Goal: Task Accomplishment & Management: Use online tool/utility

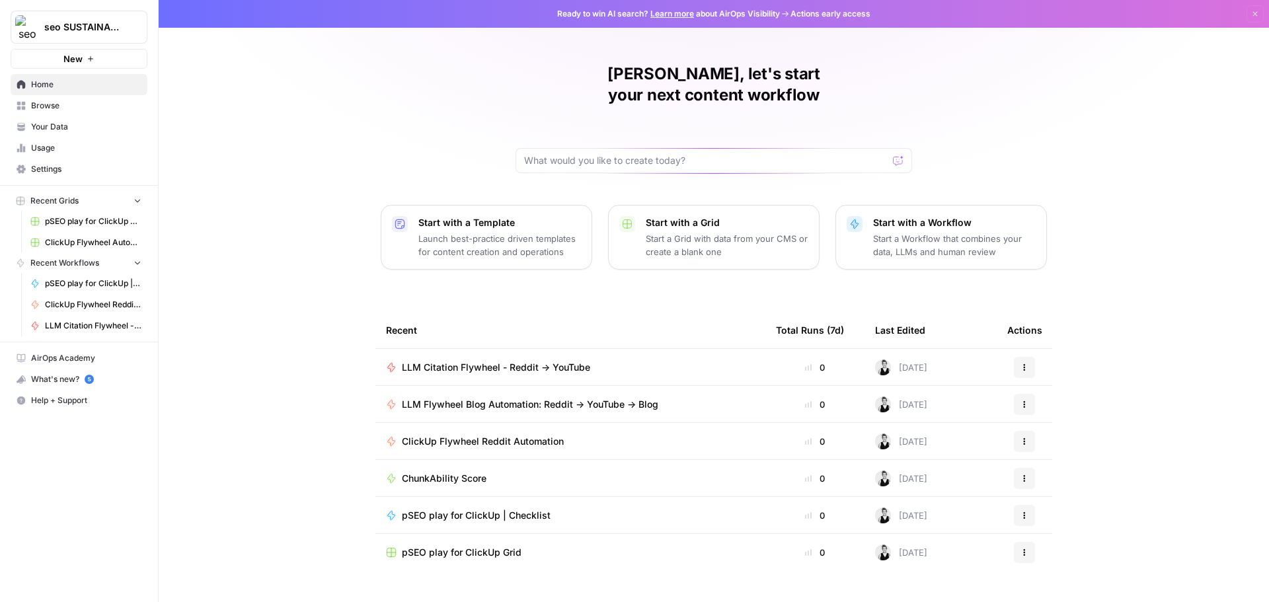
click at [479, 361] on span "LLM Citation Flywheel - Reddit -> YouTube" at bounding box center [496, 367] width 188 height 13
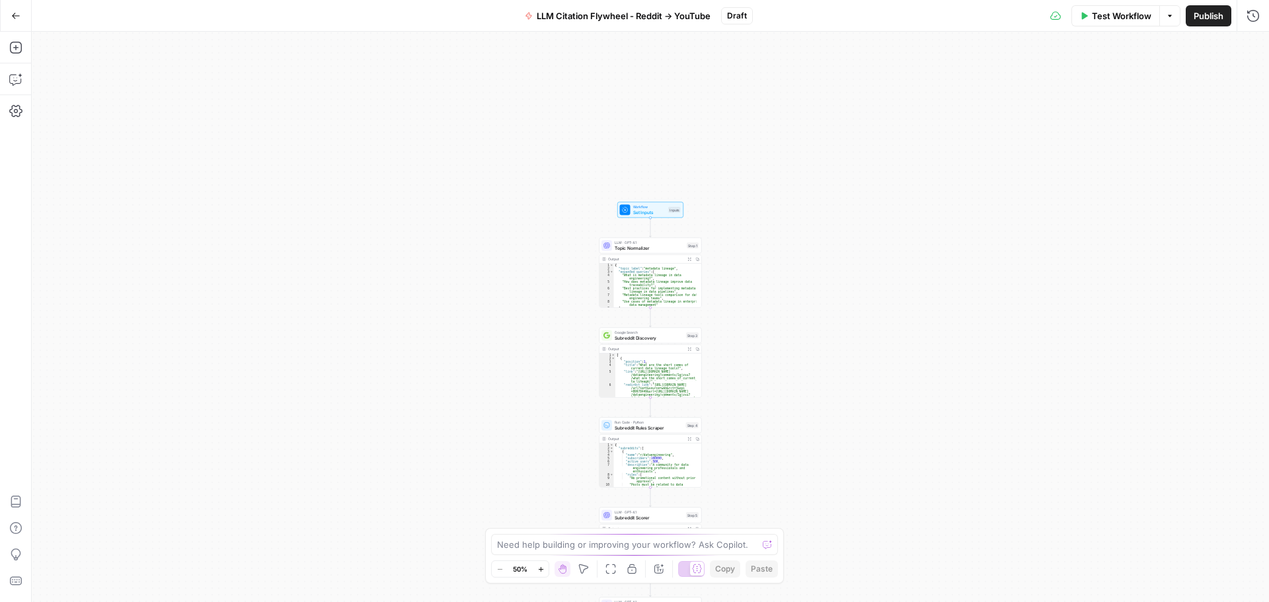
click at [849, 321] on div "true false Workflow Set Inputs Inputs LLM · GPT-4.1 Topic Normalizer Step 1 Out…" at bounding box center [650, 317] width 1237 height 570
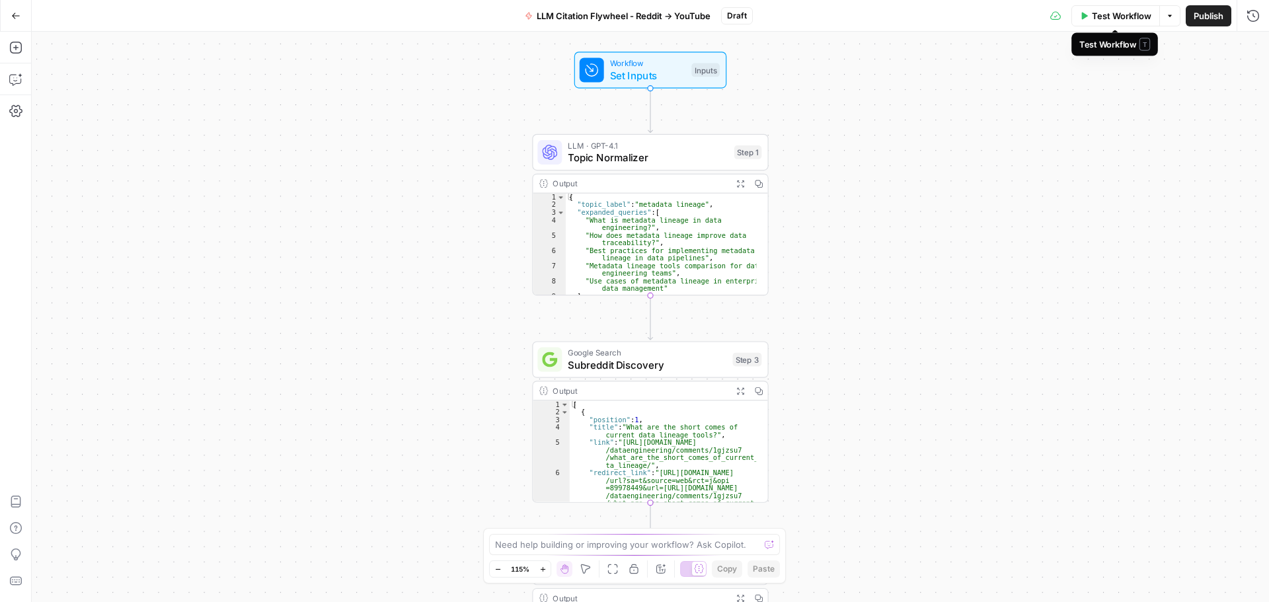
click at [1127, 20] on span "Test Workflow" at bounding box center [1121, 15] width 59 height 13
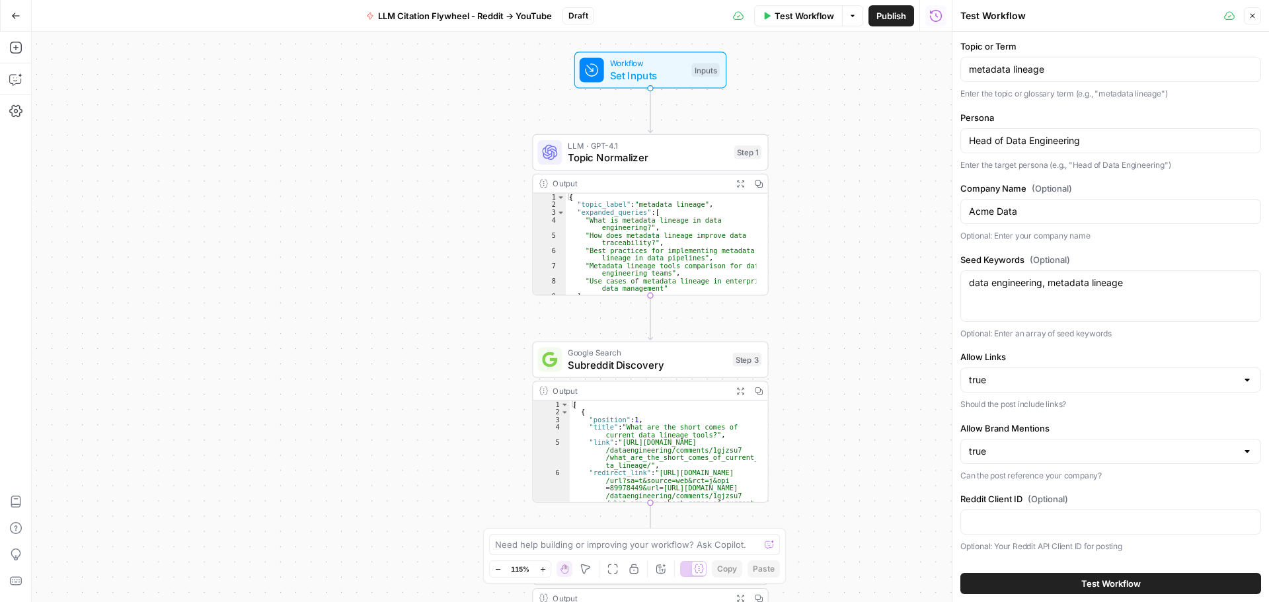
click at [1069, 587] on button "Test Workflow" at bounding box center [1110, 583] width 301 height 21
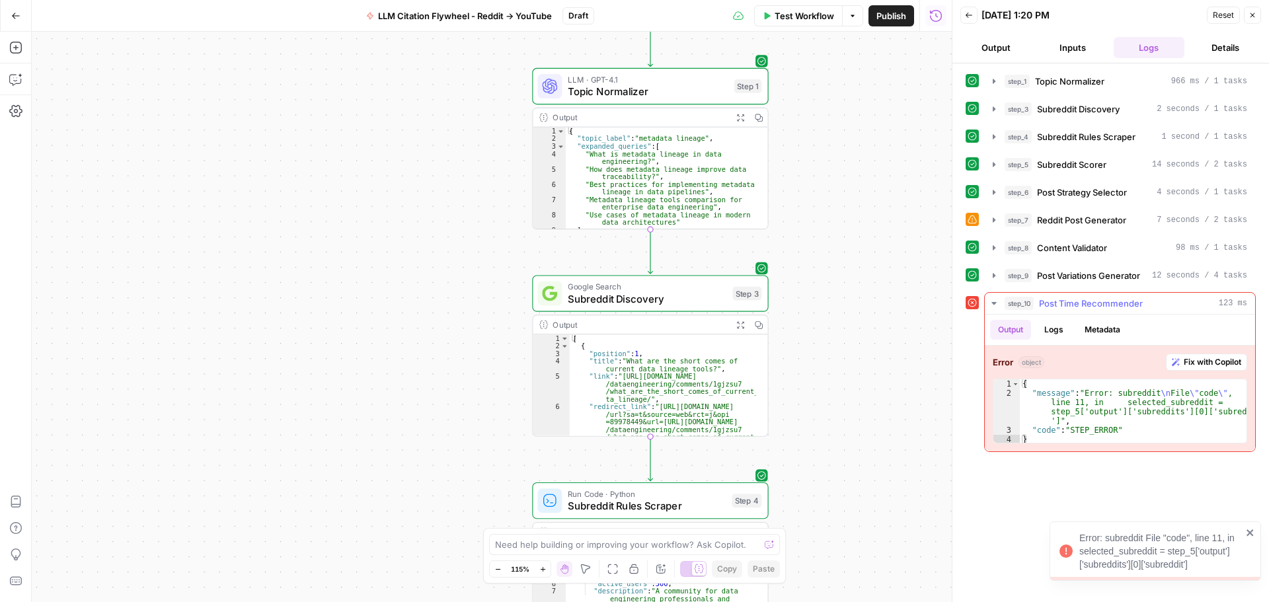
click at [1210, 364] on span "Fix with Copilot" at bounding box center [1212, 362] width 57 height 12
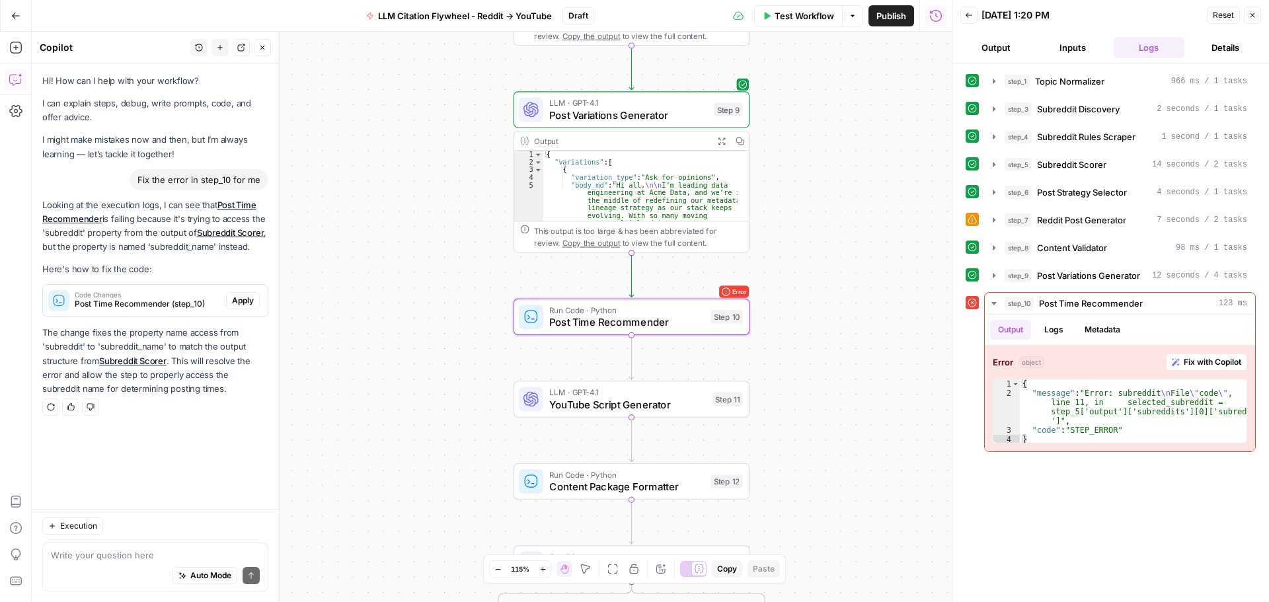
click at [244, 301] on span "Apply" at bounding box center [243, 301] width 22 height 12
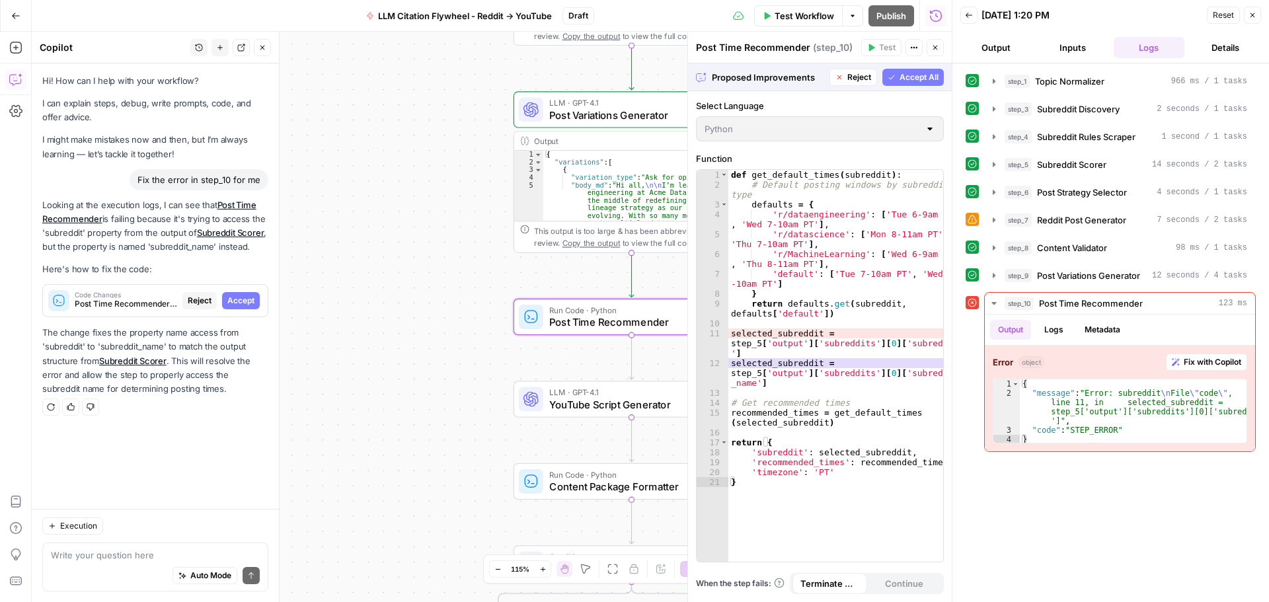
click at [244, 301] on span "Accept" at bounding box center [240, 301] width 27 height 12
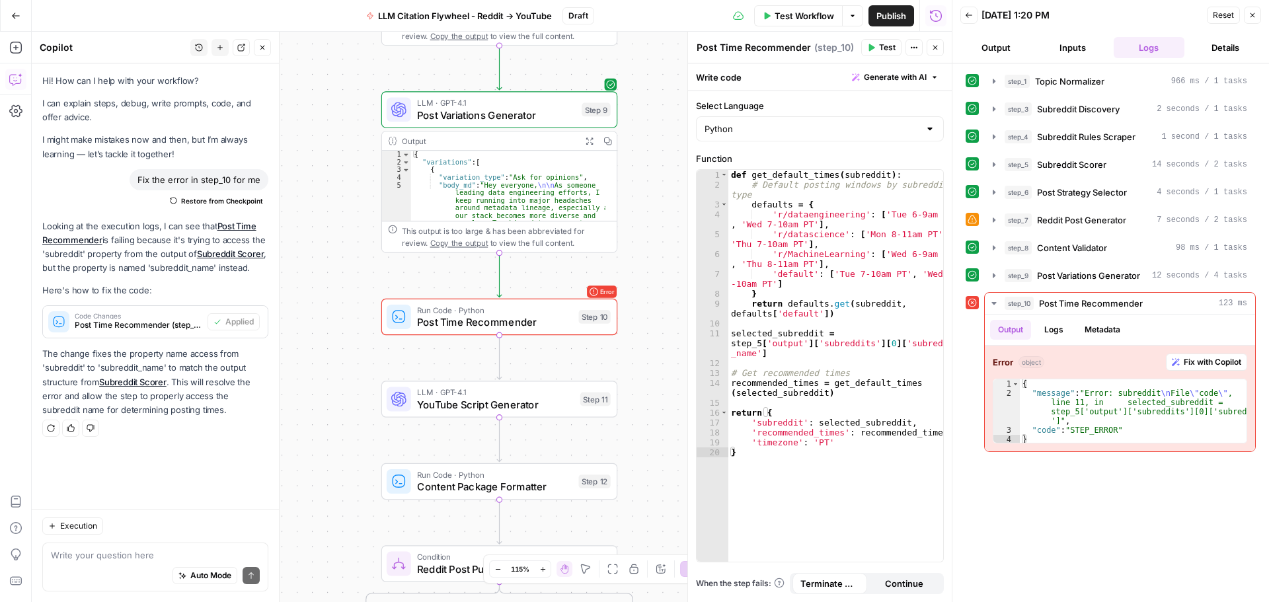
click at [888, 48] on span "Test" at bounding box center [887, 48] width 17 height 12
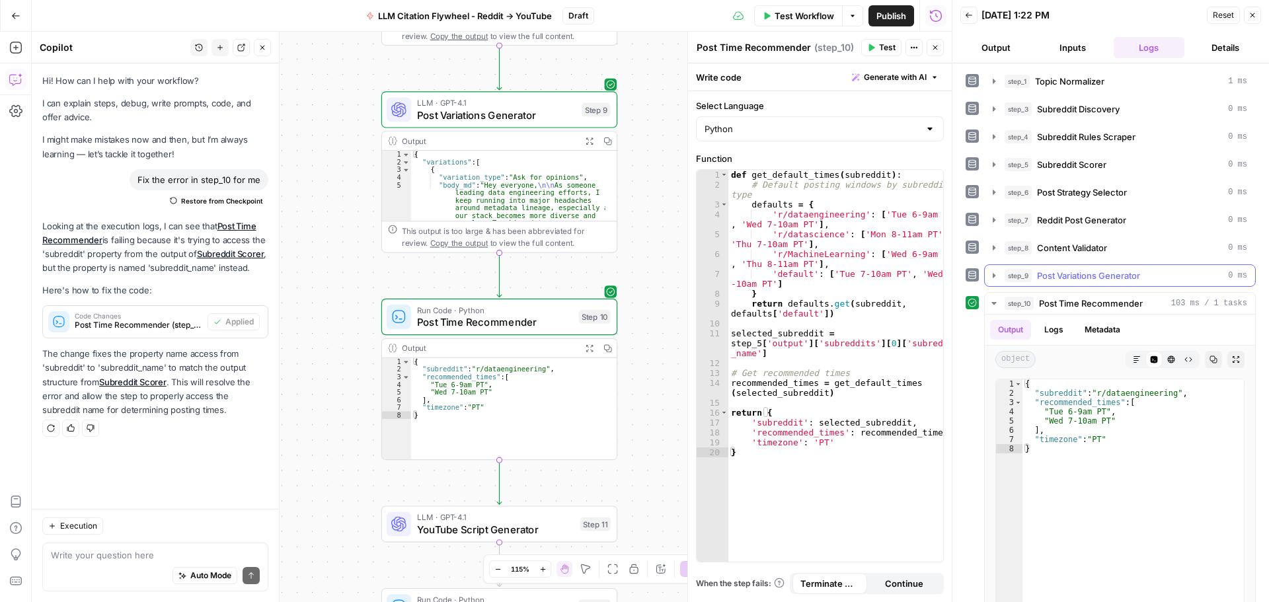
scroll to position [50, 0]
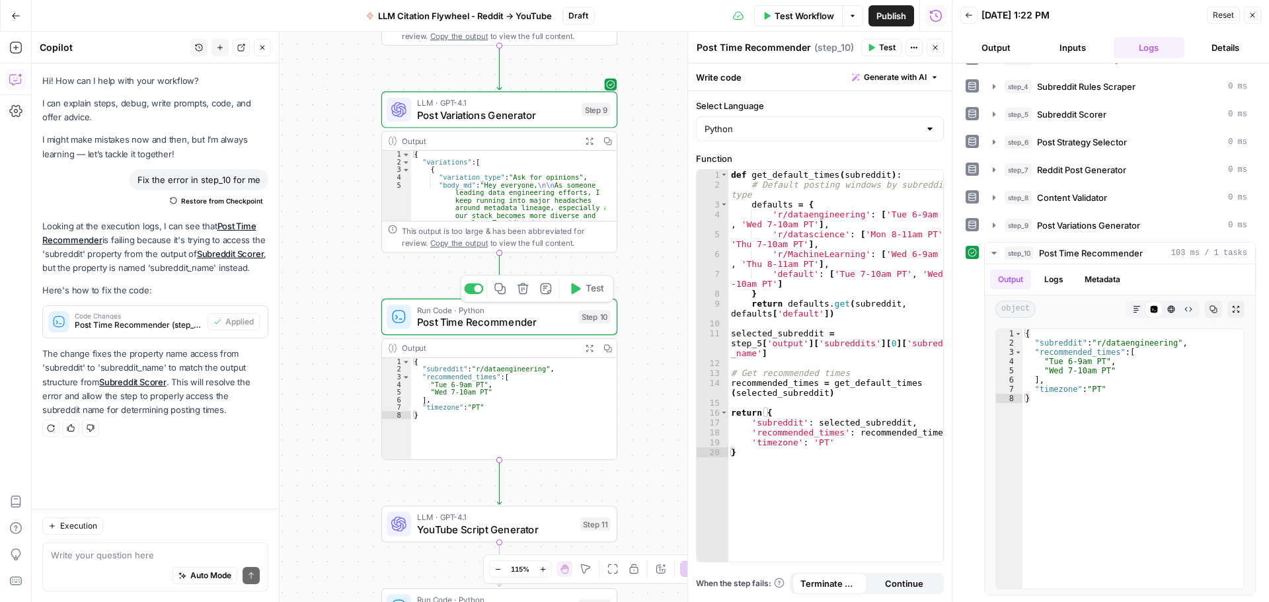
click at [586, 290] on span "Test" at bounding box center [595, 289] width 19 height 14
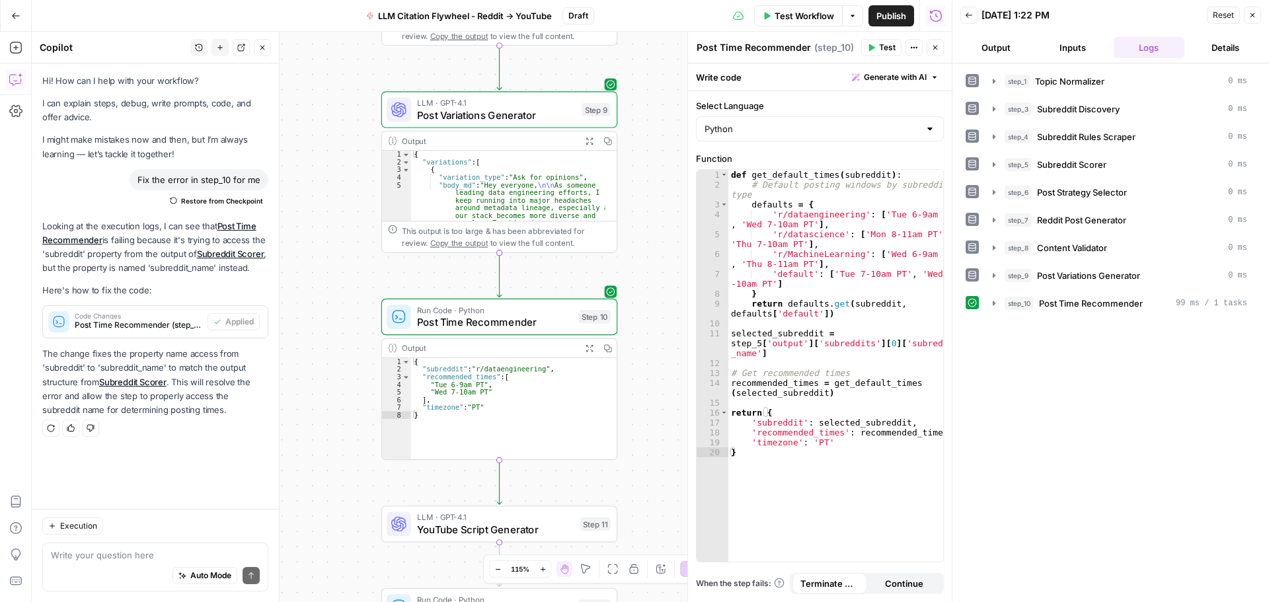
click at [815, 17] on span "Test Workflow" at bounding box center [804, 15] width 59 height 13
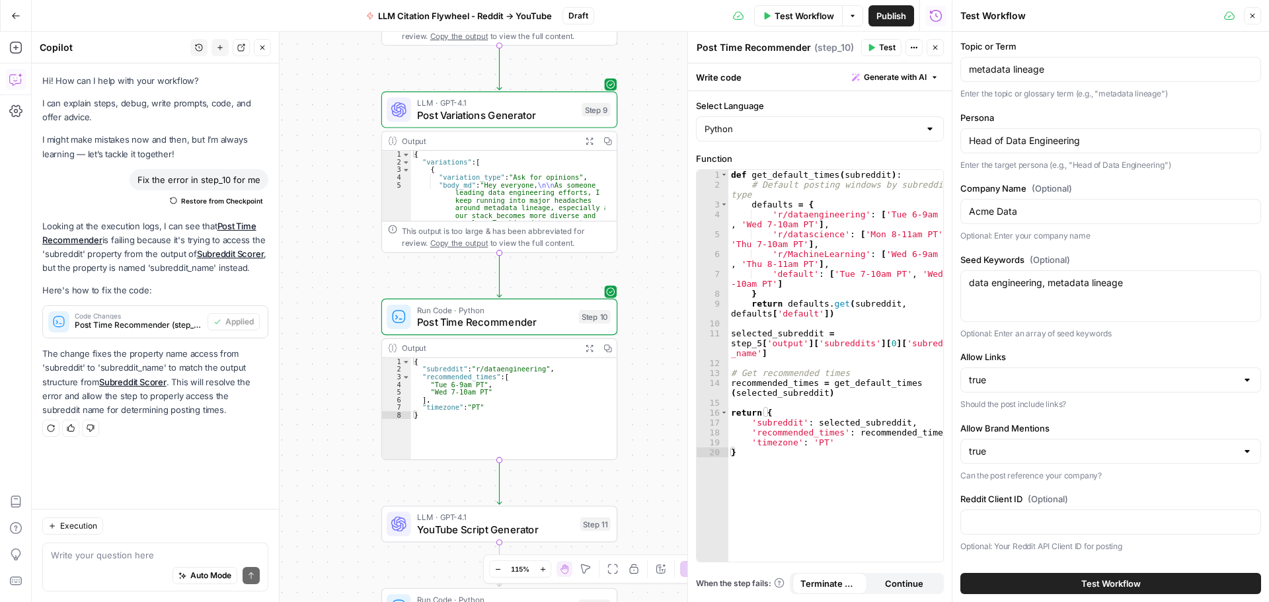
click at [1006, 581] on button "Test Workflow" at bounding box center [1110, 583] width 301 height 21
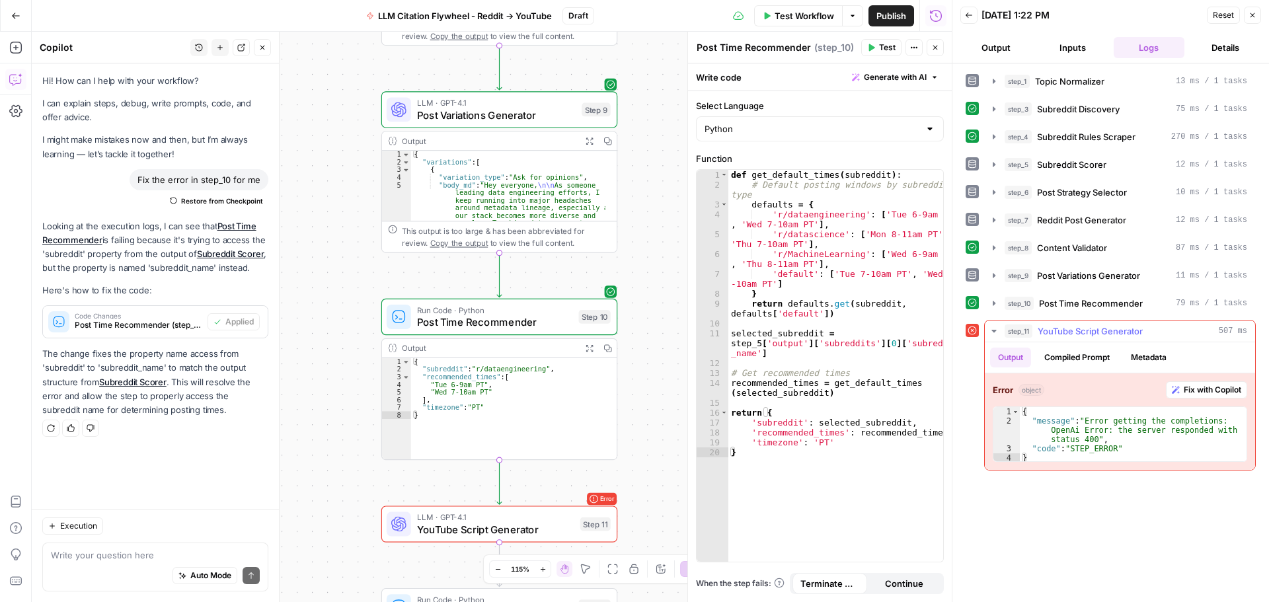
click at [1184, 389] on span "Fix with Copilot" at bounding box center [1212, 390] width 57 height 12
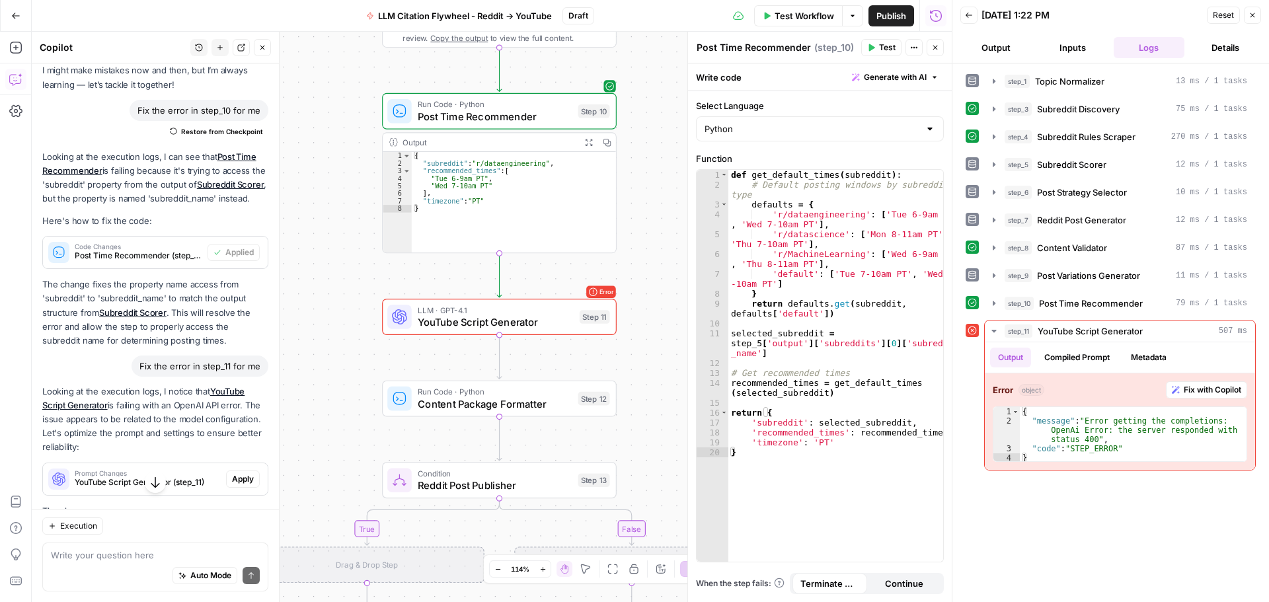
scroll to position [132, 0]
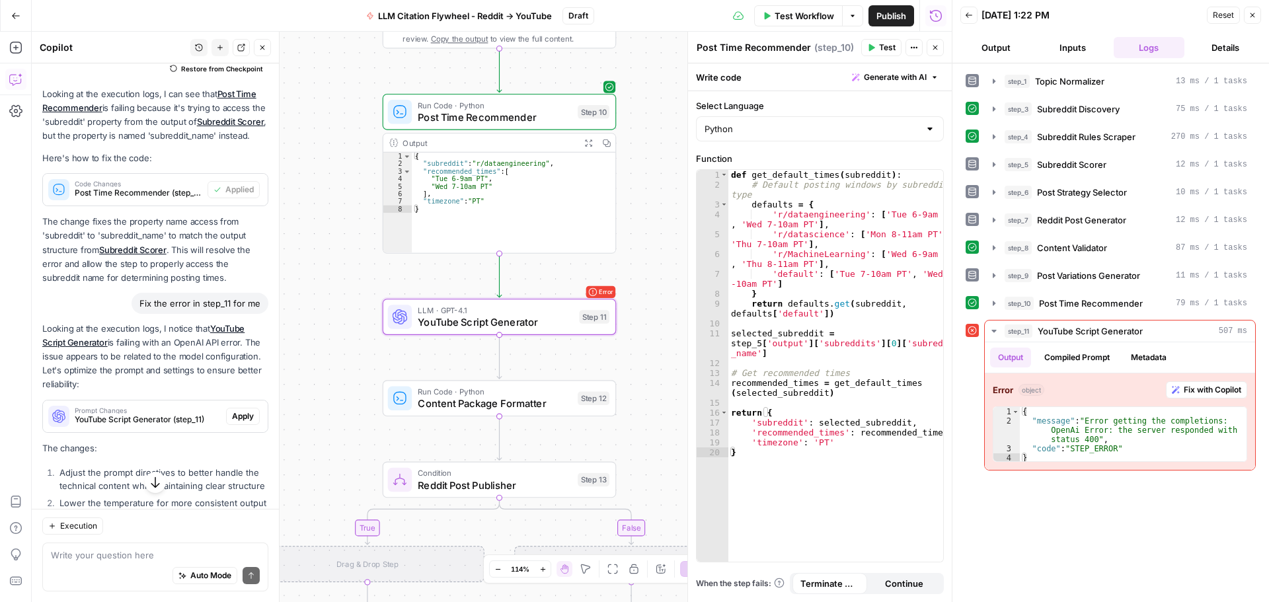
click at [232, 422] on span "Apply" at bounding box center [243, 416] width 22 height 12
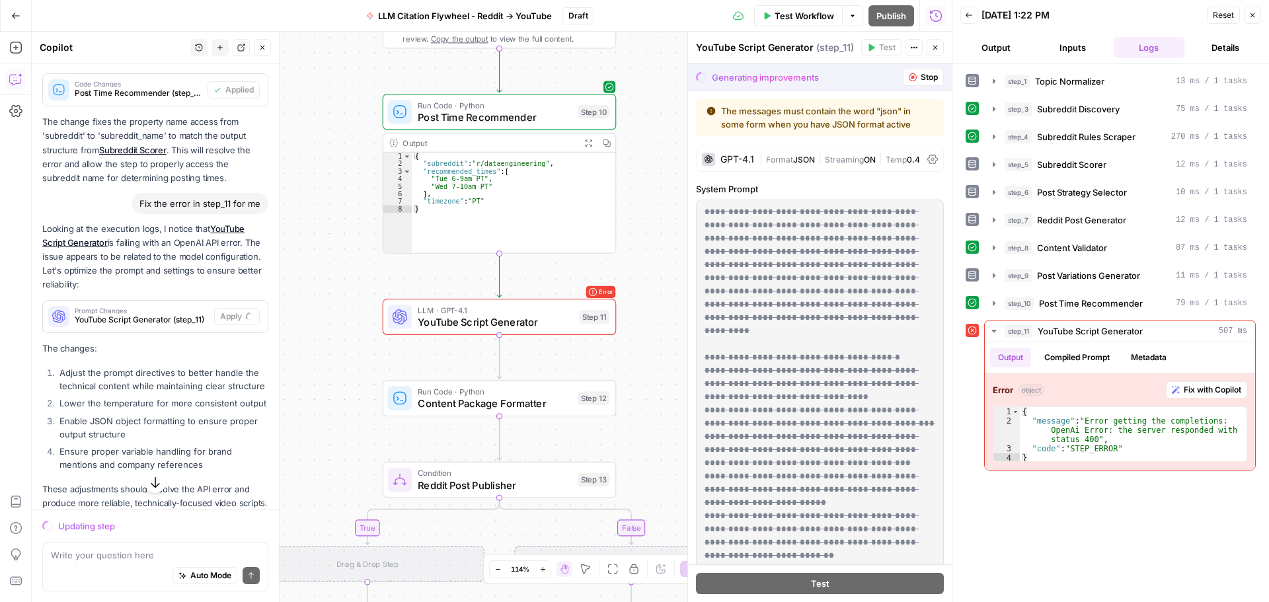
scroll to position [298, 0]
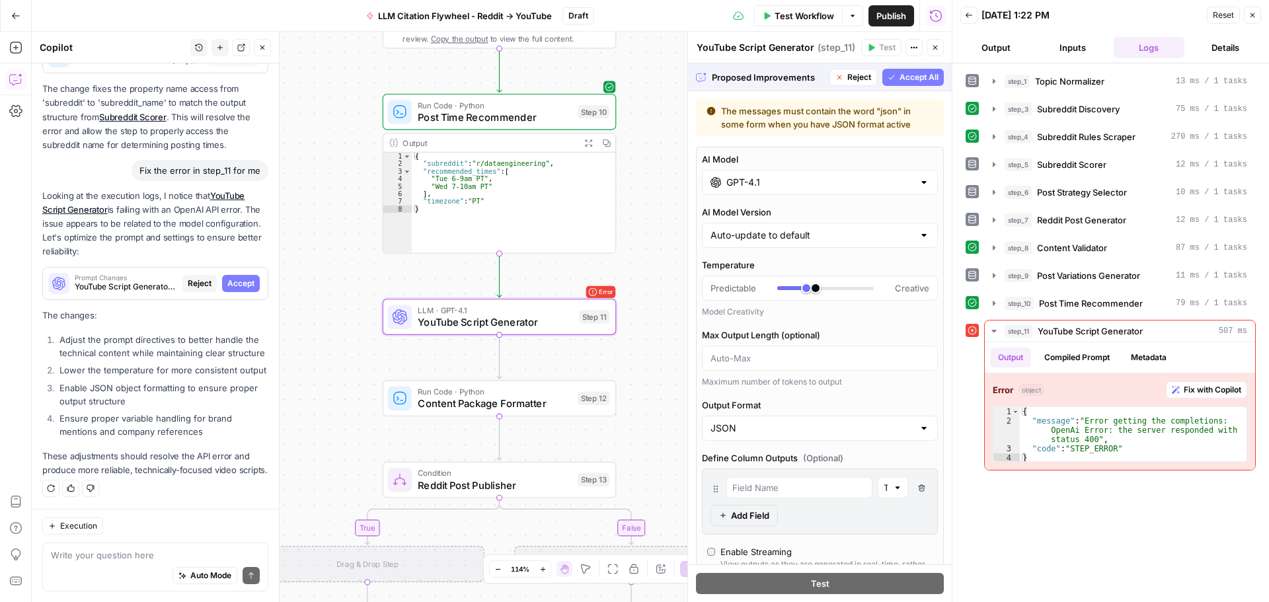
click at [231, 278] on span "Accept" at bounding box center [240, 284] width 27 height 12
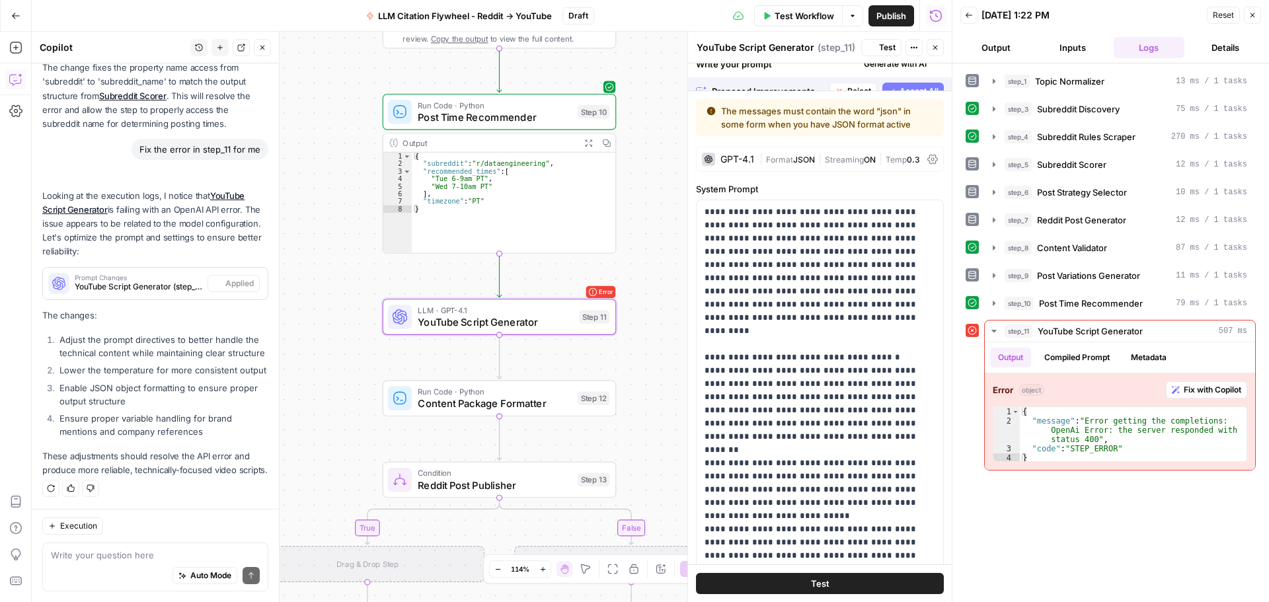
scroll to position [340, 0]
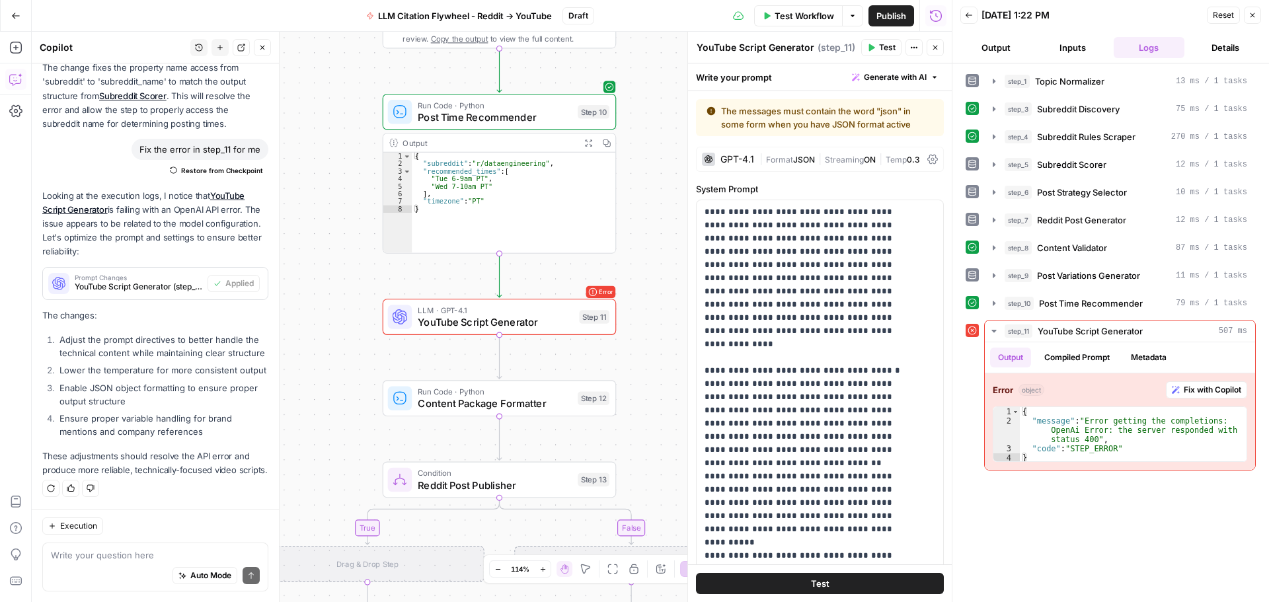
click at [826, 580] on button "Test" at bounding box center [820, 583] width 248 height 21
click at [1174, 391] on icon "button" at bounding box center [1176, 390] width 8 height 8
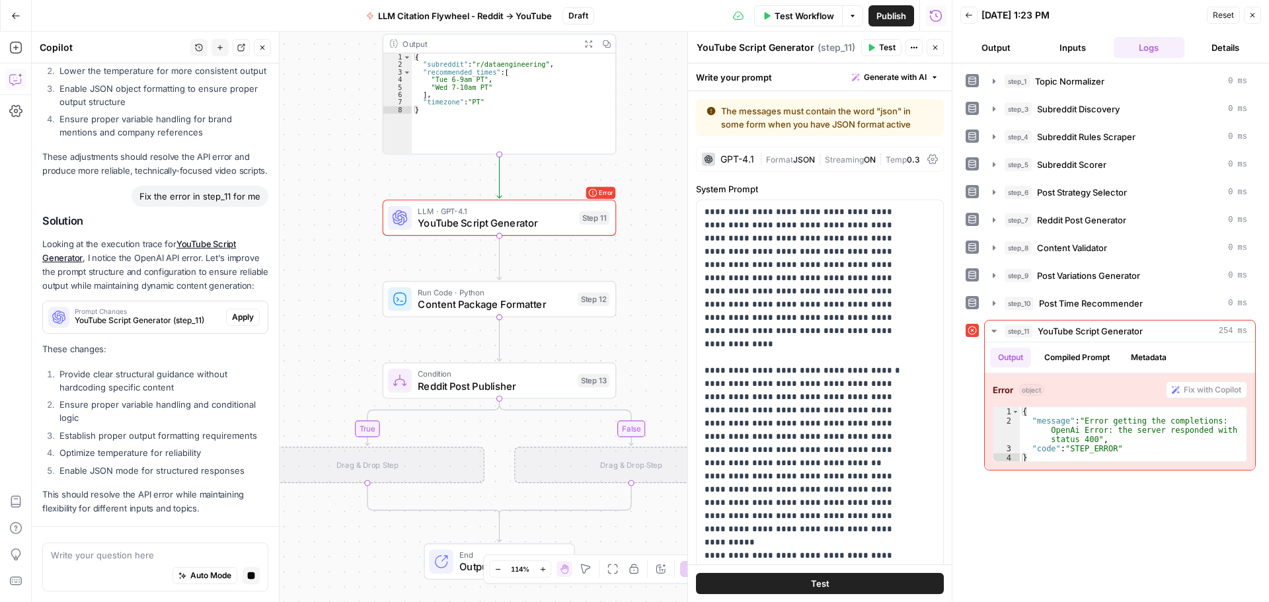
scroll to position [692, 0]
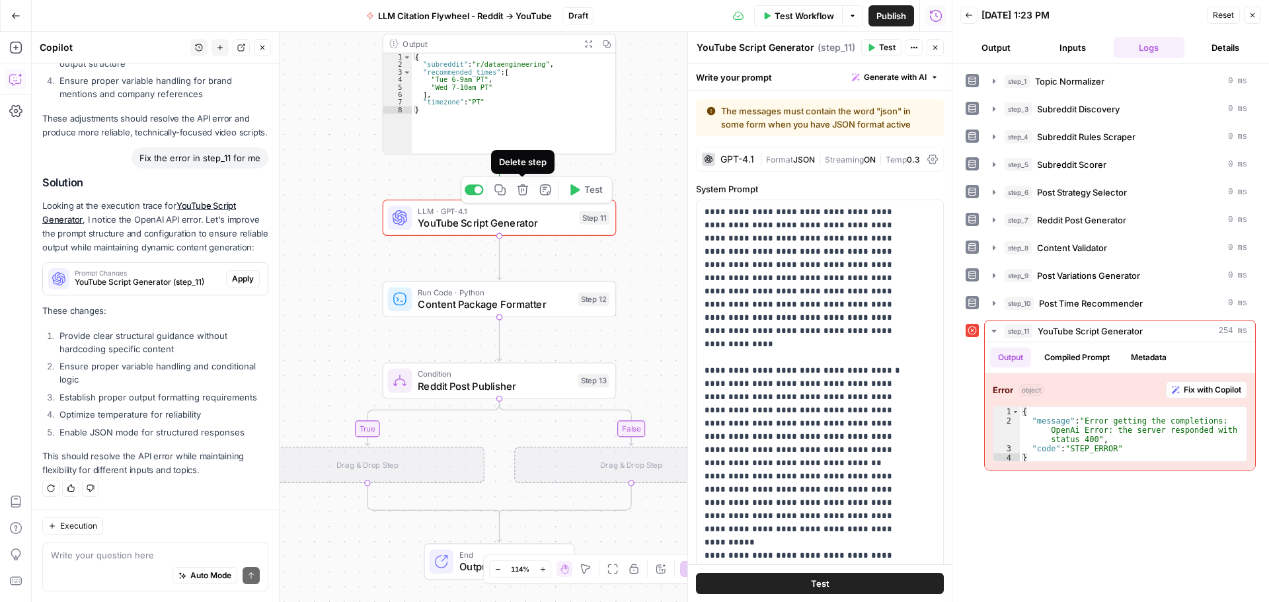
click at [521, 190] on icon "button" at bounding box center [522, 189] width 11 height 11
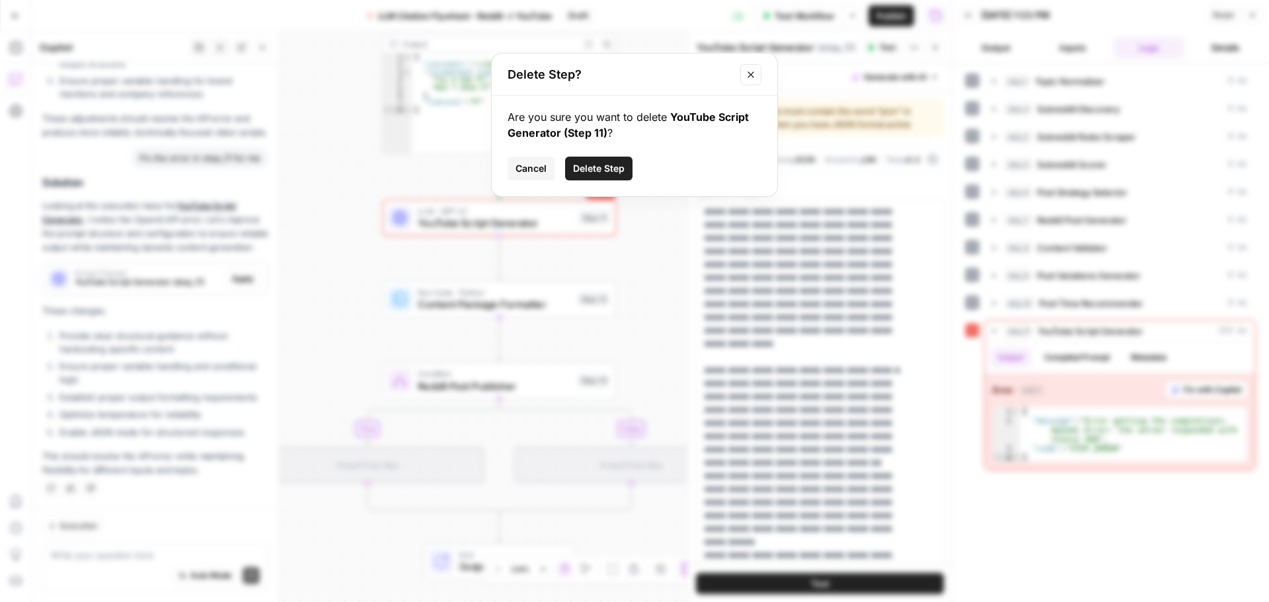
click at [598, 170] on span "Delete Step" at bounding box center [599, 168] width 52 height 13
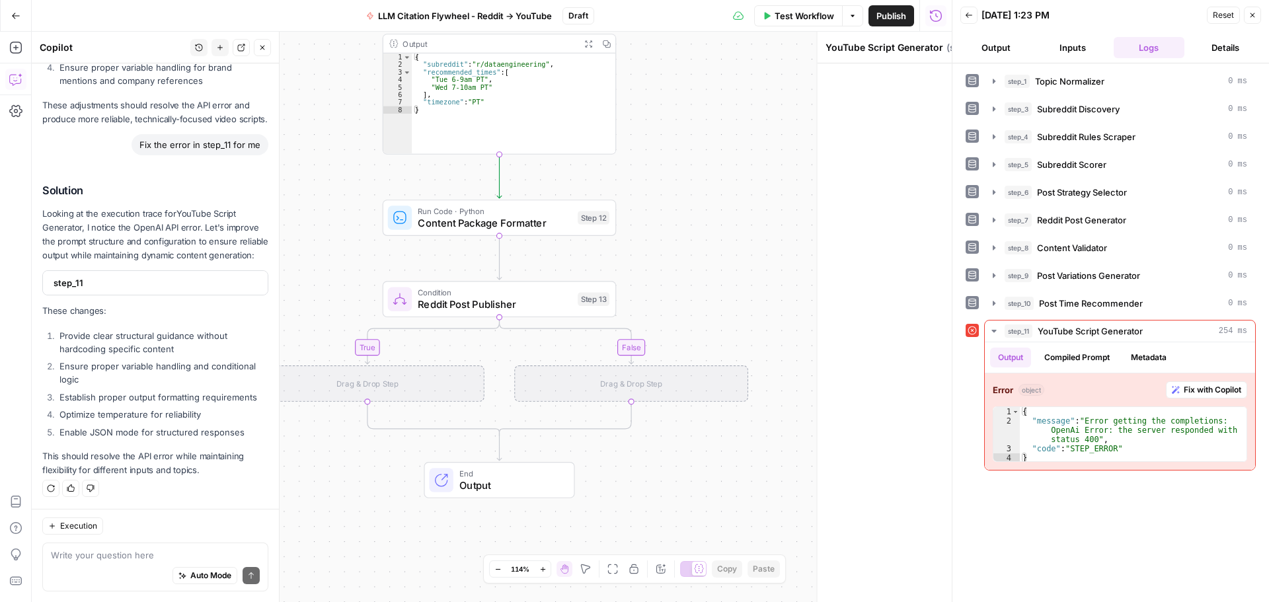
scroll to position [697, 0]
click at [515, 222] on span "Content Package Formatter" at bounding box center [495, 222] width 154 height 15
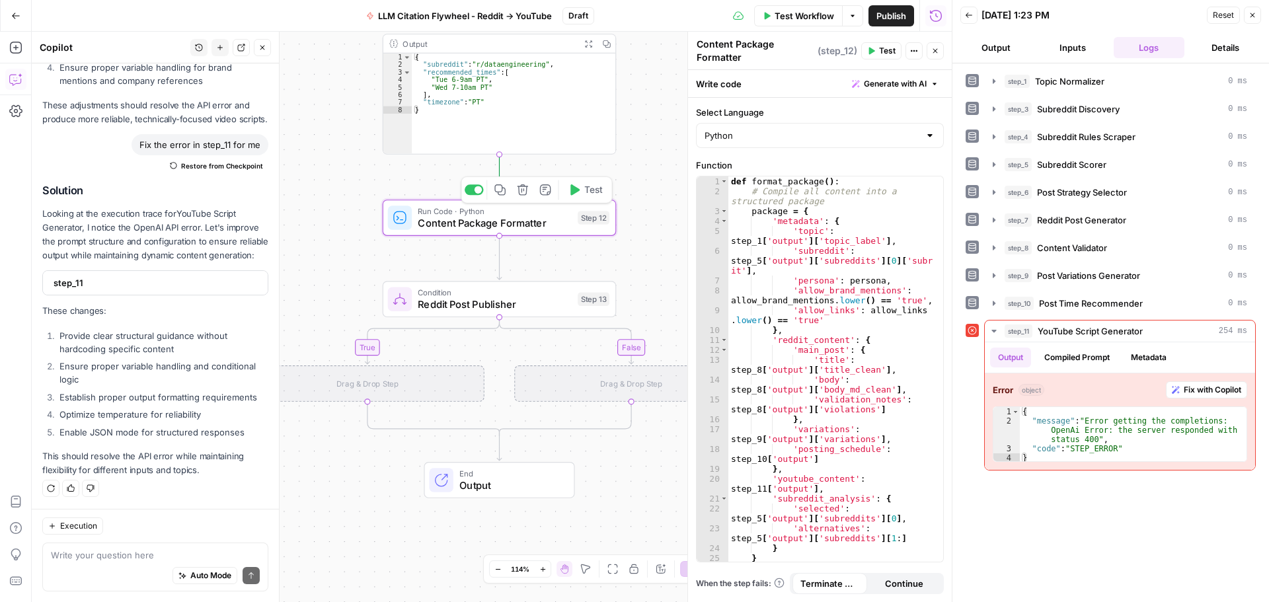
click at [591, 197] on button "Test" at bounding box center [585, 190] width 47 height 20
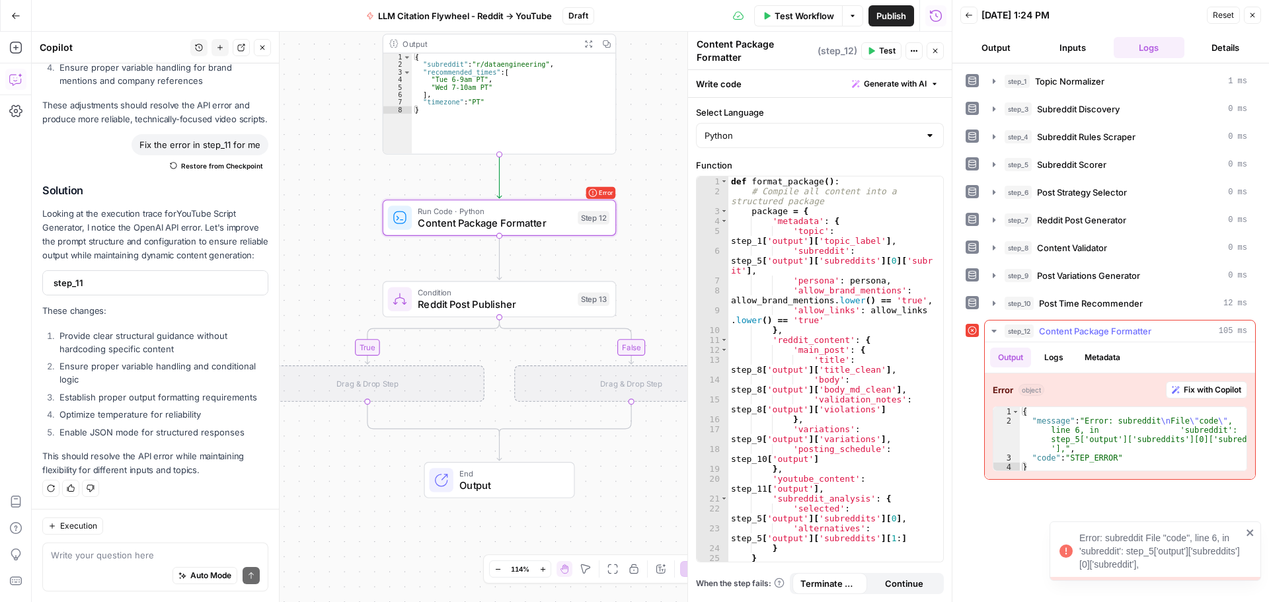
click at [1199, 393] on span "Fix with Copilot" at bounding box center [1212, 390] width 57 height 12
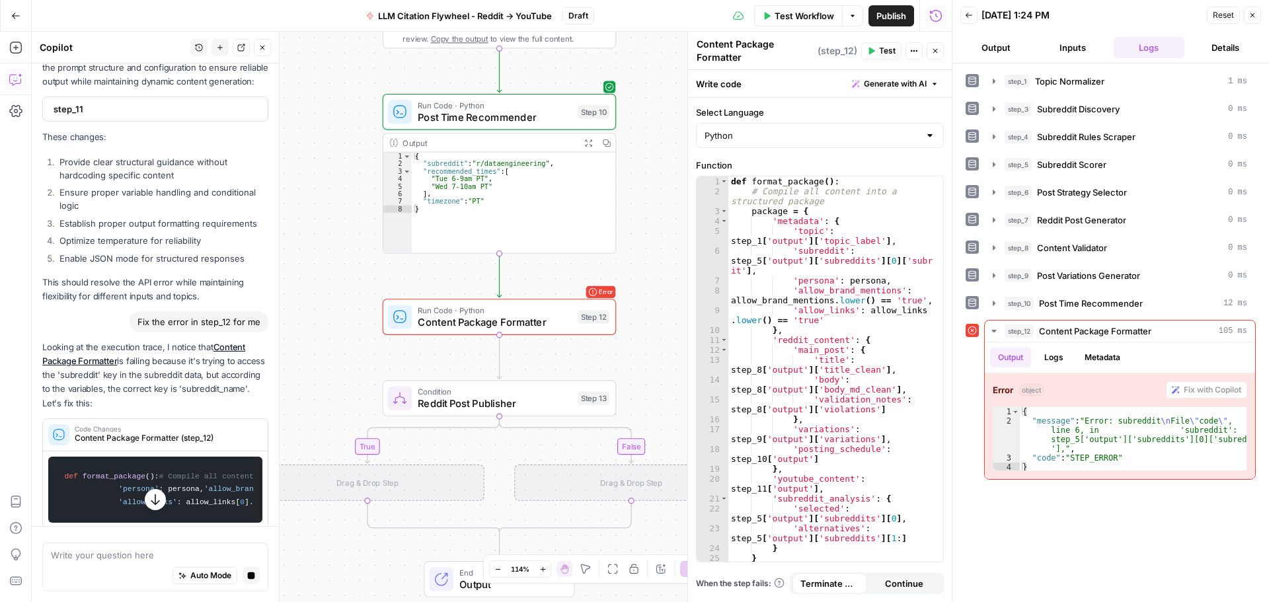
scroll to position [763, 0]
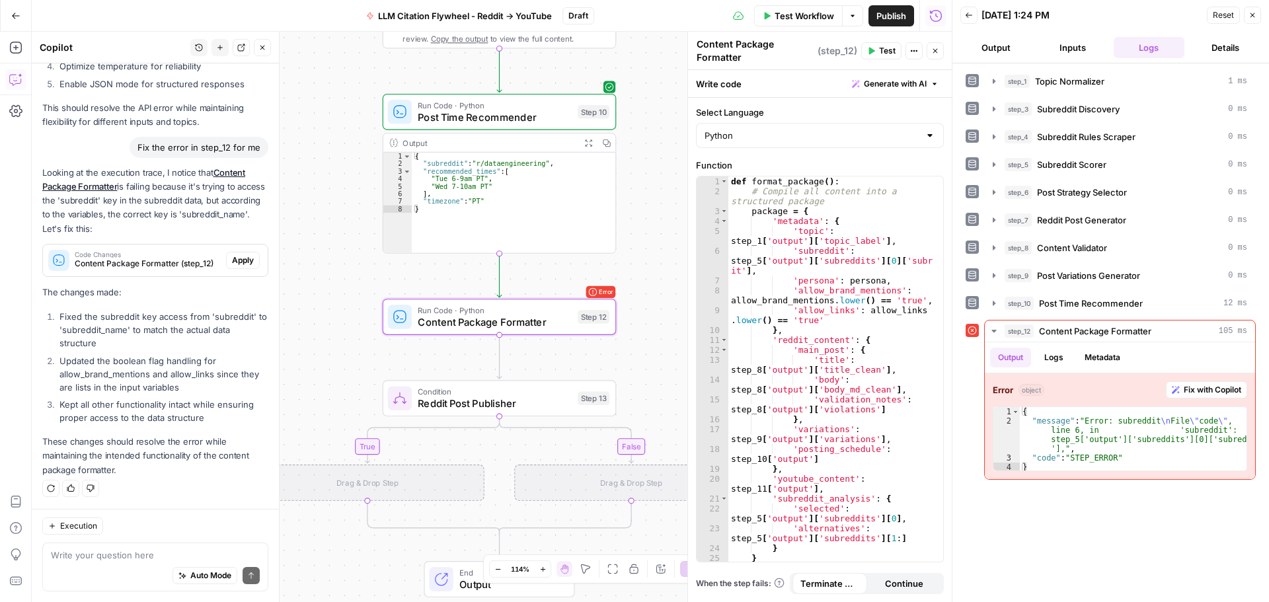
click at [232, 264] on span "Apply" at bounding box center [243, 260] width 22 height 12
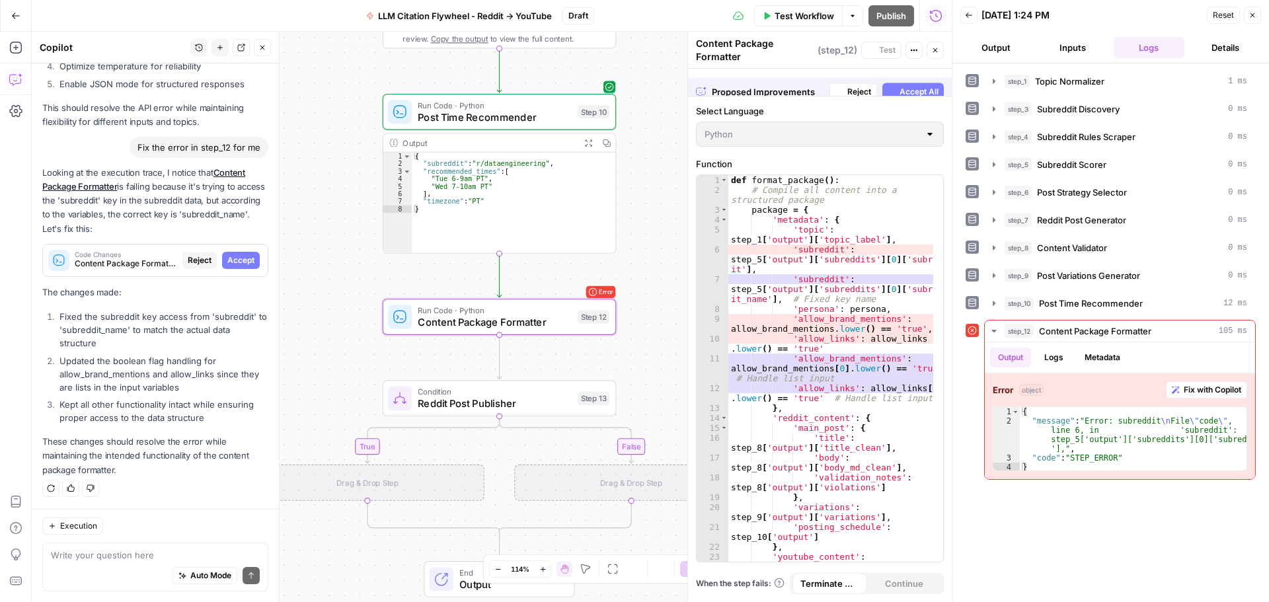
scroll to position [982, 0]
click at [231, 257] on span "Accept" at bounding box center [240, 260] width 27 height 12
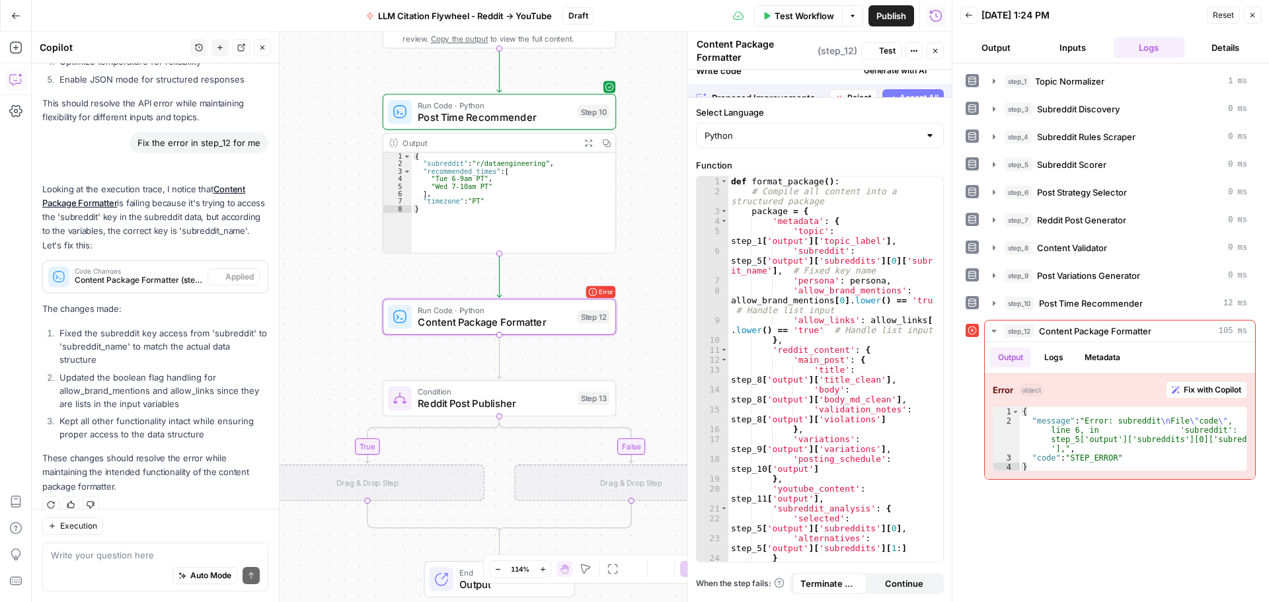
scroll to position [1067, 0]
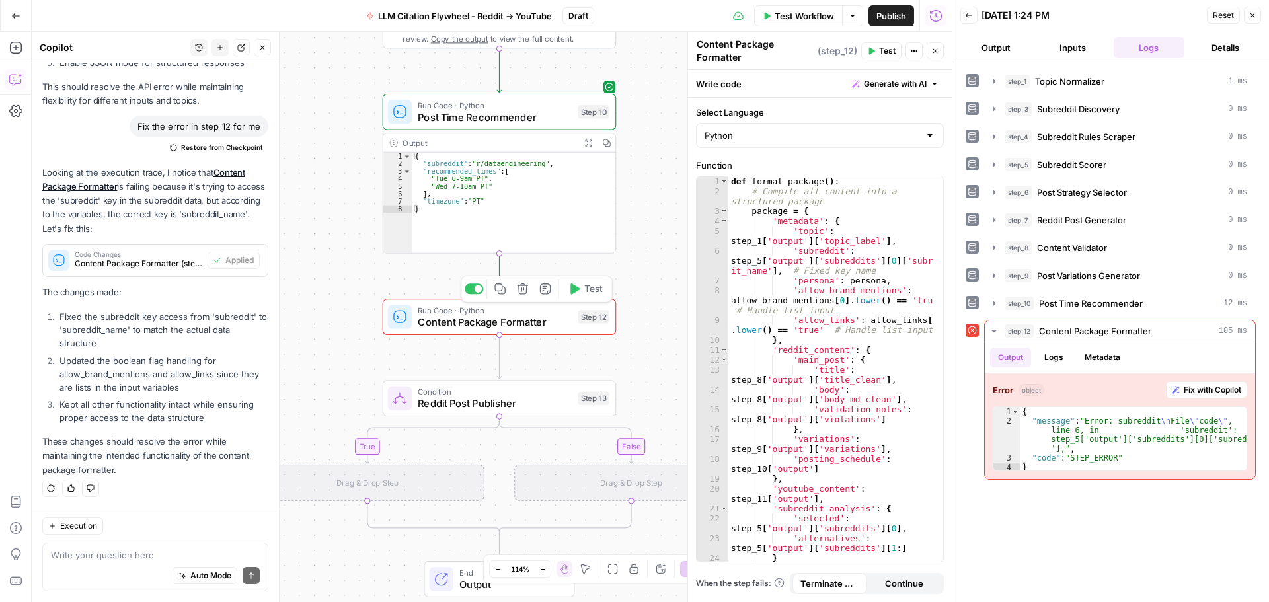
click at [590, 290] on span "Test" at bounding box center [593, 289] width 18 height 14
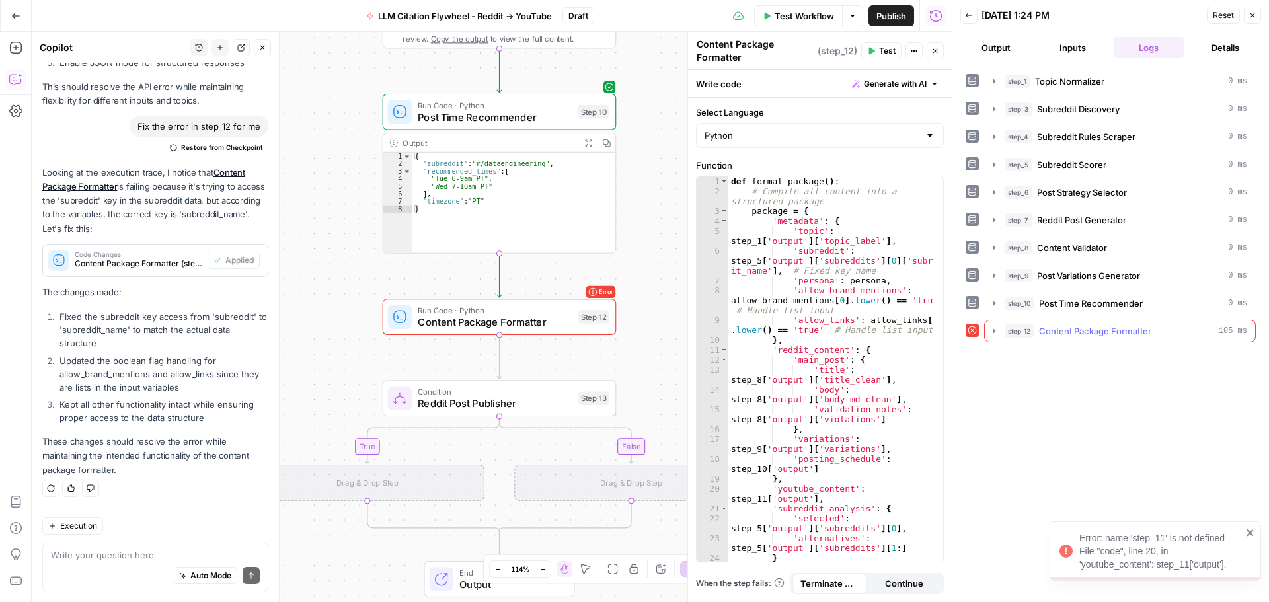
click at [1100, 332] on span "Content Package Formatter" at bounding box center [1095, 330] width 112 height 13
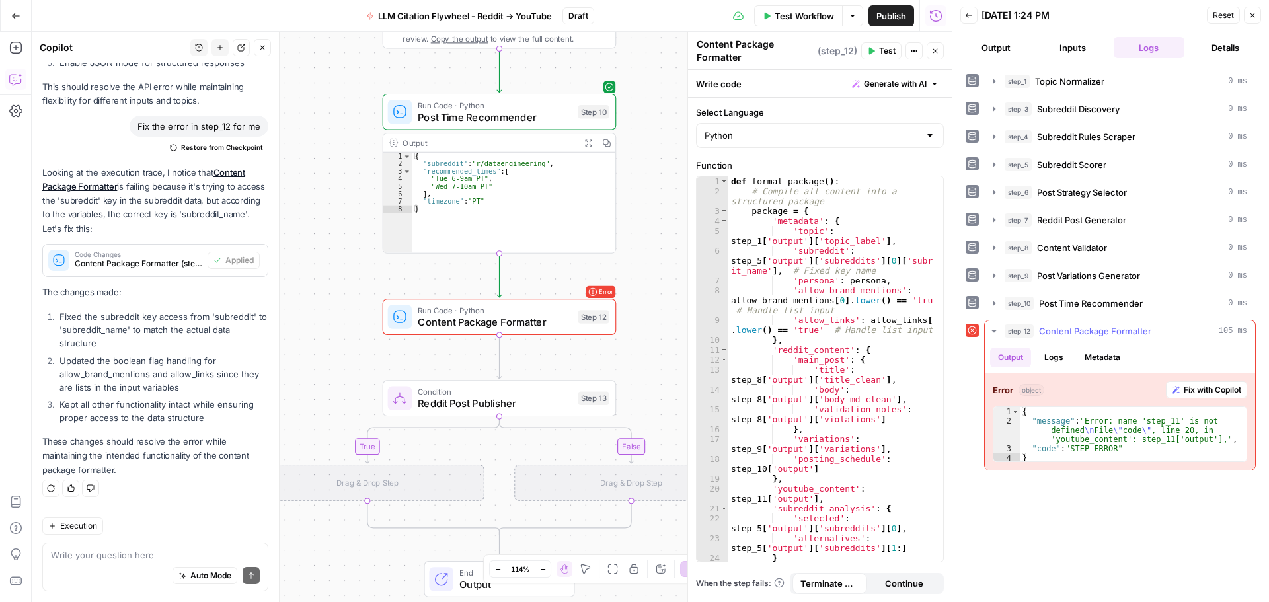
click at [1192, 390] on span "Fix with Copilot" at bounding box center [1212, 390] width 57 height 12
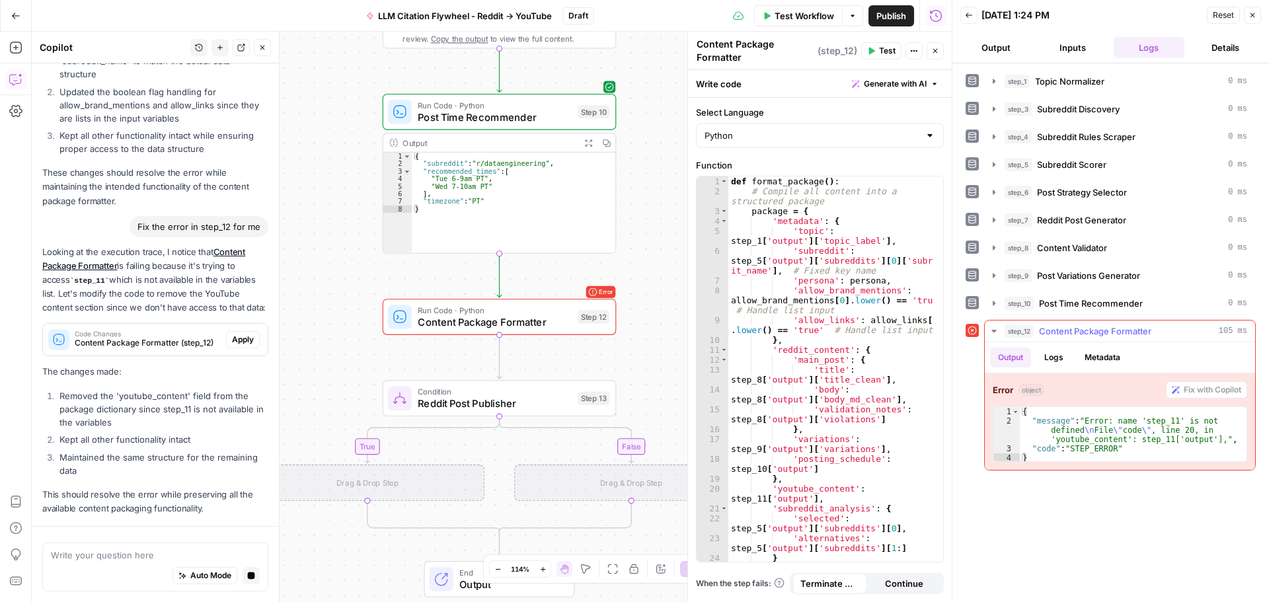
scroll to position [1388, 0]
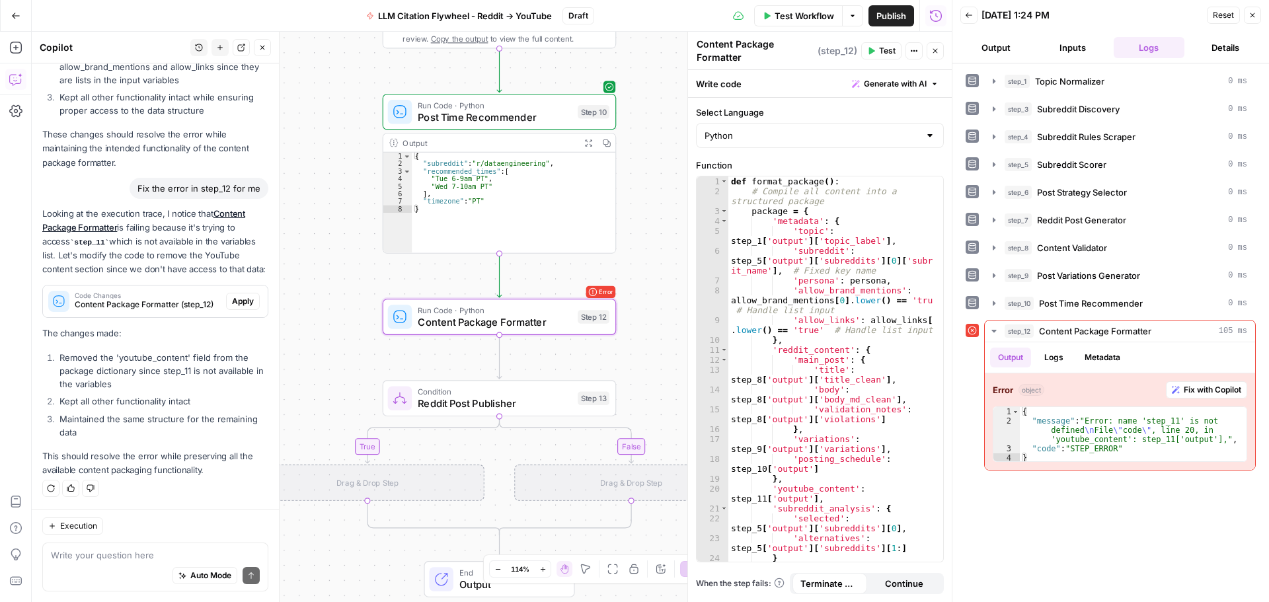
click at [235, 302] on span "Apply" at bounding box center [243, 301] width 22 height 12
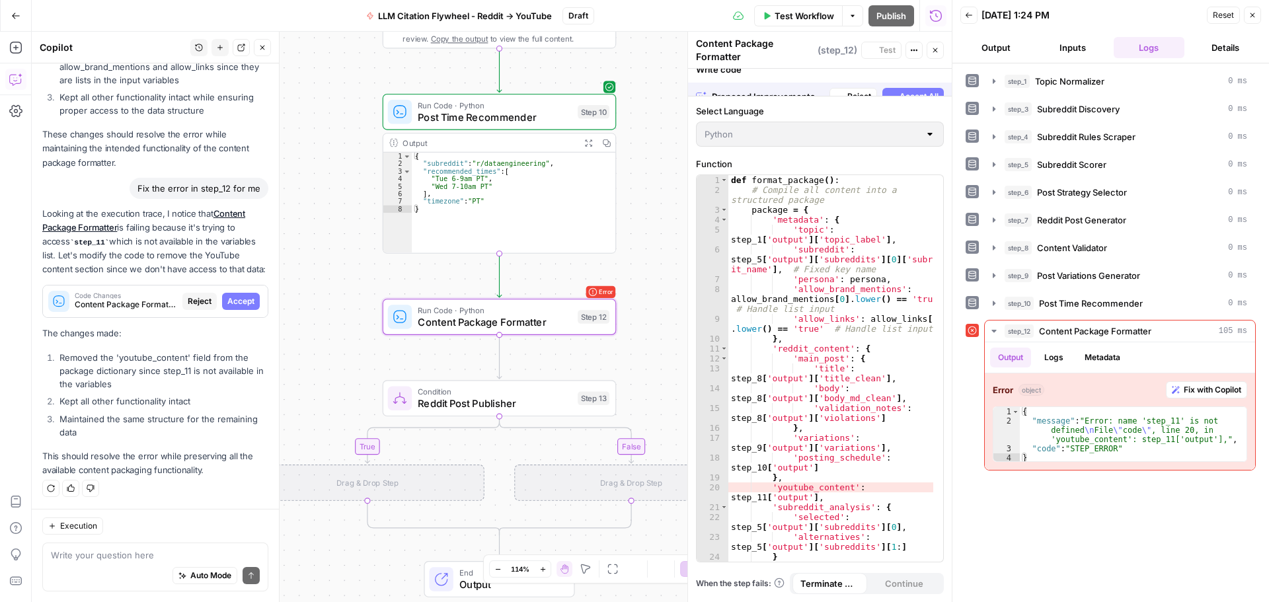
scroll to position [1304, 0]
click at [235, 302] on span "Accept" at bounding box center [240, 301] width 27 height 12
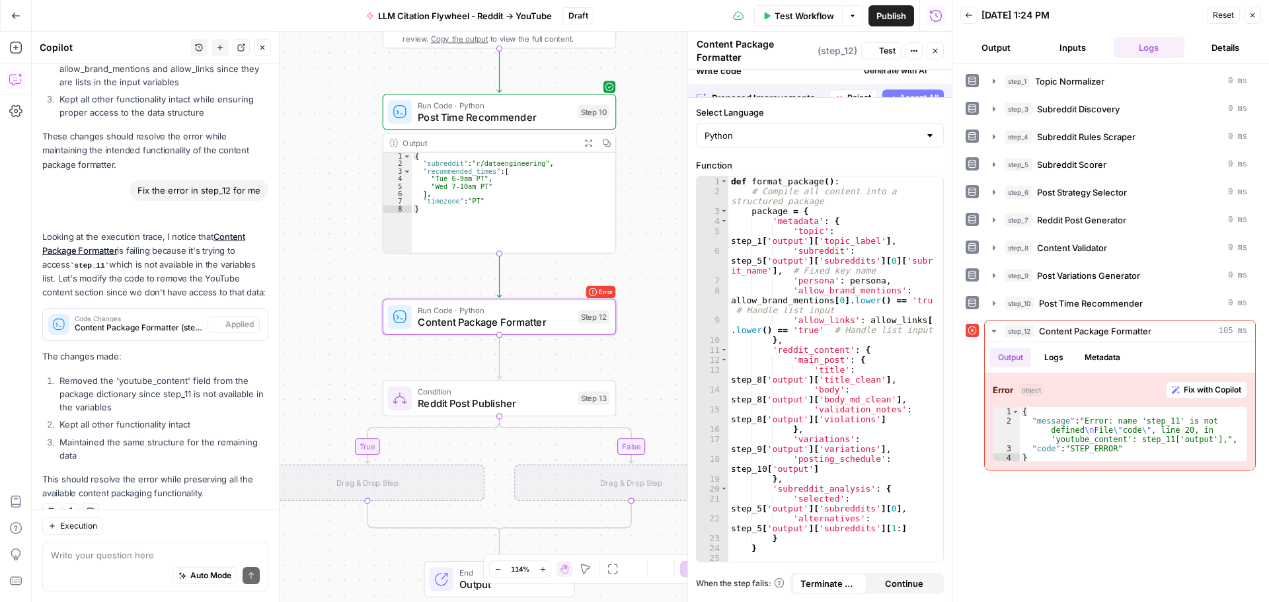
scroll to position [1410, 0]
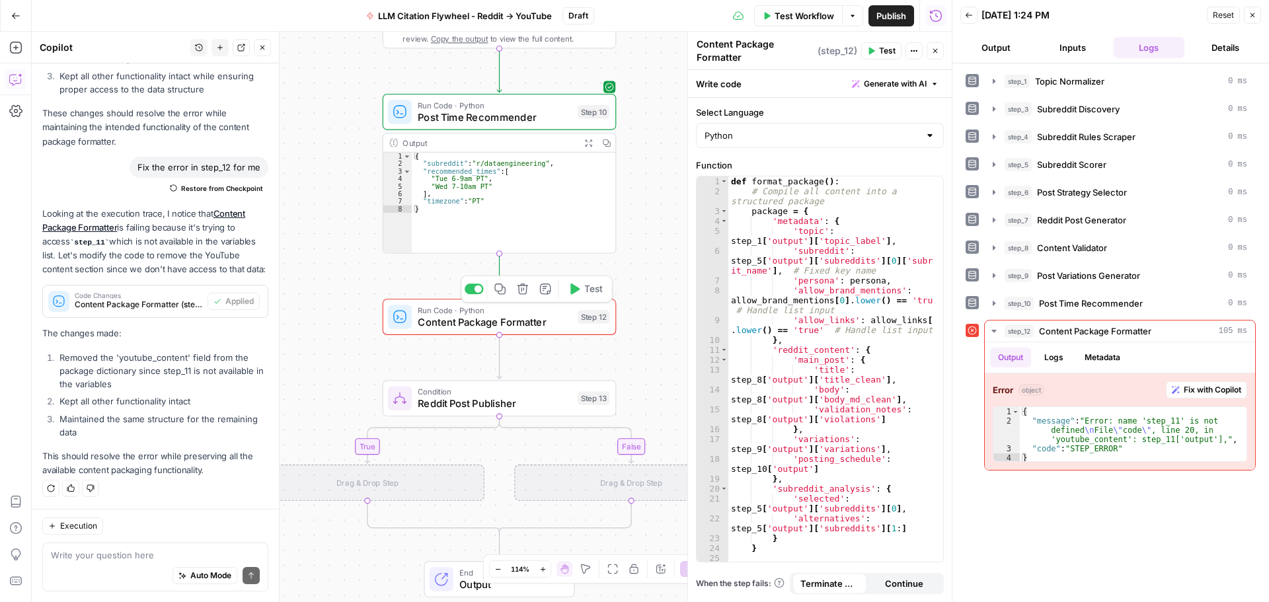
click at [592, 290] on span "Test" at bounding box center [593, 289] width 18 height 14
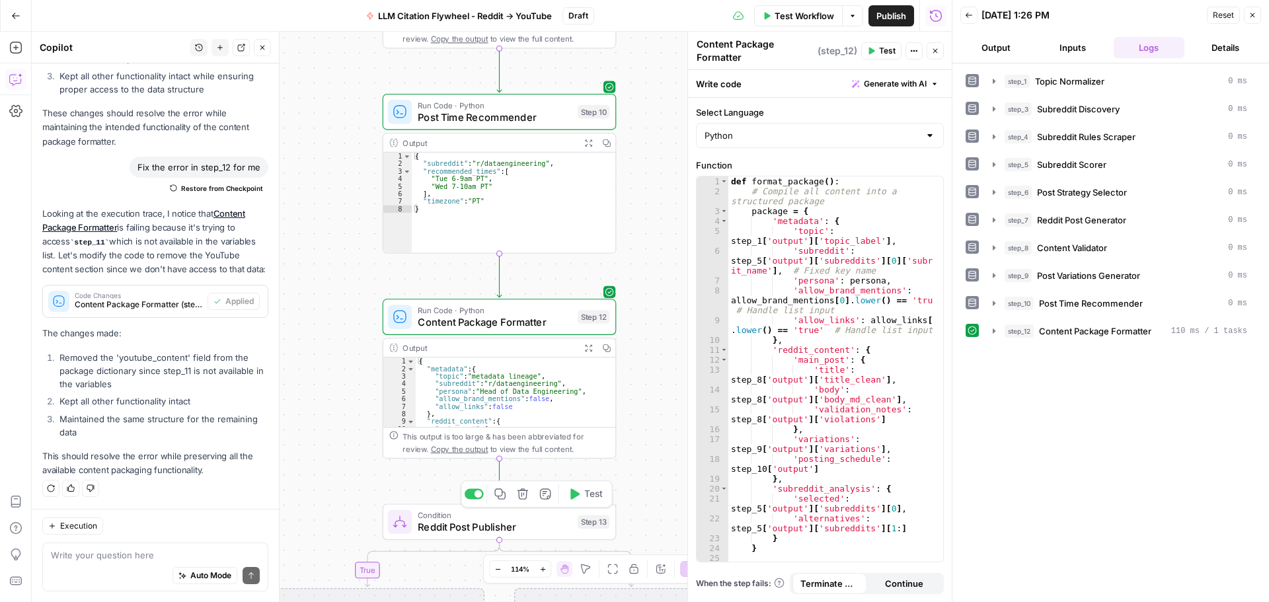
click at [584, 494] on span "Test" at bounding box center [593, 494] width 18 height 14
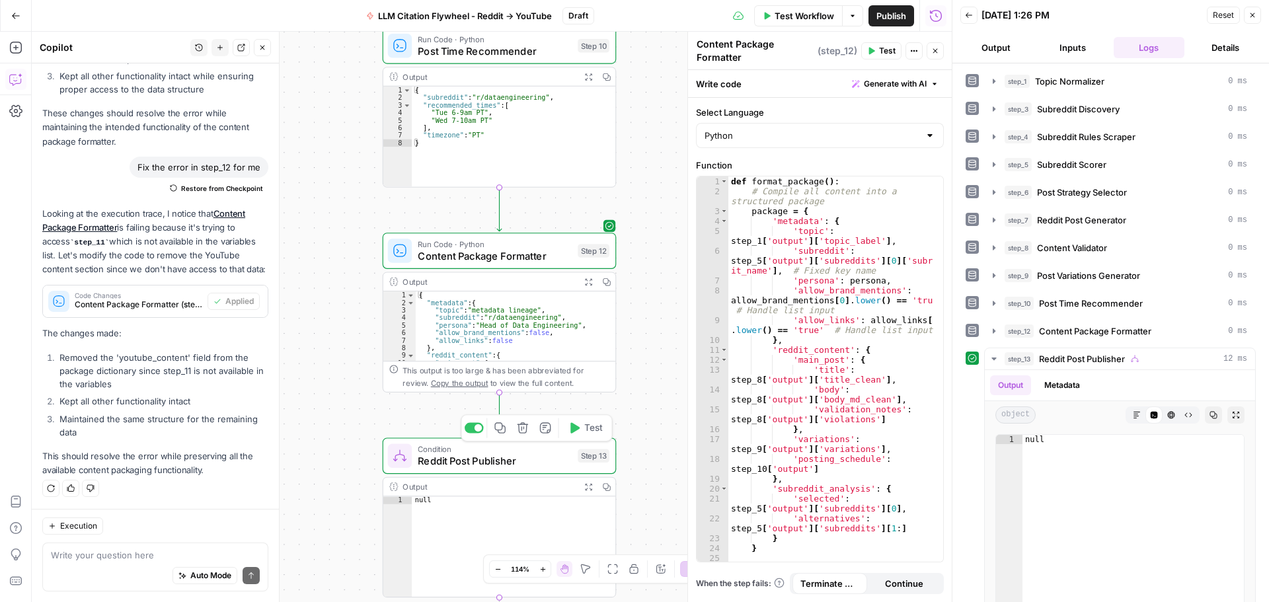
click at [594, 432] on span "Test" at bounding box center [593, 428] width 18 height 14
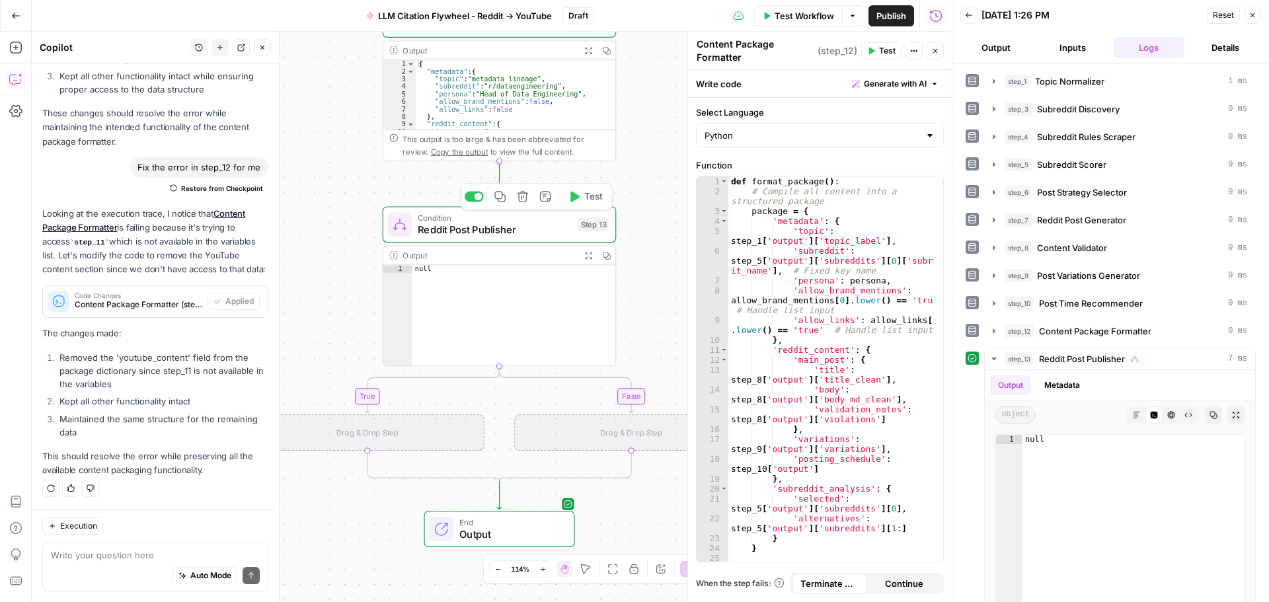
click at [517, 233] on span "Reddit Post Publisher" at bounding box center [495, 229] width 154 height 15
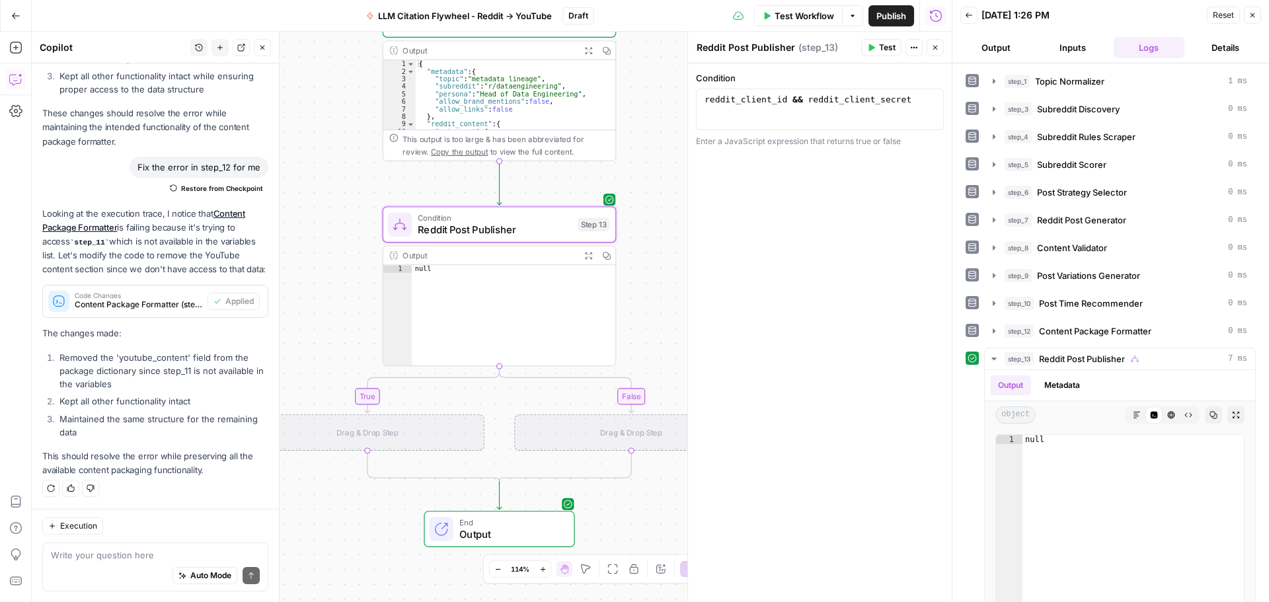
click at [363, 170] on div "true false Workflow Set Inputs Inputs LLM · GPT-4.1 Topic Normalizer Step 1 Out…" at bounding box center [492, 317] width 920 height 570
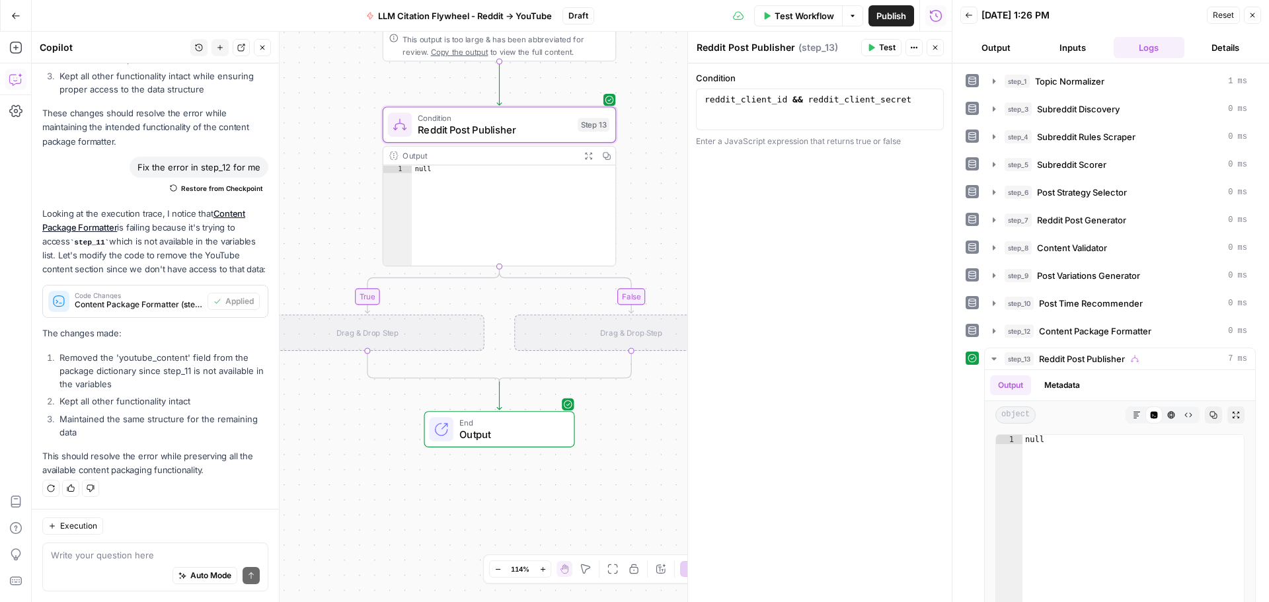
click at [520, 430] on span "Output" at bounding box center [510, 434] width 102 height 15
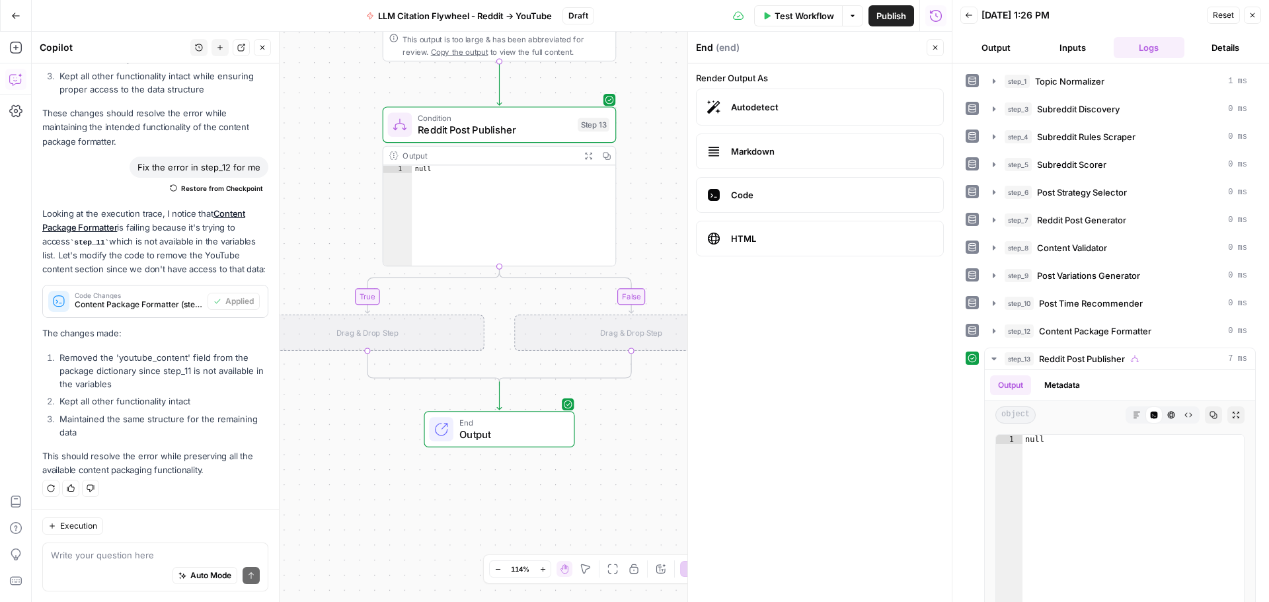
click at [807, 153] on span "Markdown" at bounding box center [832, 151] width 202 height 13
click at [761, 237] on span "HTML" at bounding box center [832, 238] width 202 height 13
click at [776, 158] on label "Markdown" at bounding box center [820, 151] width 248 height 36
click at [541, 437] on span "Output" at bounding box center [510, 434] width 102 height 15
click at [810, 11] on span "Test Workflow" at bounding box center [804, 15] width 59 height 13
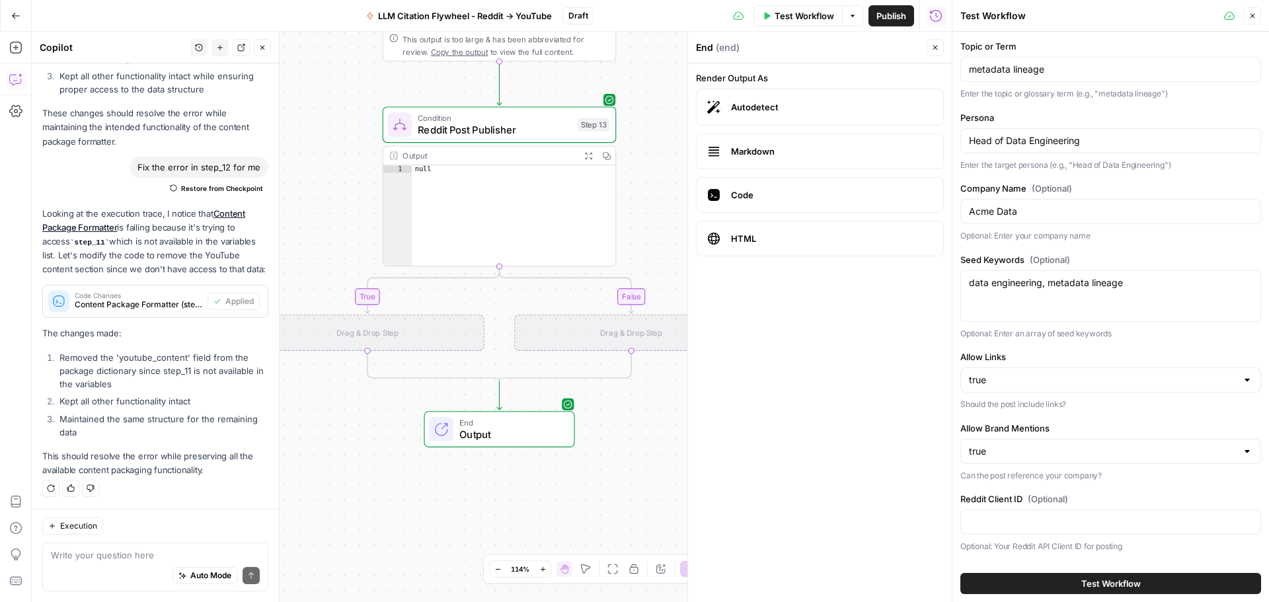
click at [1032, 583] on button "Test Workflow" at bounding box center [1110, 583] width 301 height 21
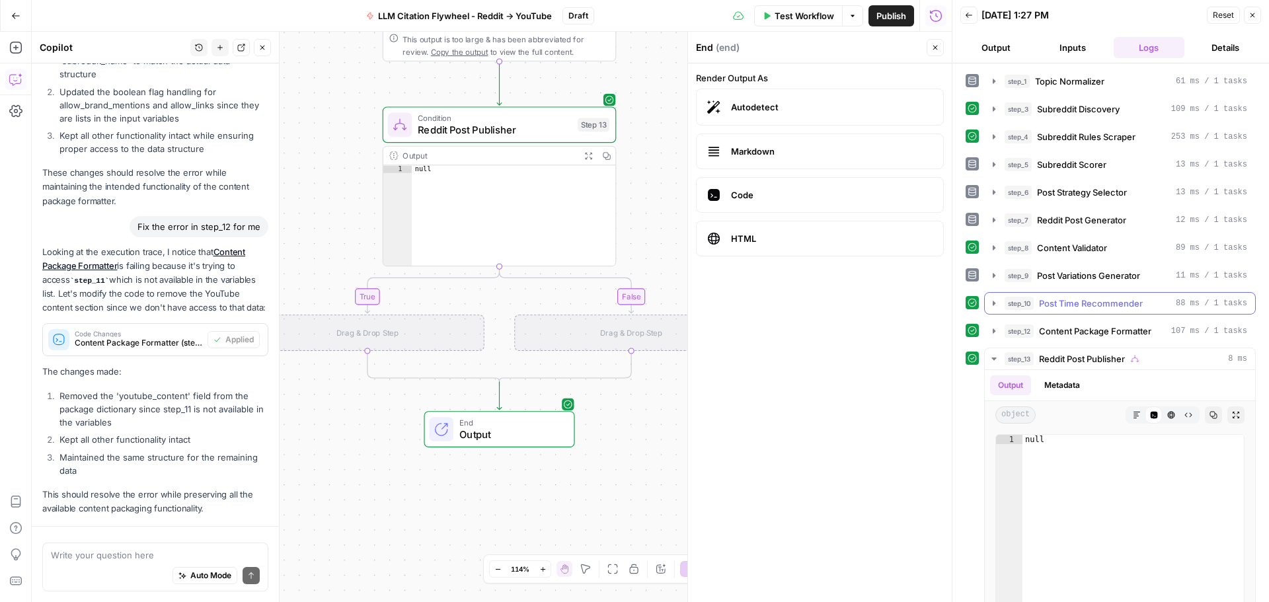
scroll to position [1410, 0]
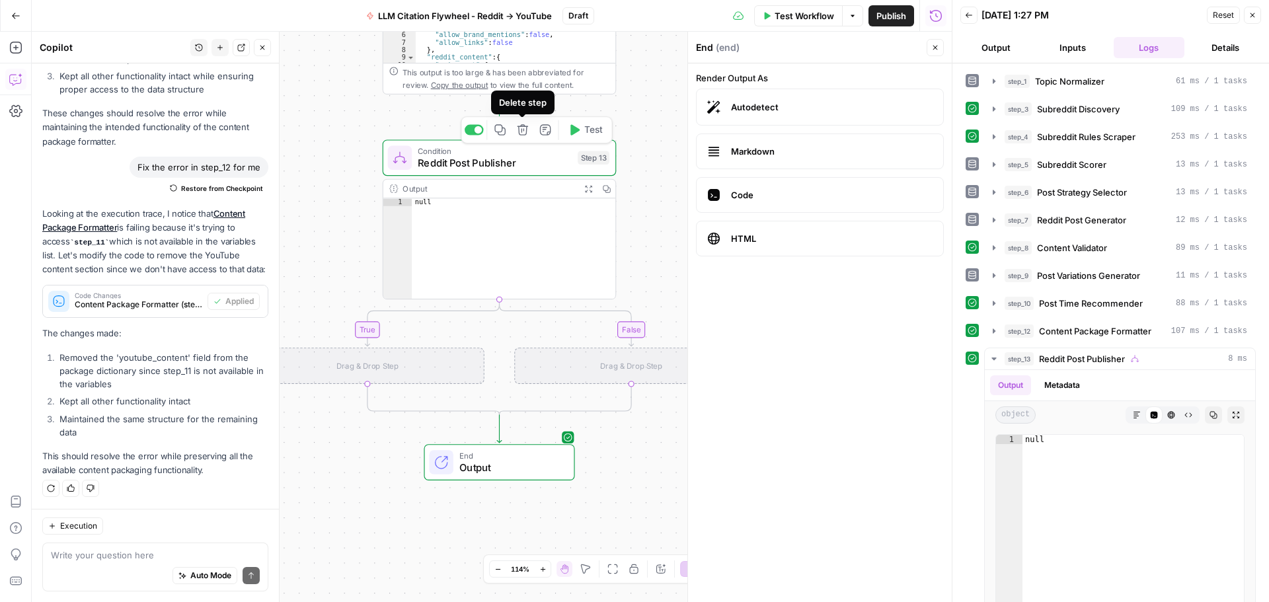
click at [523, 132] on icon "button" at bounding box center [523, 130] width 12 height 12
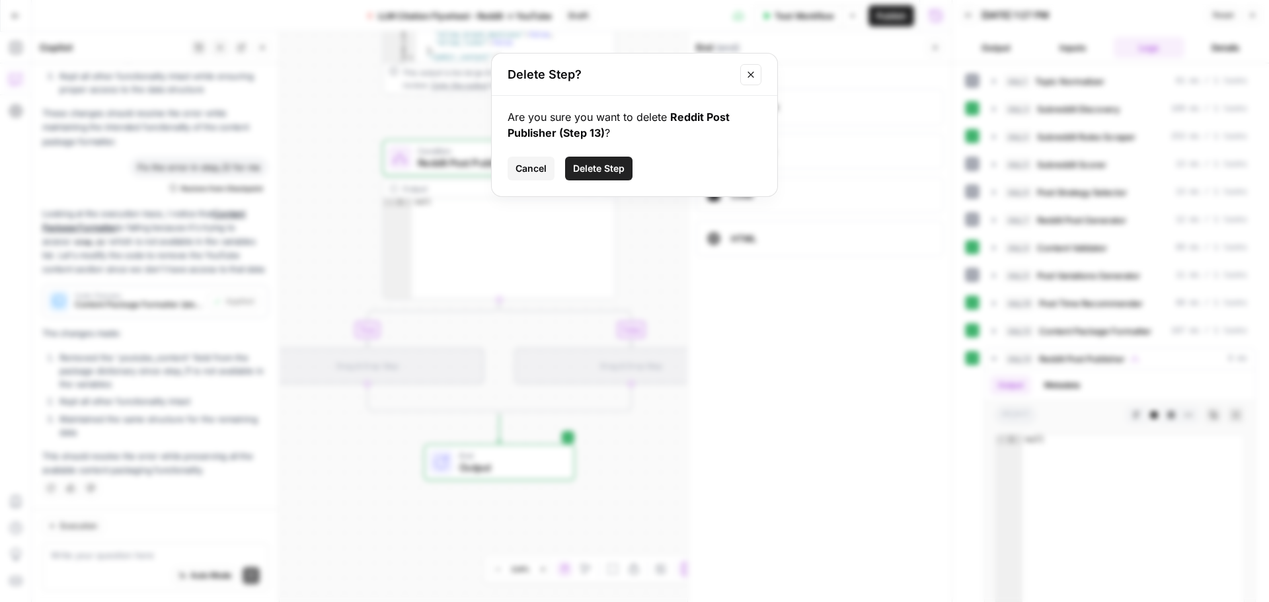
click at [592, 169] on span "Delete Step" at bounding box center [599, 168] width 52 height 13
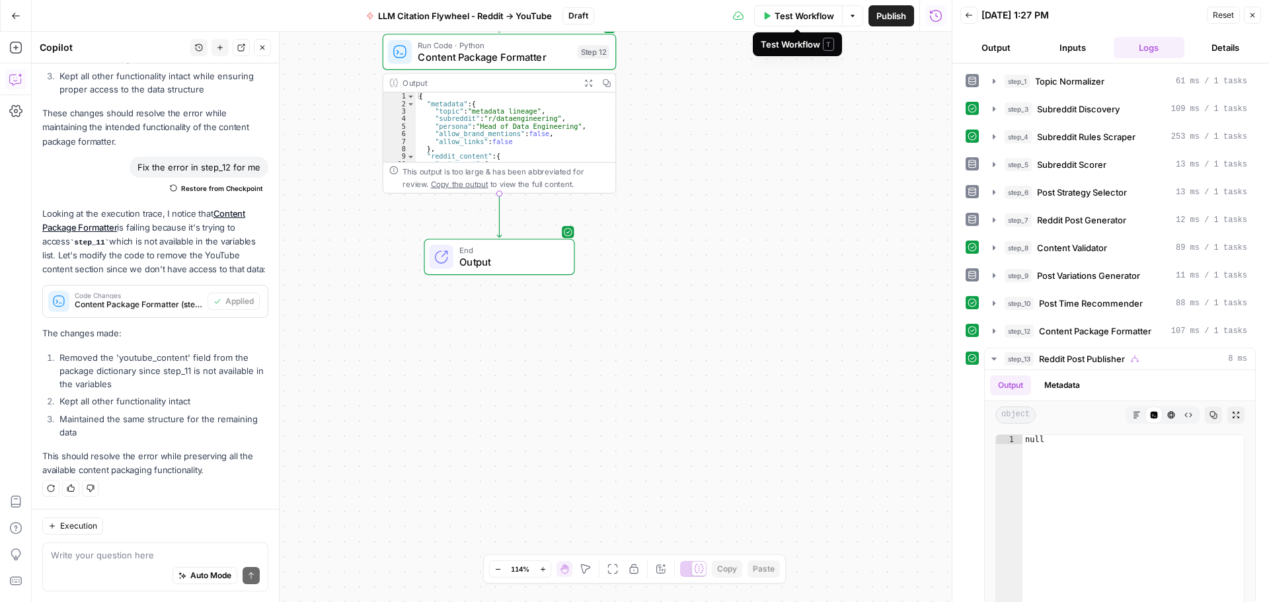
click at [817, 19] on span "Test Workflow" at bounding box center [804, 15] width 59 height 13
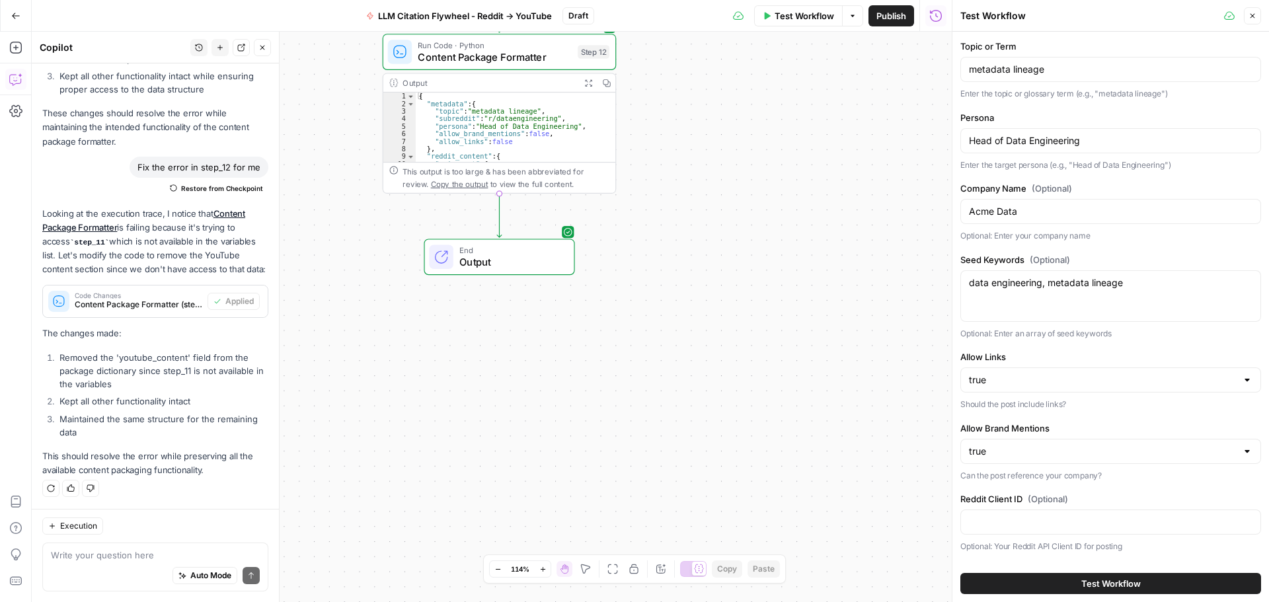
click at [1125, 584] on span "Test Workflow" at bounding box center [1110, 583] width 59 height 13
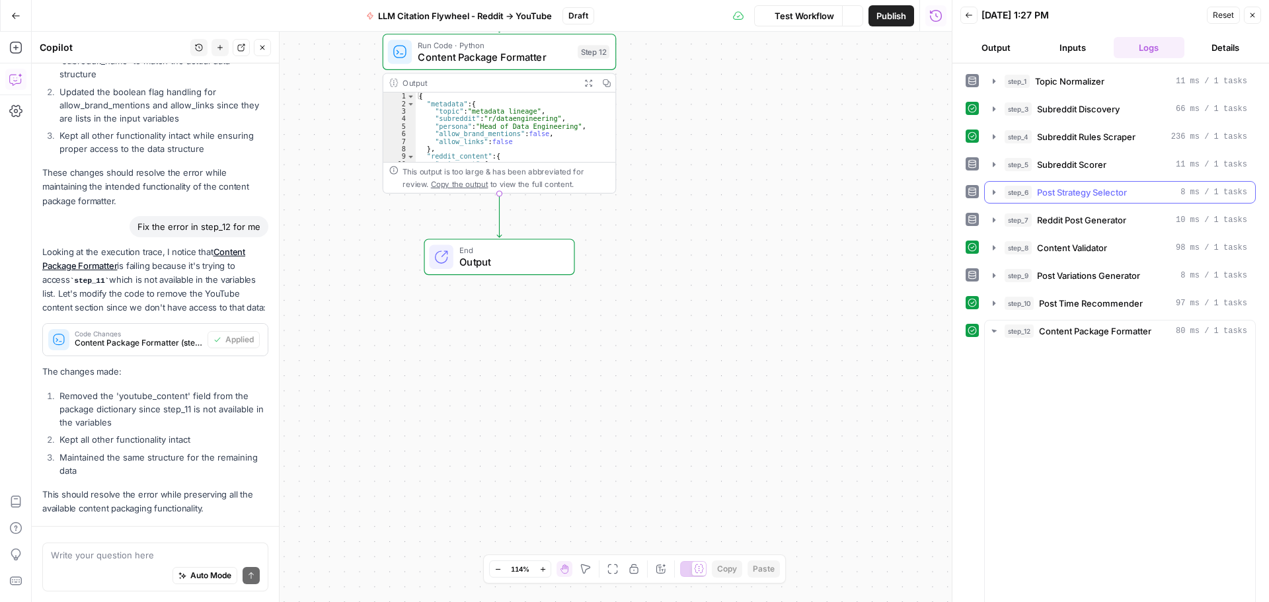
scroll to position [1410, 0]
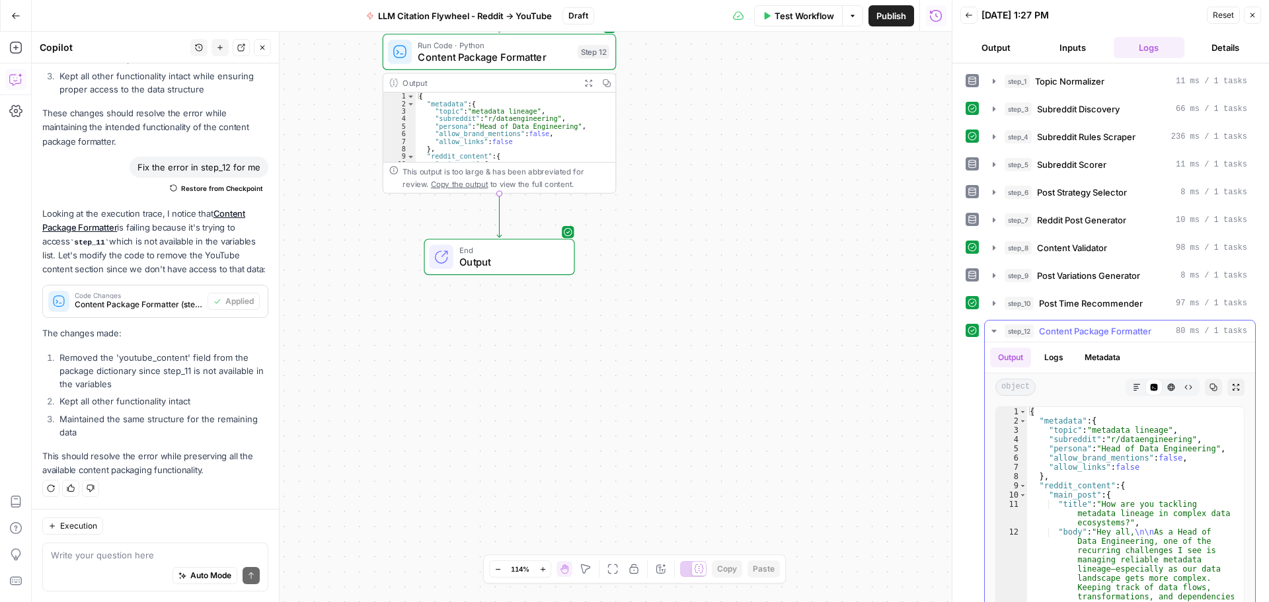
click at [1103, 356] on button "Metadata" at bounding box center [1103, 358] width 52 height 20
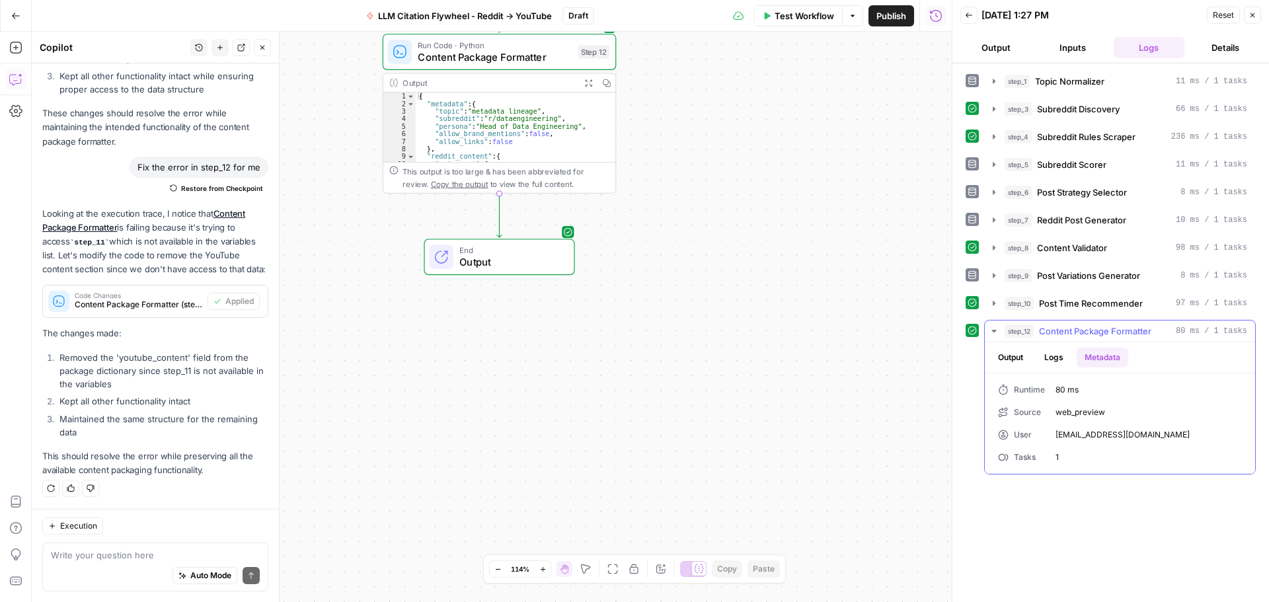
click at [1006, 352] on button "Output" at bounding box center [1010, 358] width 41 height 20
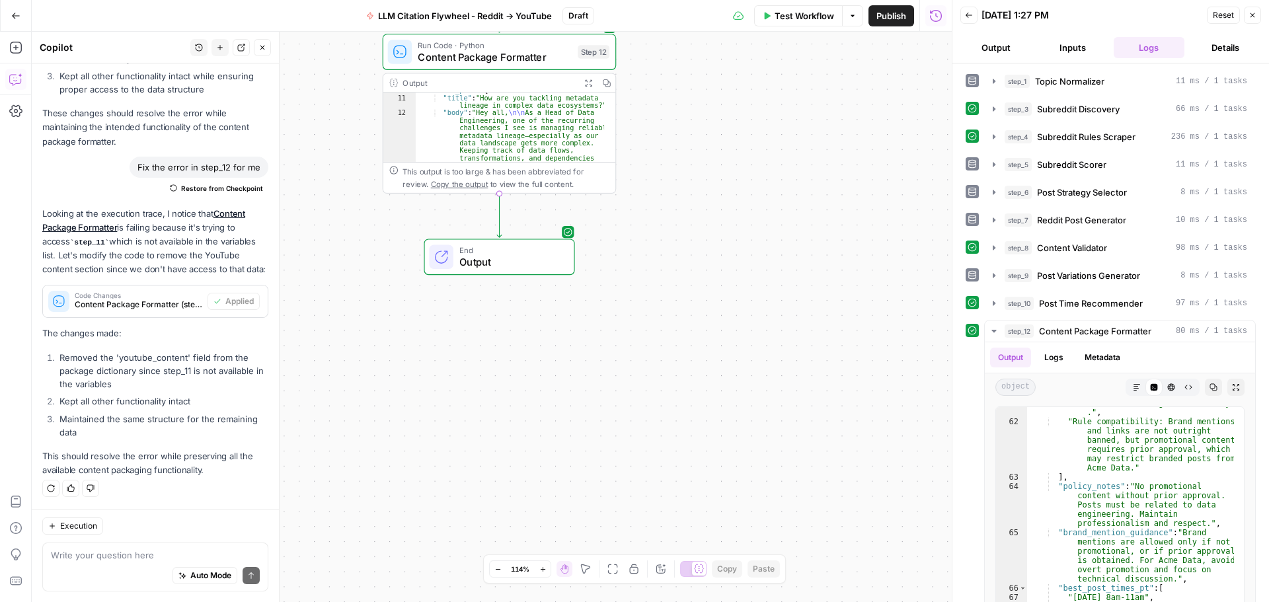
scroll to position [0, 0]
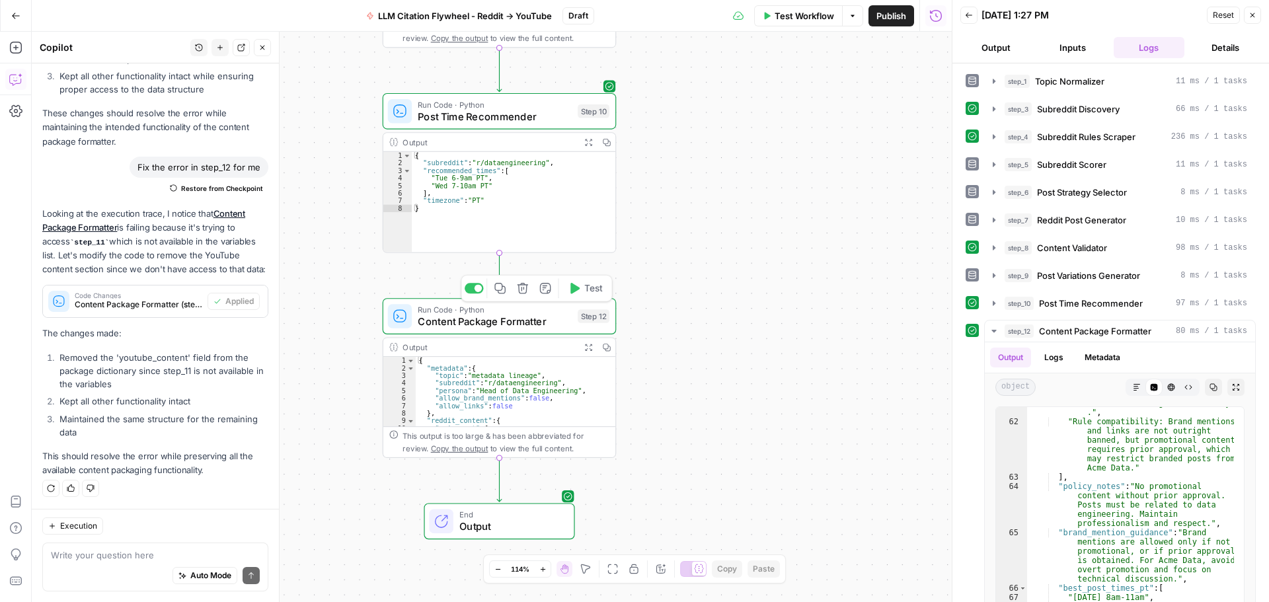
click at [522, 319] on span "Content Package Formatter" at bounding box center [495, 321] width 154 height 15
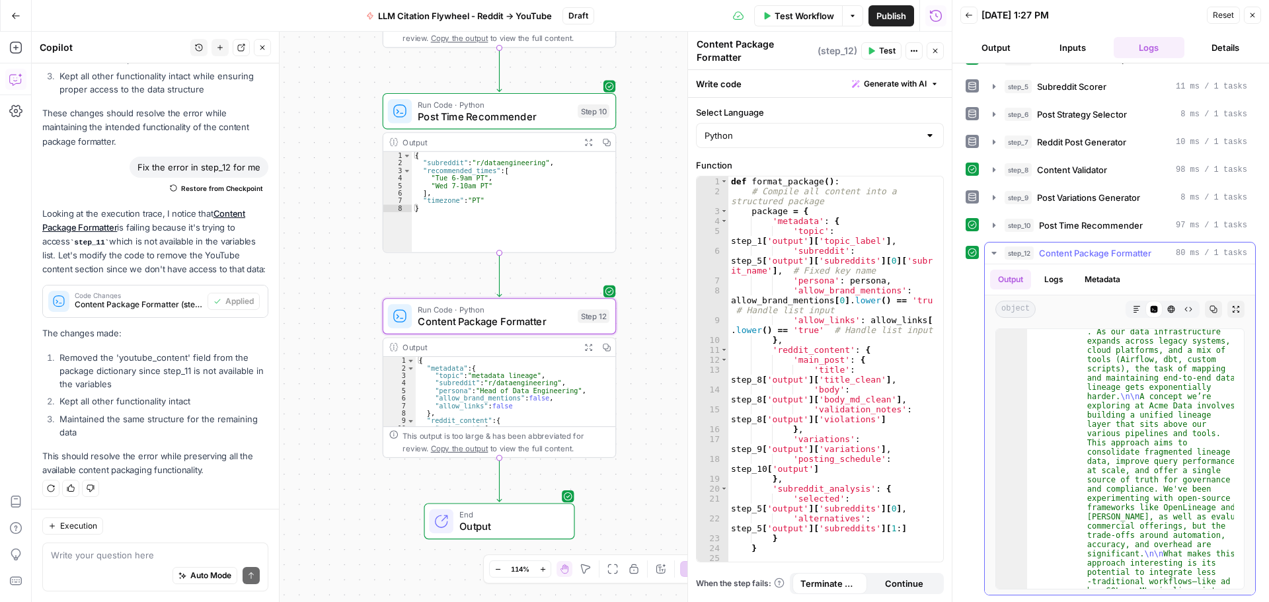
scroll to position [1264, 0]
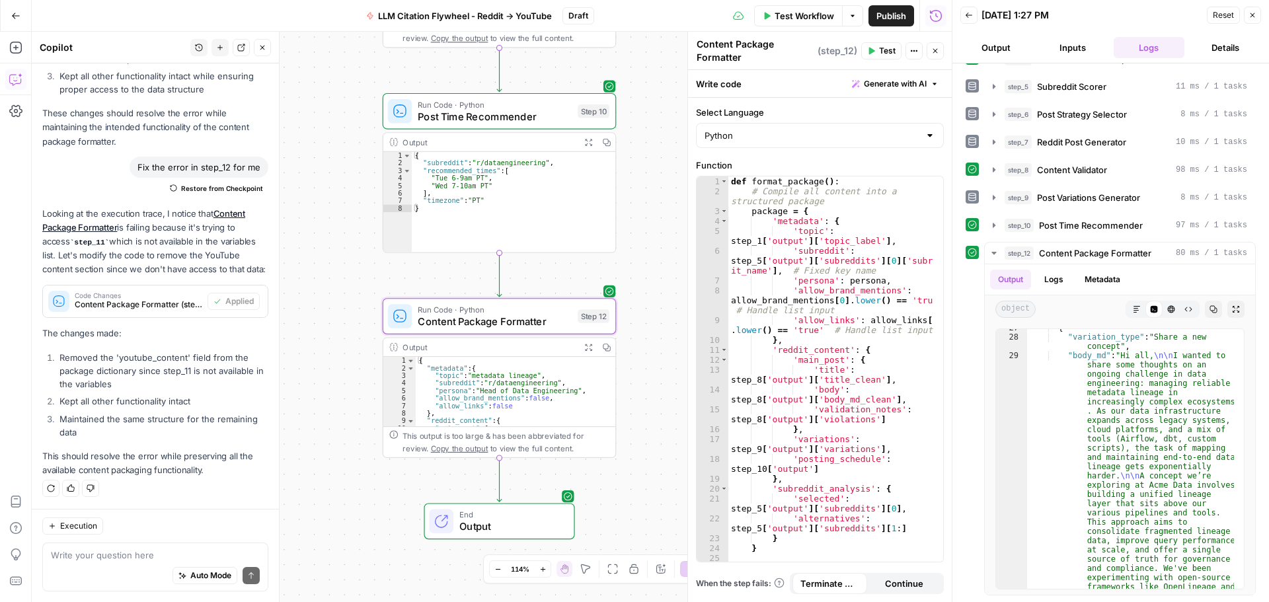
drag, startPoint x: 92, startPoint y: 547, endPoint x: 95, endPoint y: 554, distance: 8.4
click at [95, 554] on div "Write your question here Auto Mode Send" at bounding box center [155, 567] width 226 height 49
type textarea "I want the out put to have thet topic subredditr"
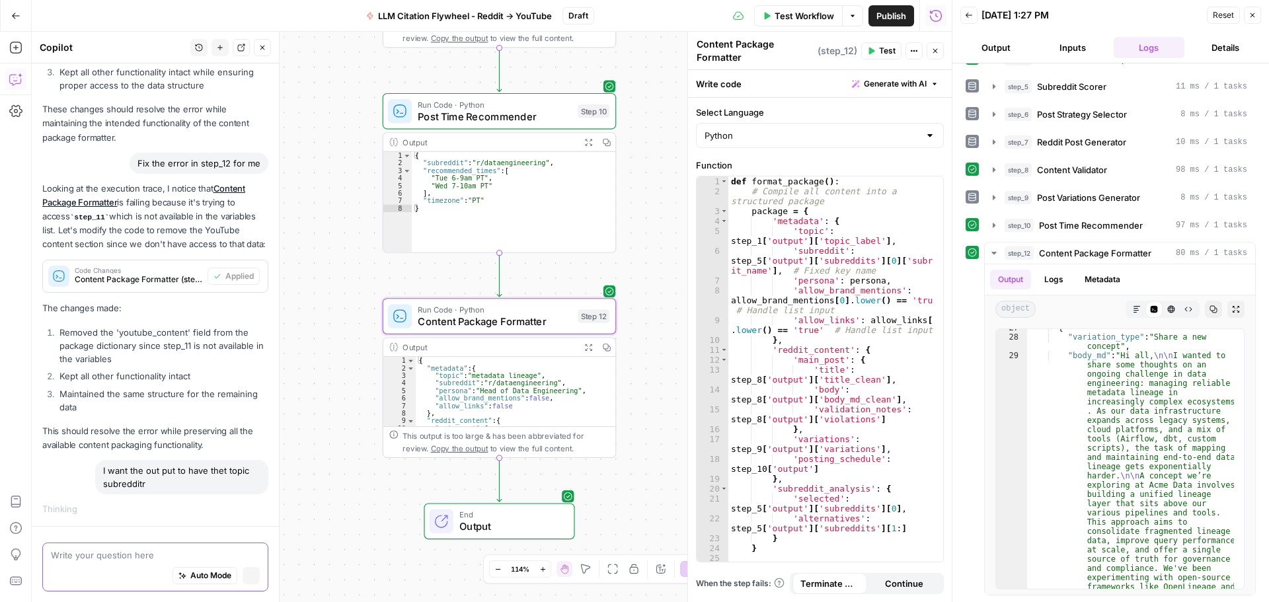
scroll to position [1329, 0]
type textarea "time"
drag, startPoint x: 158, startPoint y: 476, endPoint x: 84, endPoint y: 531, distance: 92.5
click at [150, 485] on div "I want the out put to have thet topic subredditr" at bounding box center [181, 477] width 173 height 34
click at [200, 476] on div "I want the out put to have thet topic subredditr" at bounding box center [181, 477] width 173 height 34
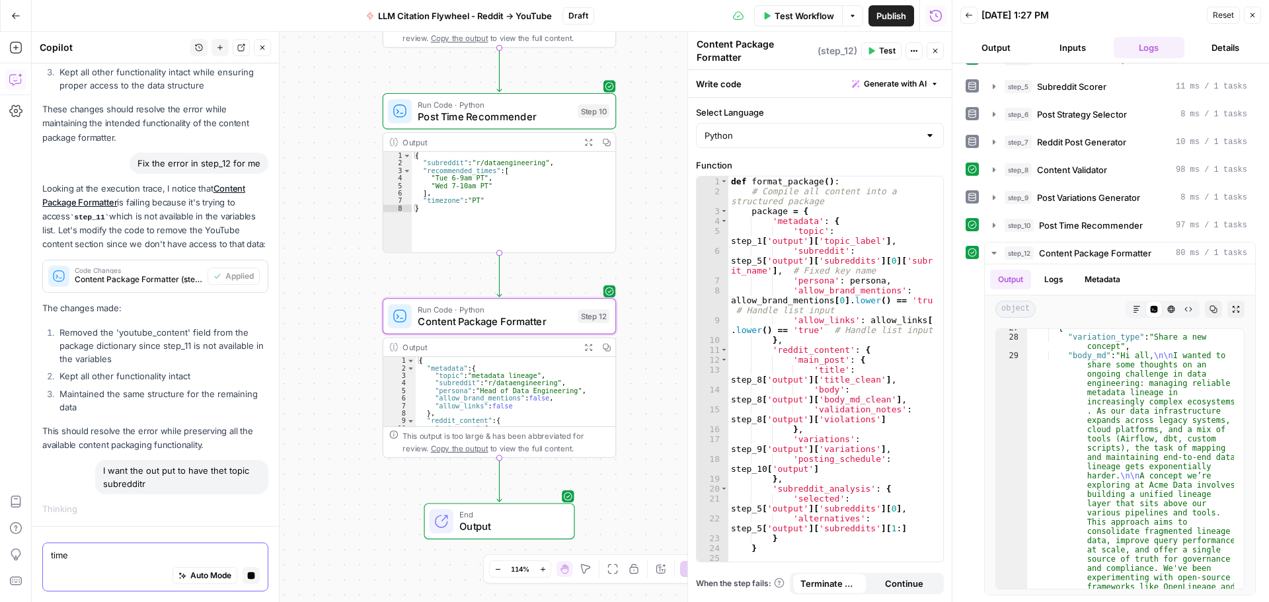
click at [93, 553] on textarea "time" at bounding box center [155, 555] width 209 height 13
click at [197, 474] on div "I want the out put to have thet topic subredditr" at bounding box center [181, 477] width 173 height 34
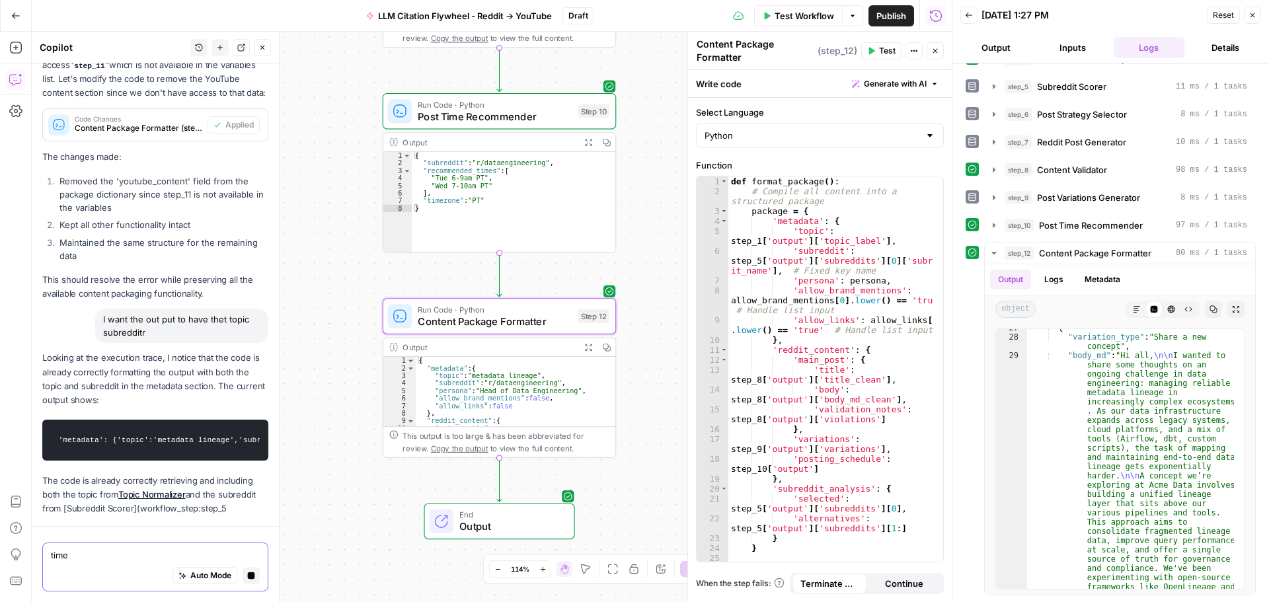
drag, startPoint x: 237, startPoint y: 468, endPoint x: 85, endPoint y: 556, distance: 176.5
click at [85, 556] on textarea "time" at bounding box center [155, 555] width 209 height 13
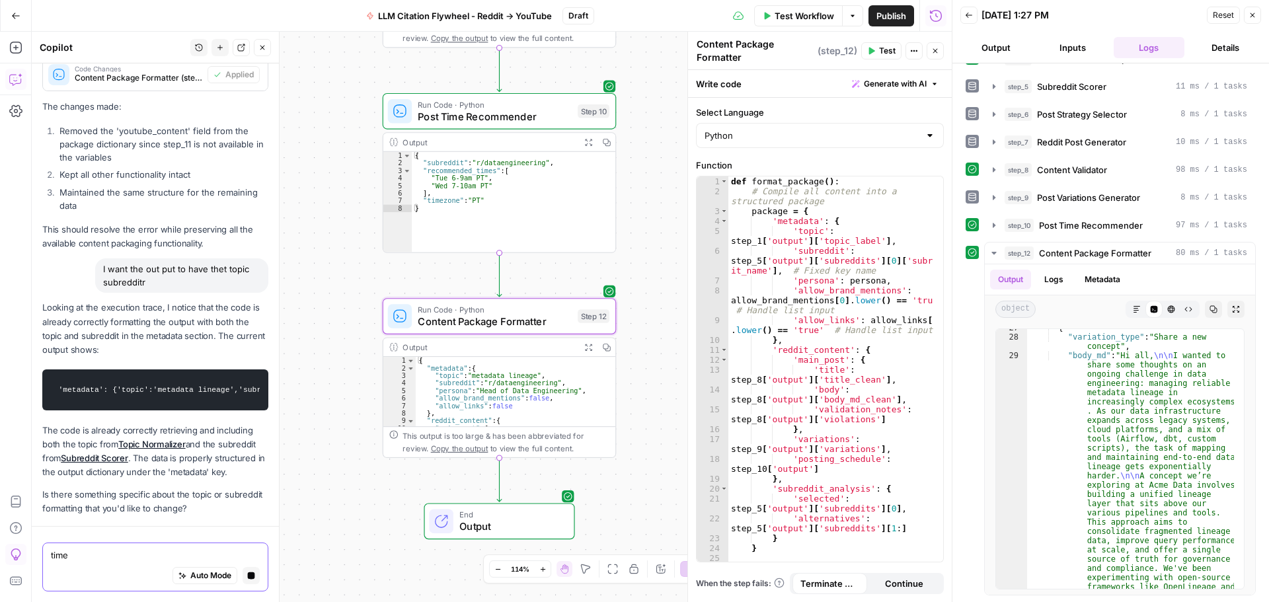
drag, startPoint x: 83, startPoint y: 556, endPoint x: 152, endPoint y: 564, distance: 69.1
click at [26, 555] on body "seo SUSTAINABLE New Home Browse Your Data Usage Settings Recent Grids pSEO play…" at bounding box center [634, 301] width 1269 height 602
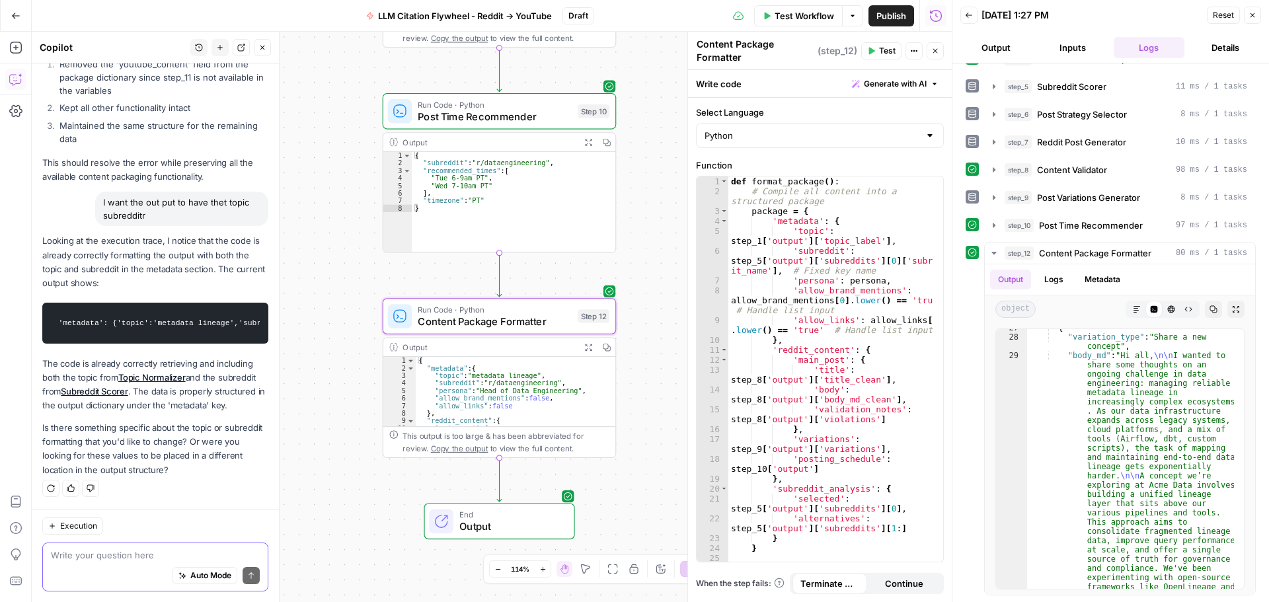
scroll to position [1622, 0]
drag, startPoint x: 101, startPoint y: 285, endPoint x: 166, endPoint y: 304, distance: 67.5
click at [166, 226] on div "I want the out put to have thet topic subredditr" at bounding box center [181, 209] width 173 height 34
copy div "I want the out put to have thet topic subredditr"
click at [110, 556] on textarea at bounding box center [155, 555] width 209 height 13
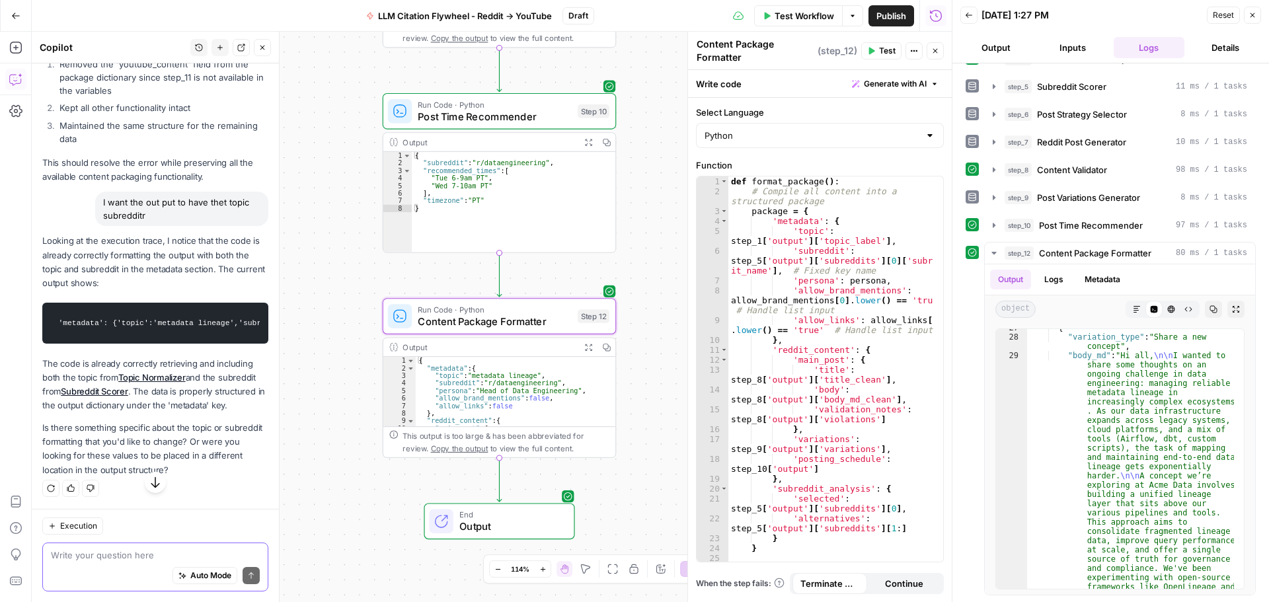
paste textarea "I want the out put to have thet topic subredditr"
click at [109, 553] on textarea "I want the out put to have thet topic subredditr" at bounding box center [155, 555] width 209 height 13
click at [190, 556] on textarea "I want the output to have the topic subredditr" at bounding box center [155, 555] width 209 height 13
click at [197, 556] on textarea "I want the output to have the topic, subredditr" at bounding box center [155, 555] width 209 height 13
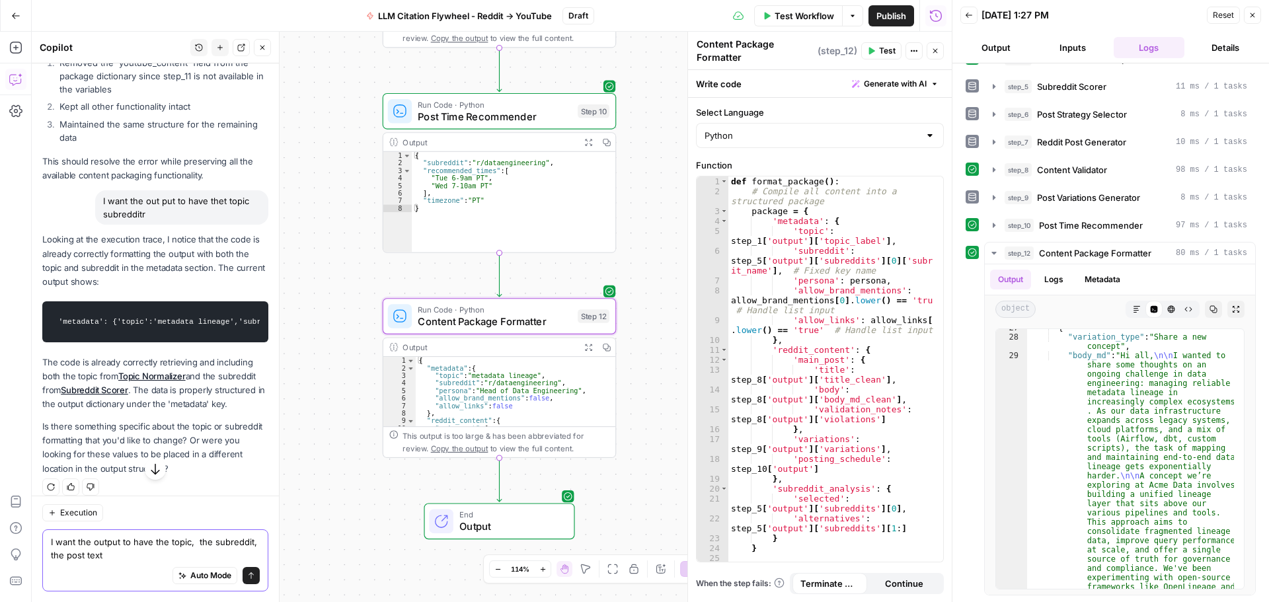
click at [93, 559] on textarea "I want the output to have the topic, the subreddit, the post text" at bounding box center [155, 548] width 209 height 26
type textarea "I want the output to have the topic, the subreddit, the time to posy, & the pos…"
click at [649, 233] on div "Workflow Set Inputs Inputs LLM · GPT-4.1 Topic Normalizer Step 1 Output Expand …" at bounding box center [492, 317] width 920 height 570
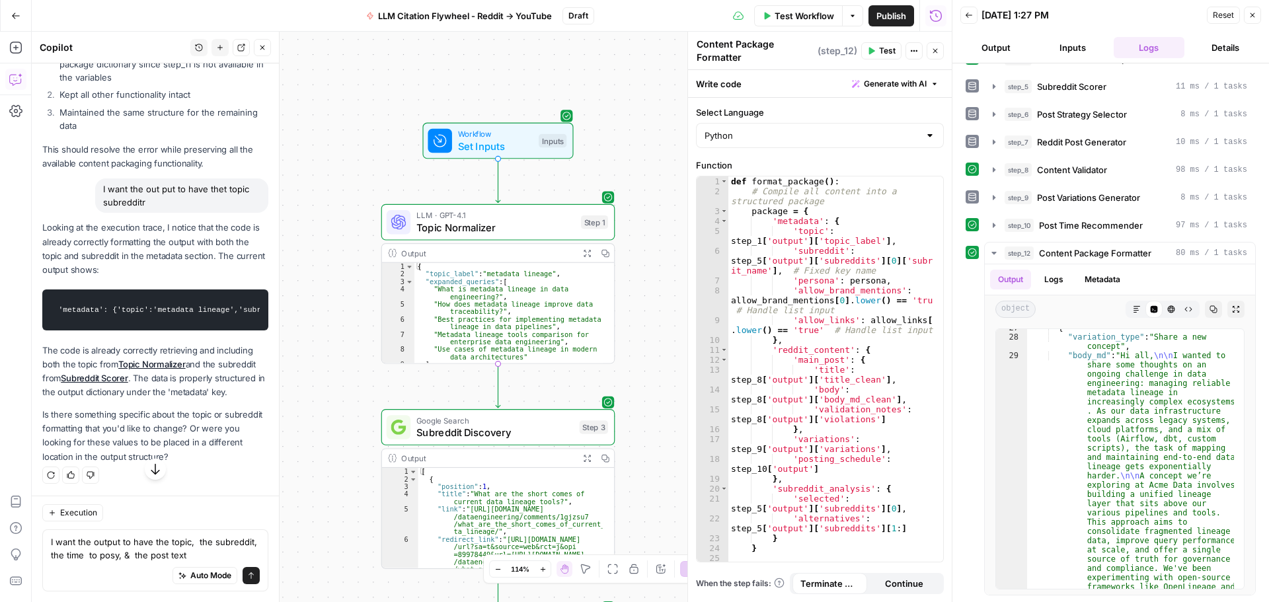
scroll to position [1754, 0]
click at [243, 580] on button "Send" at bounding box center [251, 575] width 17 height 17
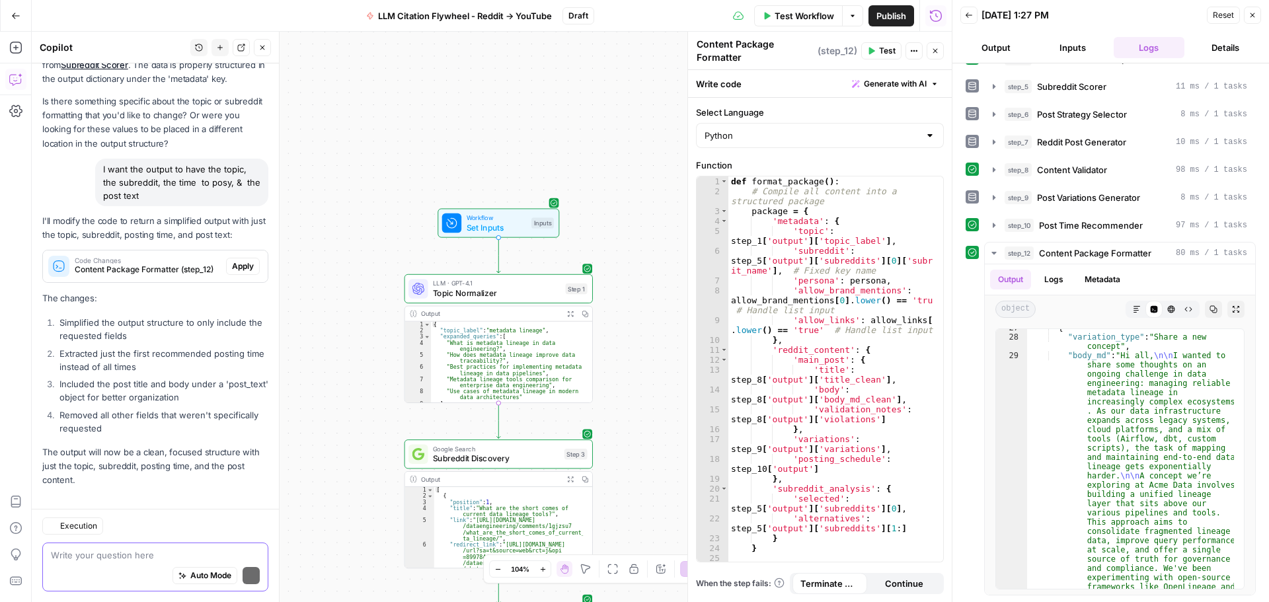
scroll to position [2091, 0]
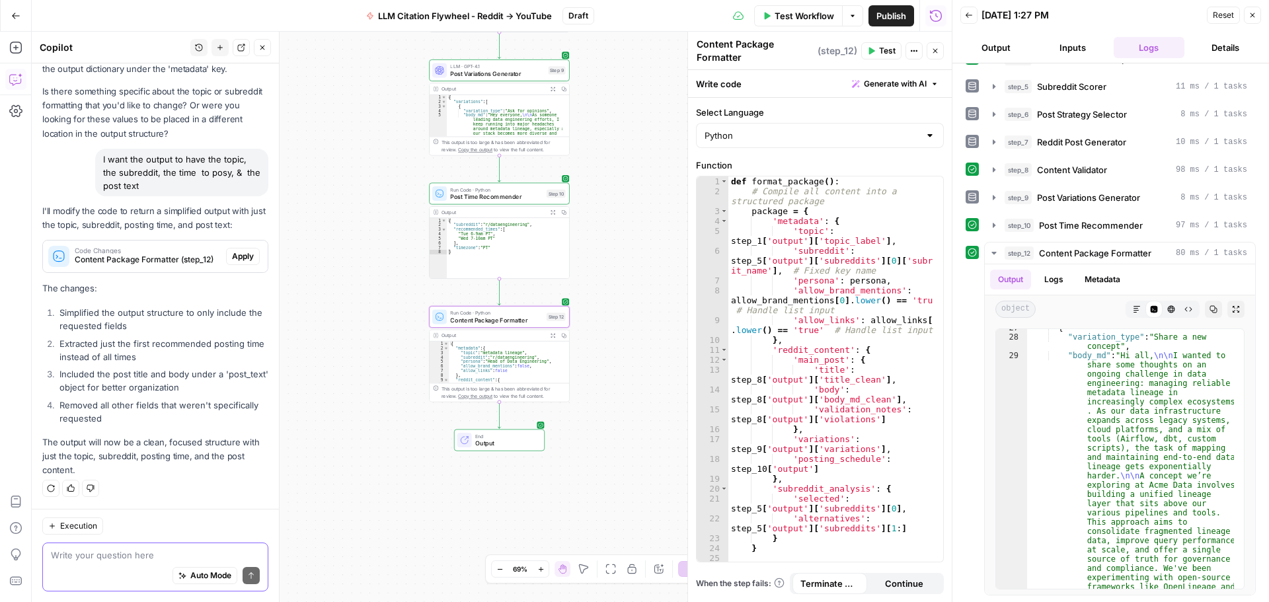
click at [235, 256] on span "Apply" at bounding box center [243, 256] width 22 height 12
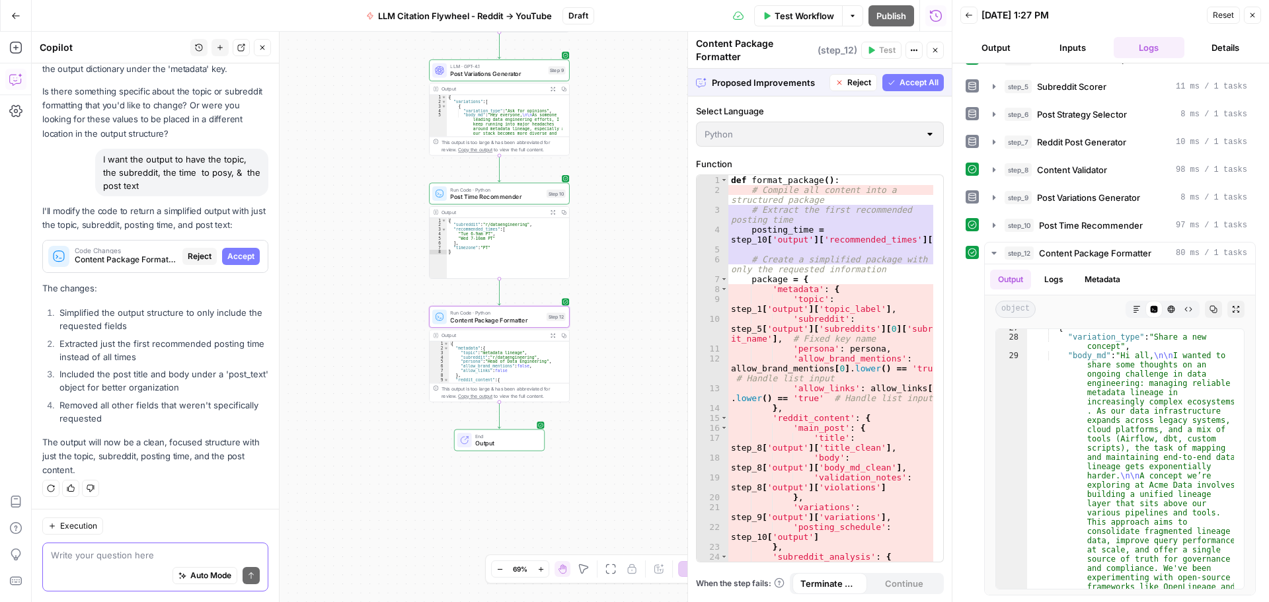
click at [235, 256] on span "Accept" at bounding box center [240, 256] width 27 height 12
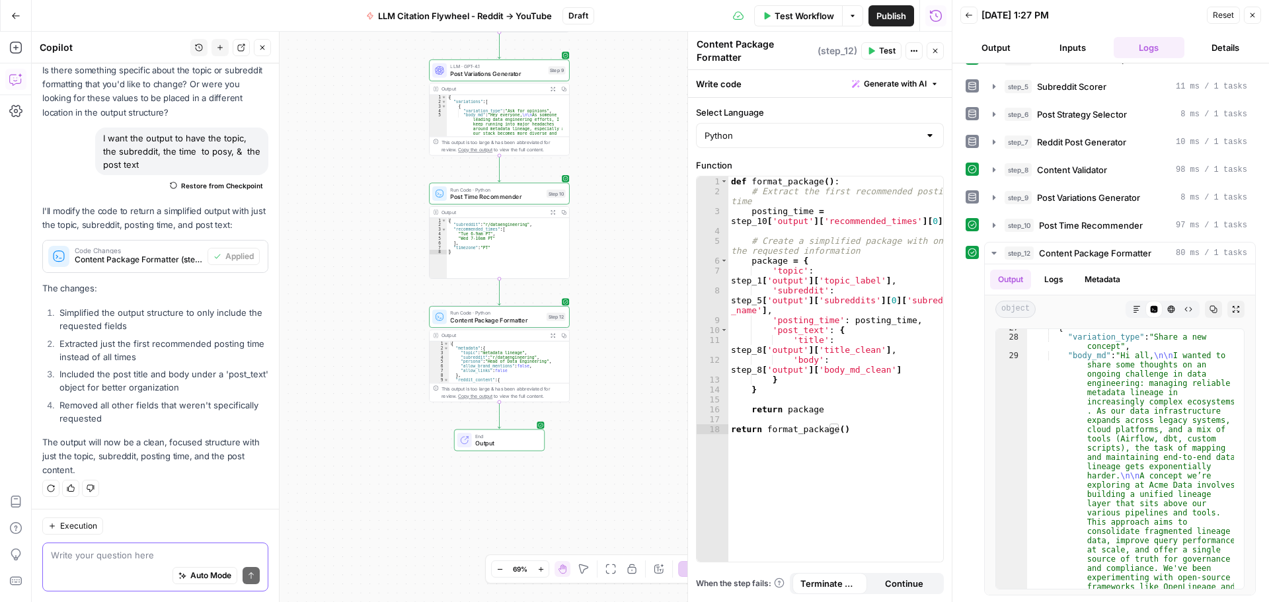
scroll to position [1737, 0]
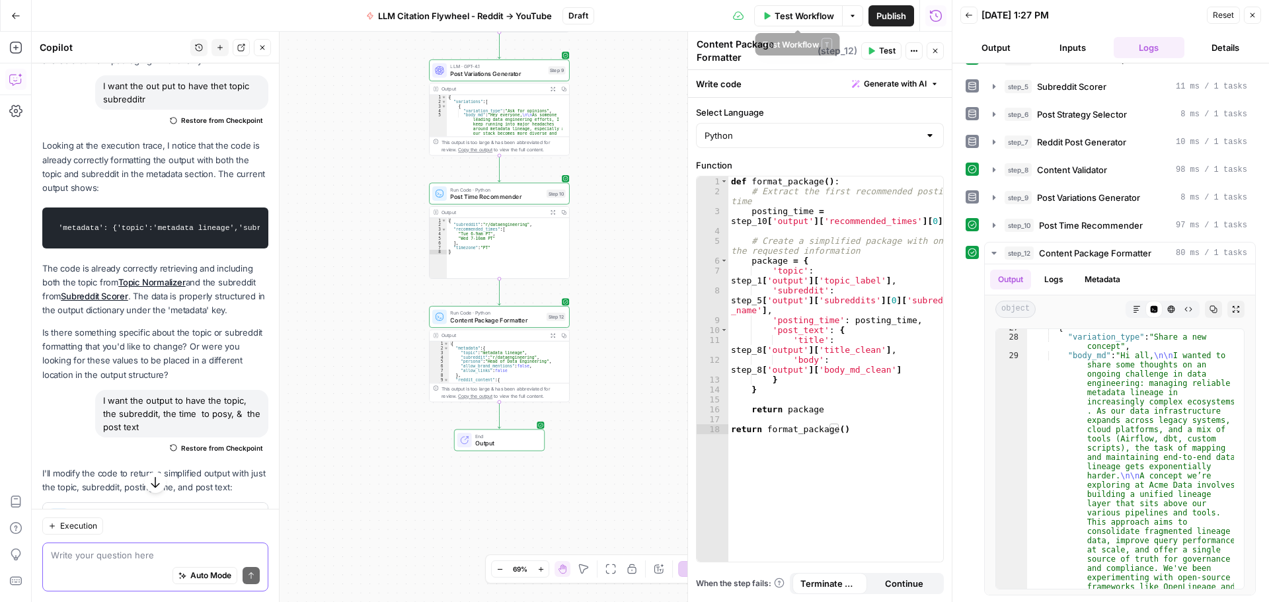
click at [794, 8] on button "Test Workflow" at bounding box center [798, 15] width 89 height 21
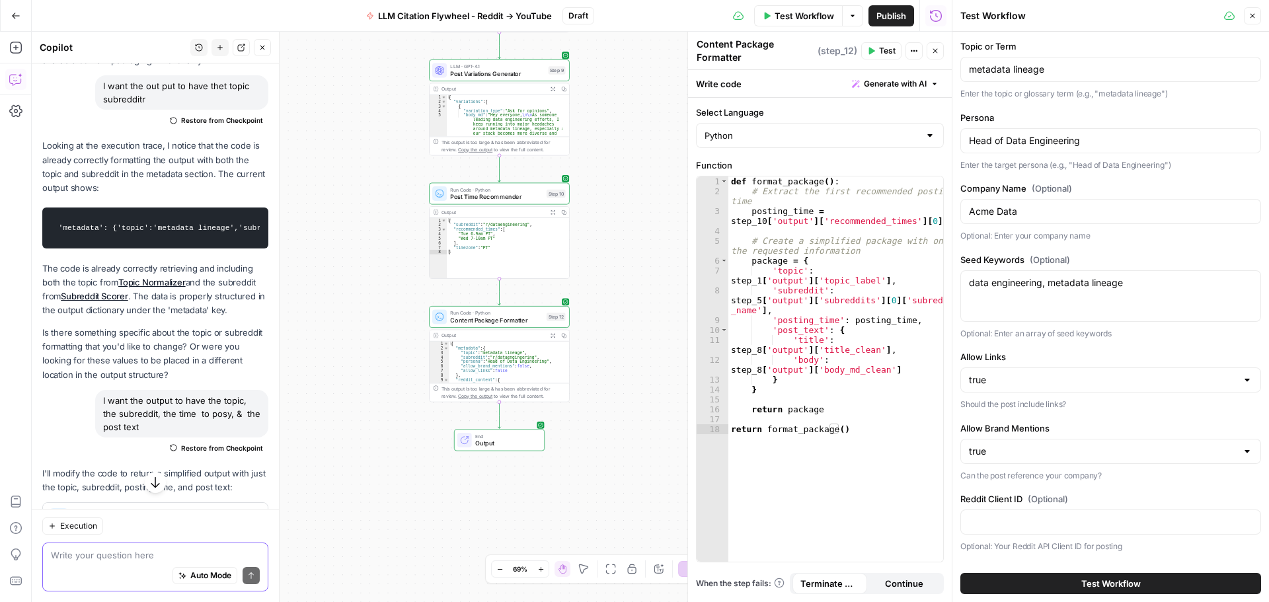
click at [1156, 587] on button "Test Workflow" at bounding box center [1110, 583] width 301 height 21
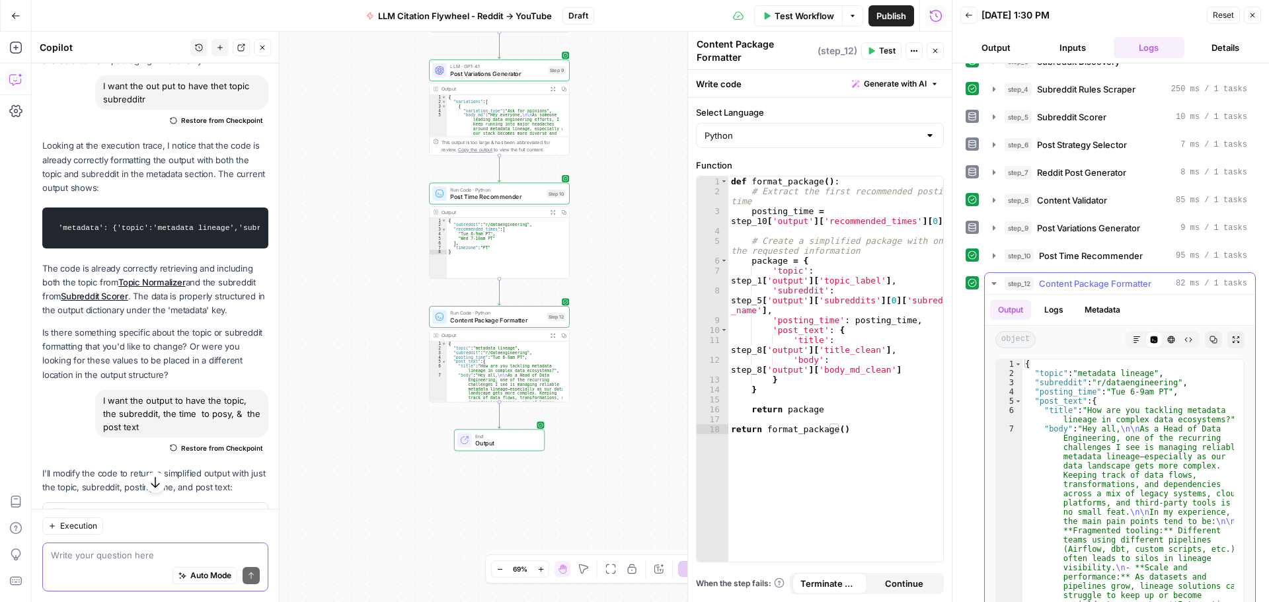
scroll to position [78, 0]
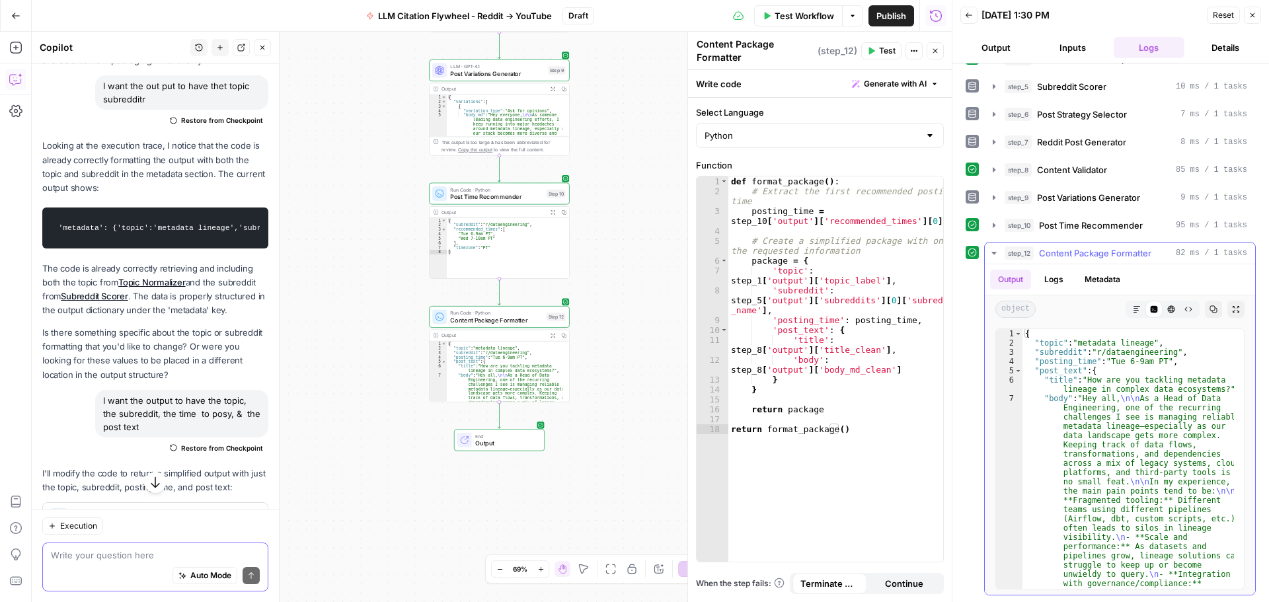
click at [1094, 275] on button "Metadata" at bounding box center [1103, 280] width 52 height 20
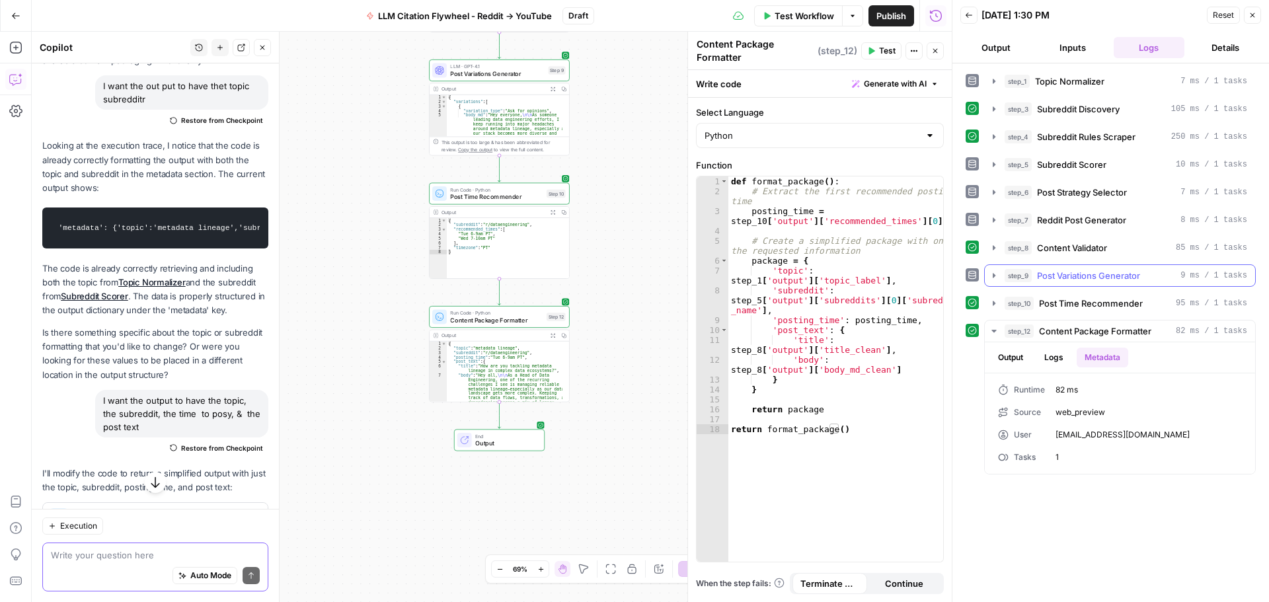
scroll to position [0, 0]
click at [1060, 360] on button "Logs" at bounding box center [1053, 358] width 35 height 20
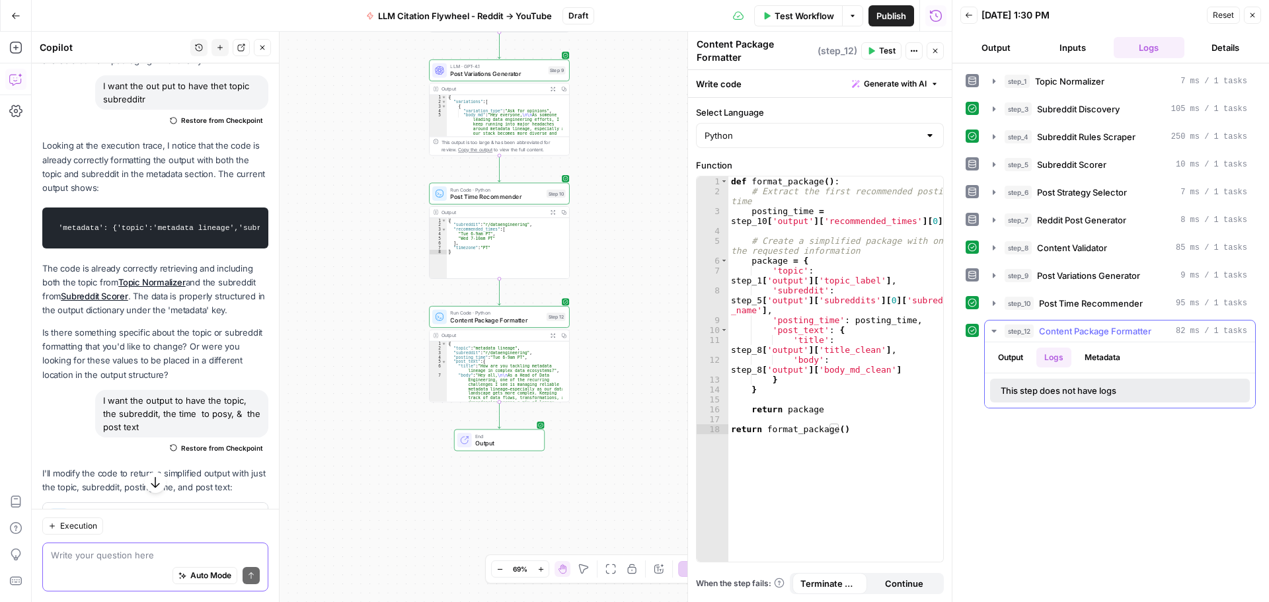
click at [1014, 363] on button "Output" at bounding box center [1010, 358] width 41 height 20
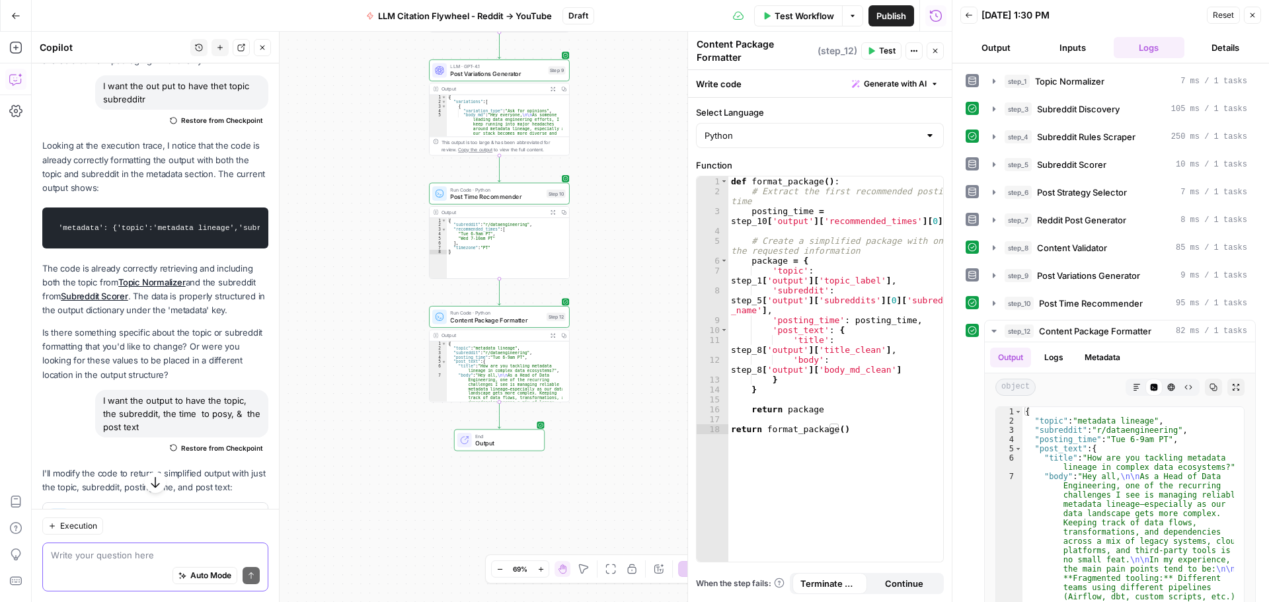
click at [511, 436] on span "End" at bounding box center [505, 435] width 61 height 7
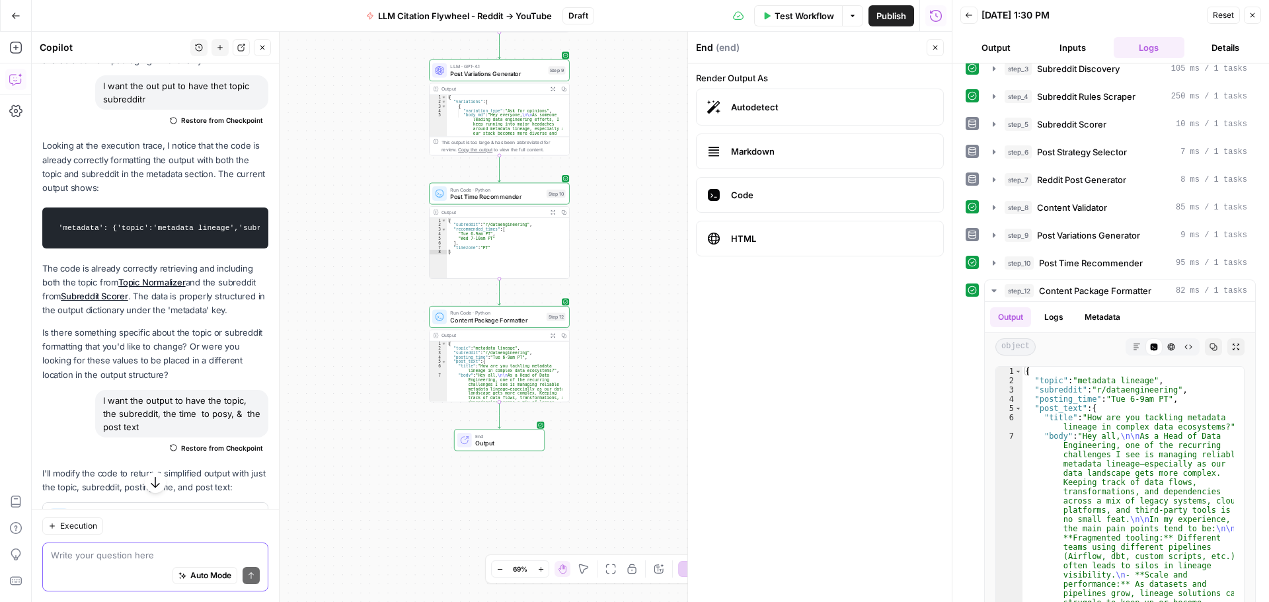
scroll to position [78, 0]
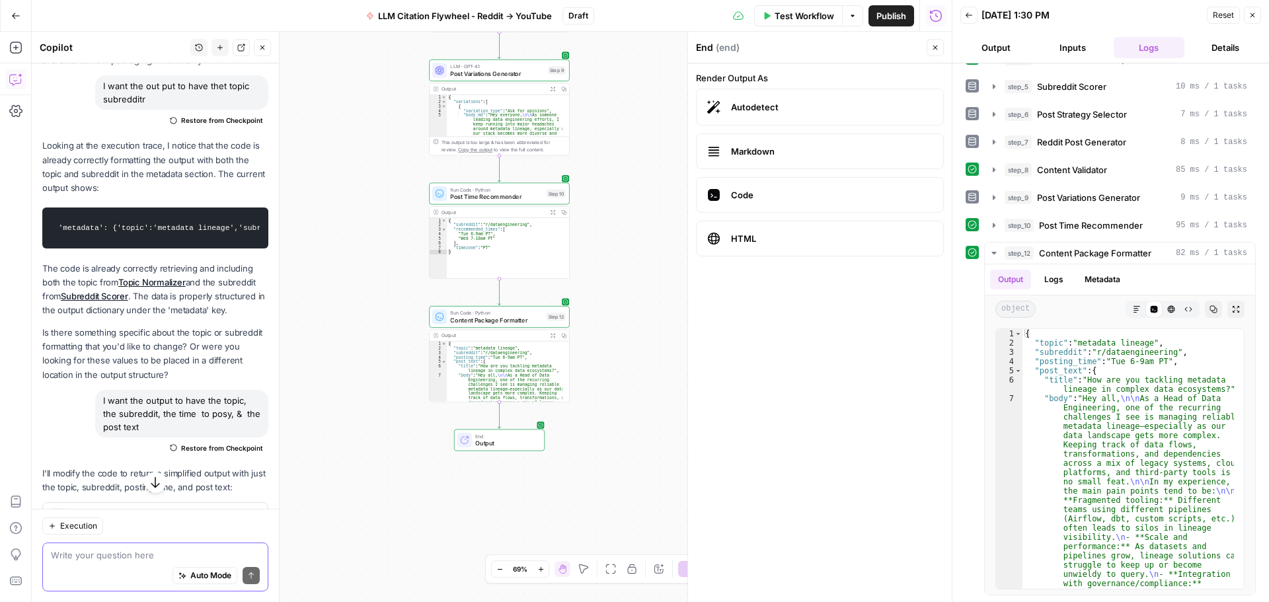
click at [893, 15] on span "Publish" at bounding box center [891, 15] width 30 height 13
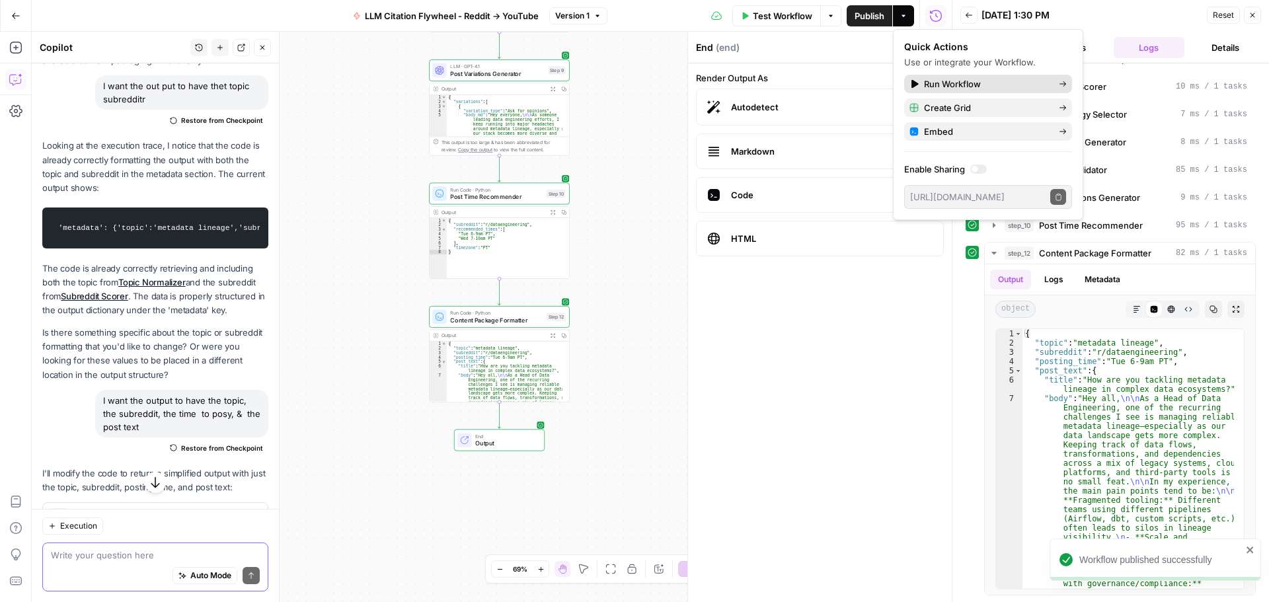
click at [1006, 83] on span "Run Workflow" at bounding box center [986, 83] width 124 height 13
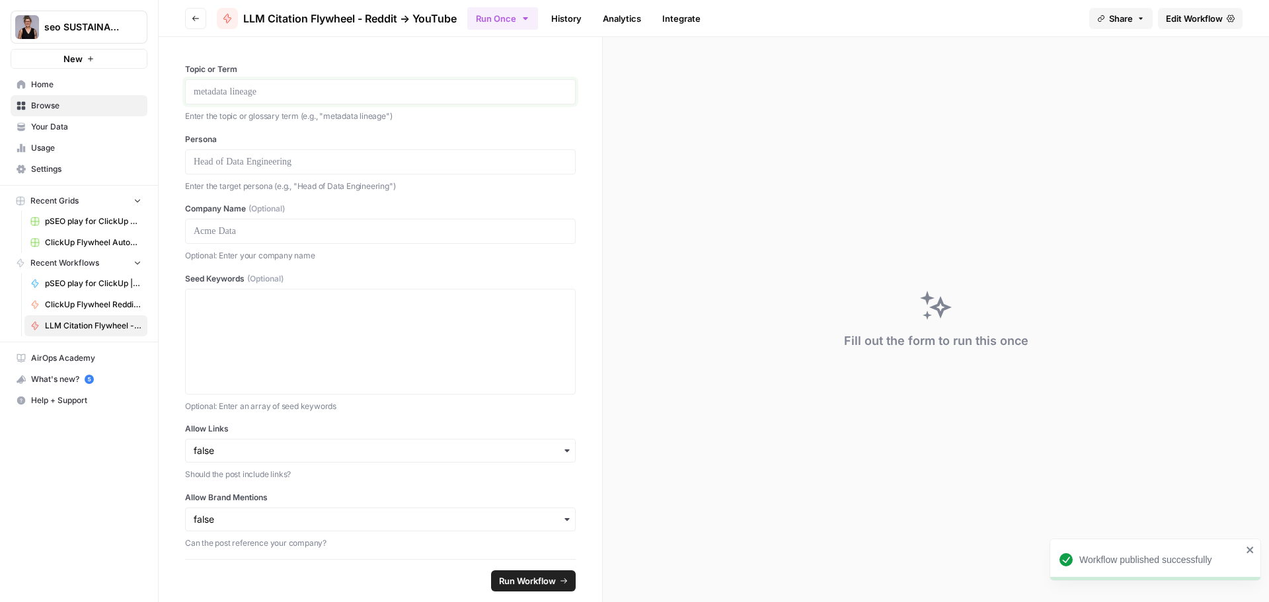
click at [380, 97] on p at bounding box center [380, 91] width 373 height 13
click at [208, 94] on p "**********" at bounding box center [375, 91] width 363 height 13
click at [242, 167] on div at bounding box center [380, 161] width 391 height 25
click at [241, 167] on p at bounding box center [380, 161] width 373 height 13
click at [249, 232] on p at bounding box center [380, 231] width 373 height 13
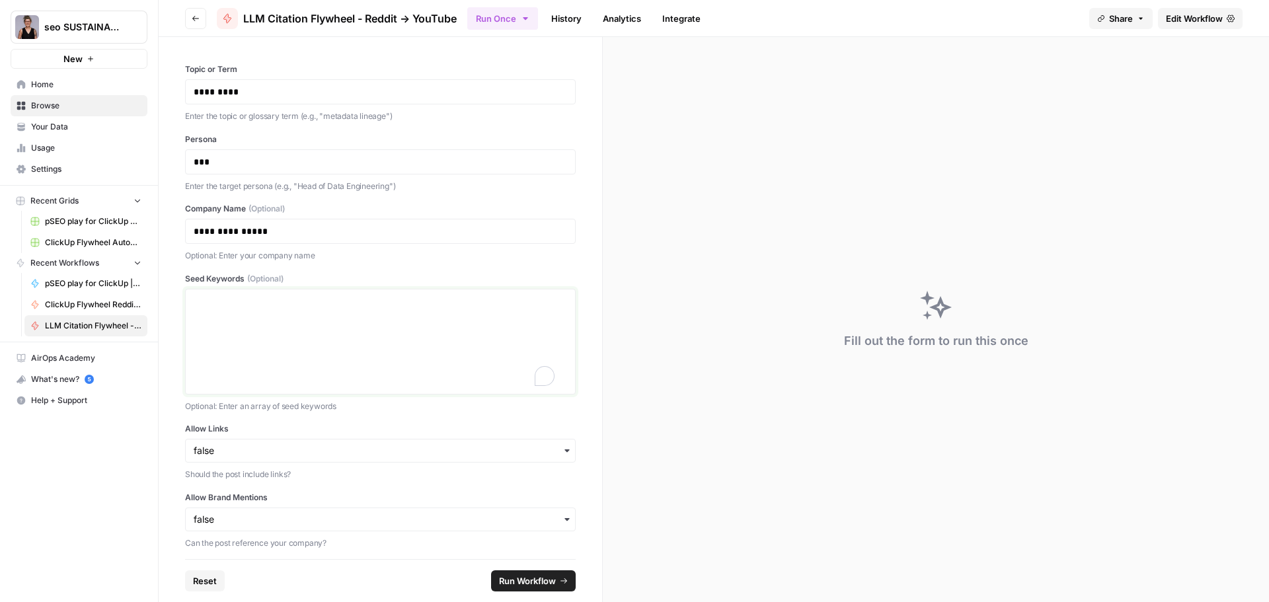
click at [231, 305] on textarea "Seed Keywords (Optional)" at bounding box center [380, 342] width 373 height 94
type textarea "AI search, AEO, GEO"
click at [241, 449] on input "Allow Links" at bounding box center [380, 450] width 373 height 13
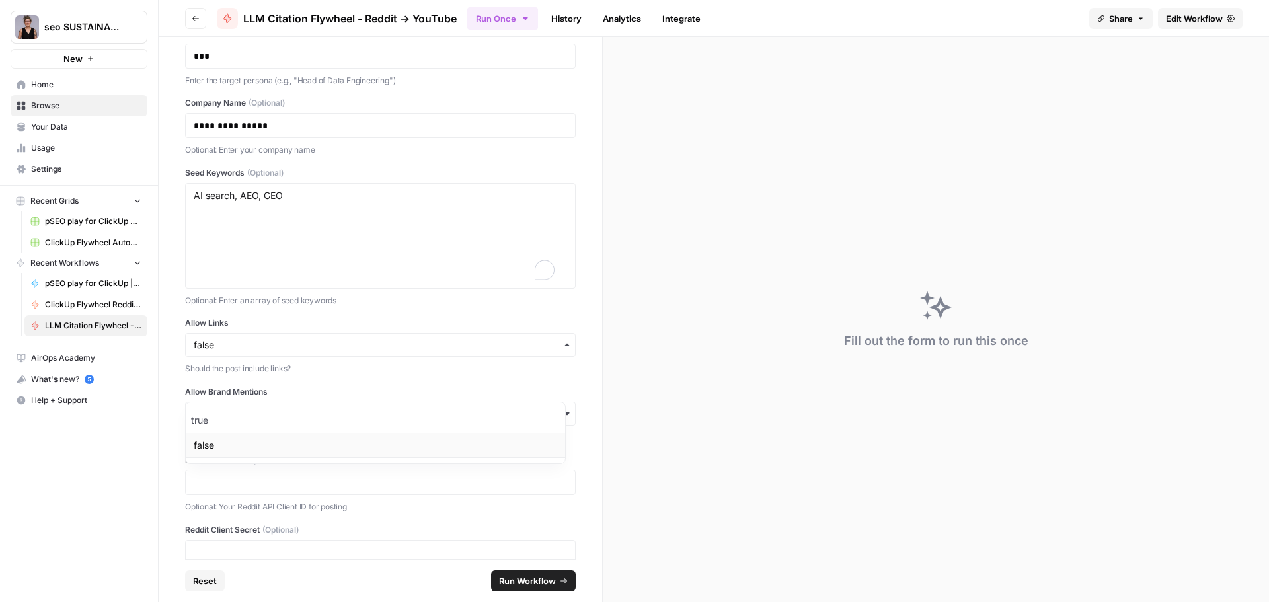
scroll to position [145, 0]
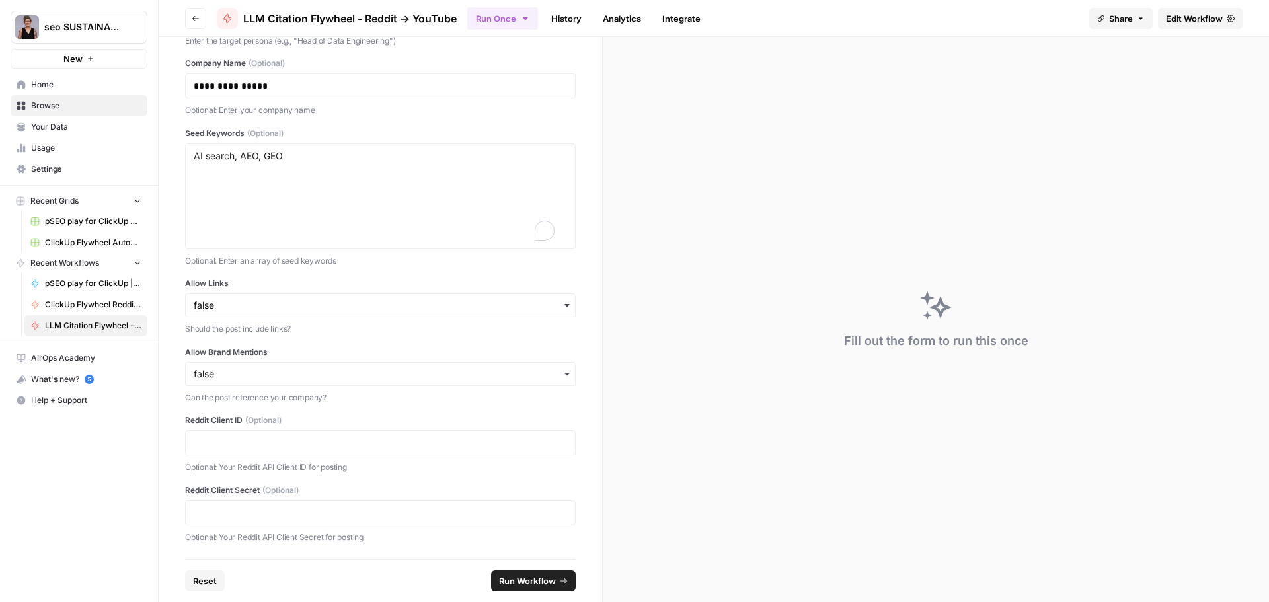
click at [535, 580] on span "Run Workflow" at bounding box center [527, 580] width 57 height 13
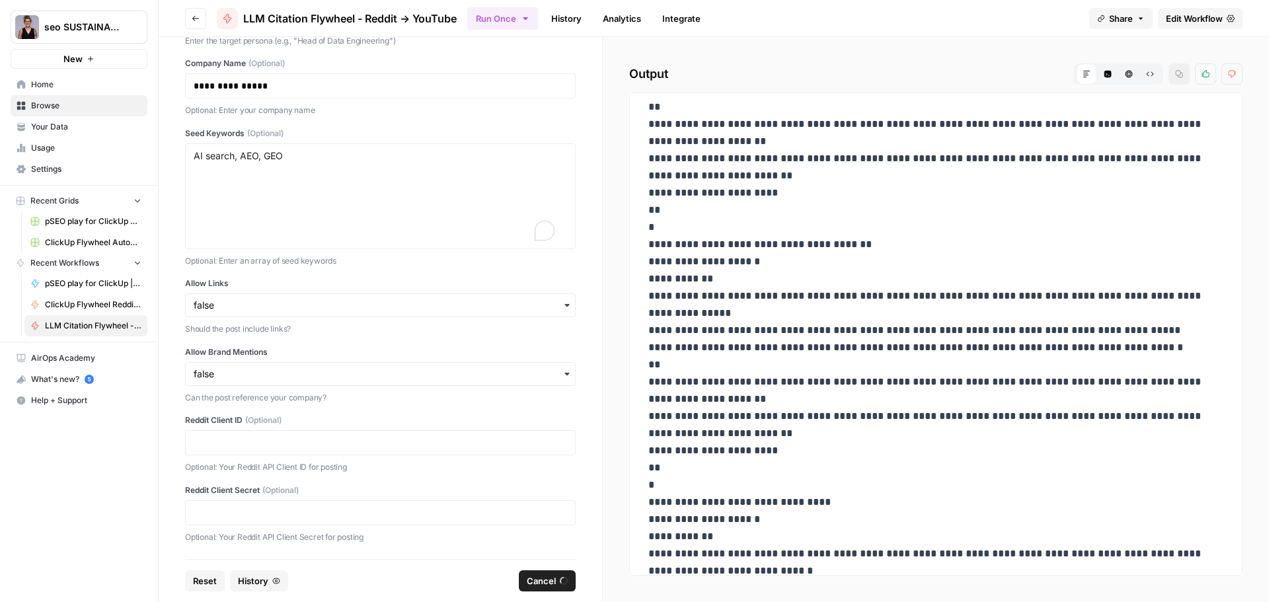
scroll to position [859, 0]
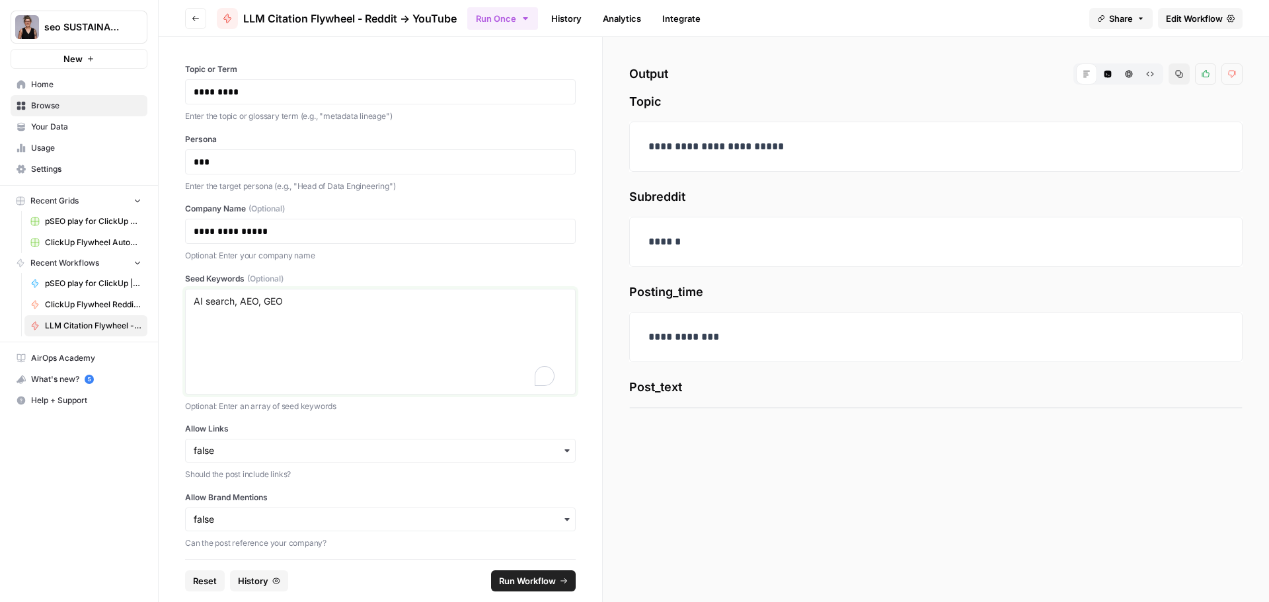
scroll to position [145, 0]
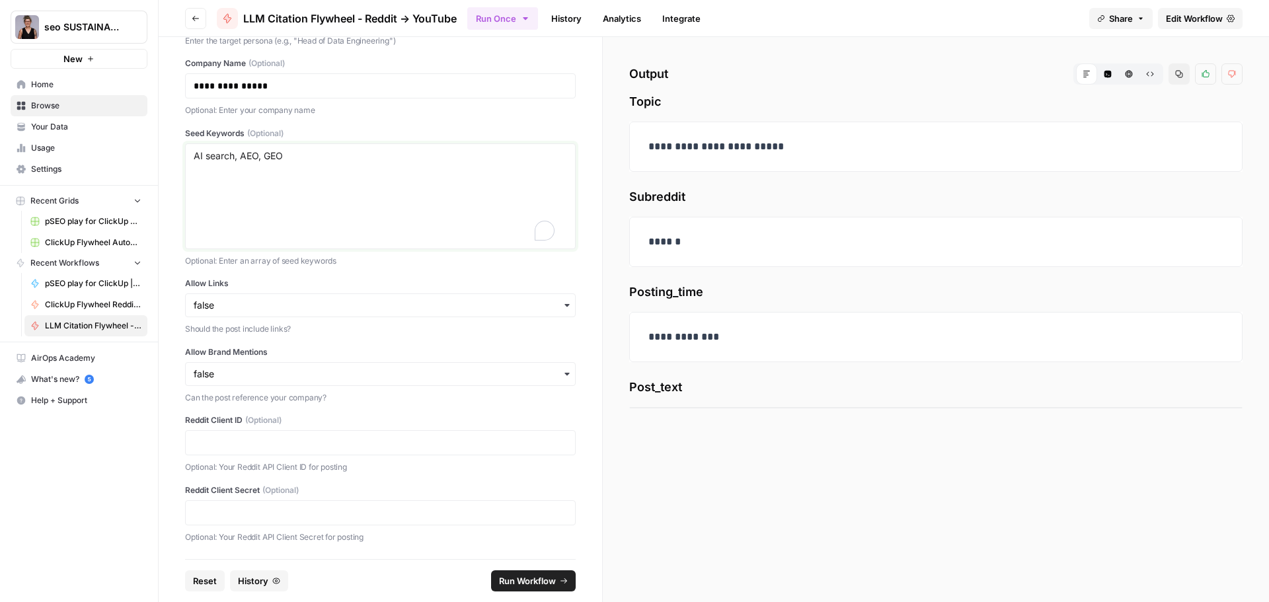
click at [318, 163] on textarea "AI search, AEO, GEO" at bounding box center [380, 196] width 373 height 94
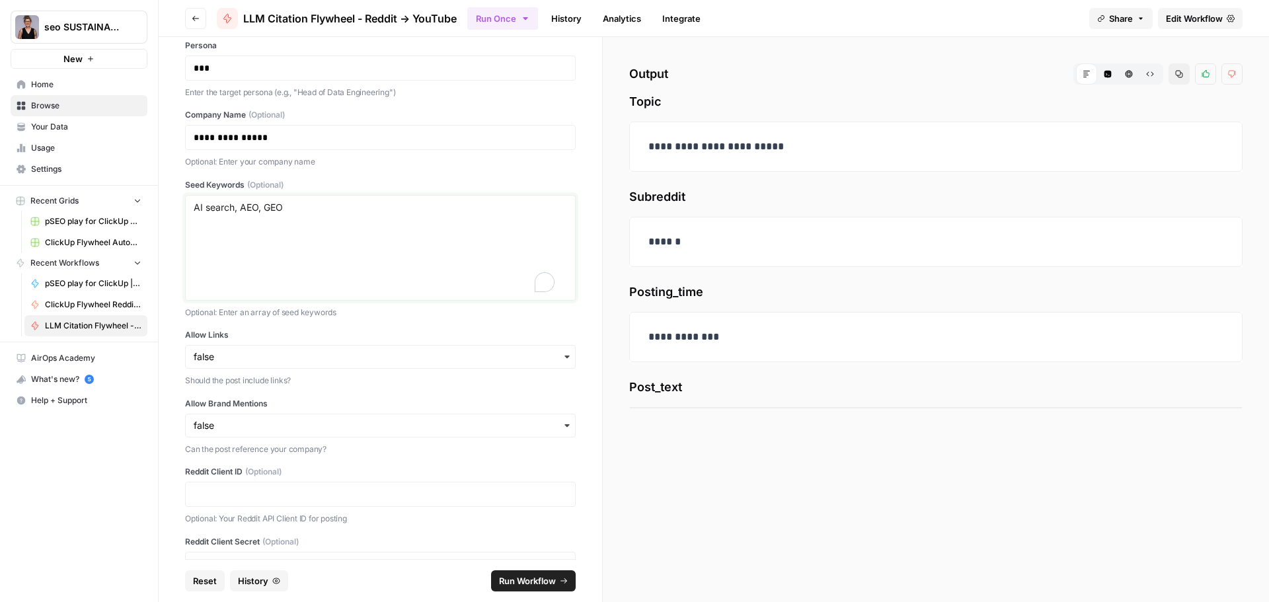
scroll to position [0, 0]
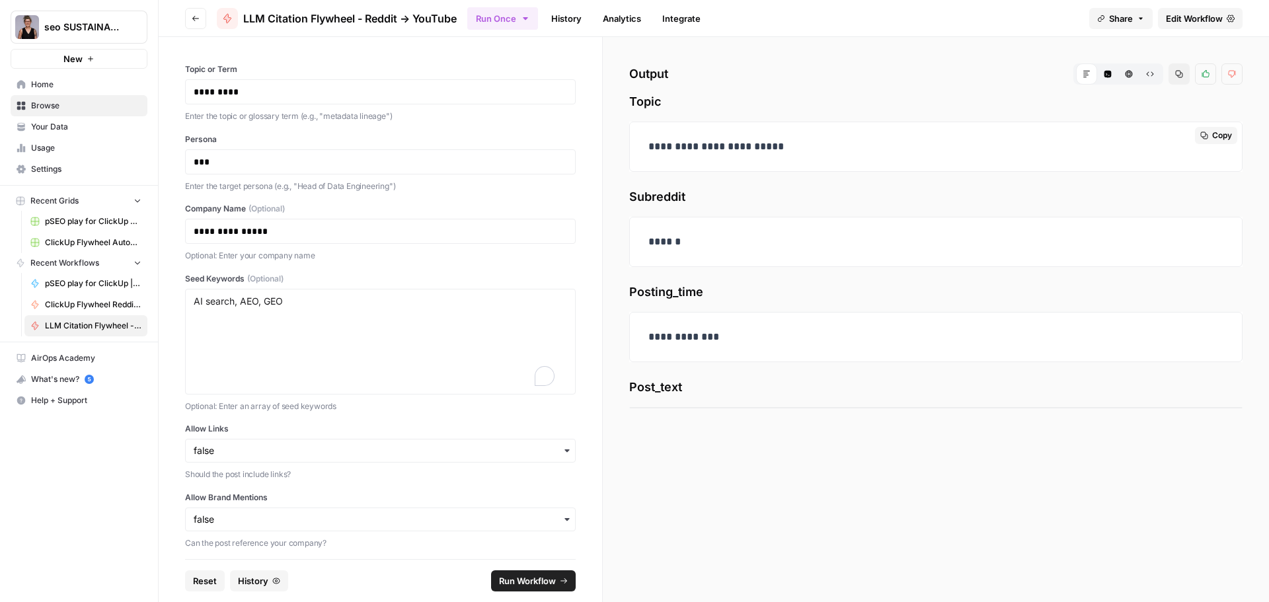
click at [780, 149] on p "**********" at bounding box center [935, 146] width 575 height 17
click at [254, 95] on p "*********" at bounding box center [375, 91] width 363 height 13
click at [544, 584] on span "Run Workflow" at bounding box center [527, 580] width 57 height 13
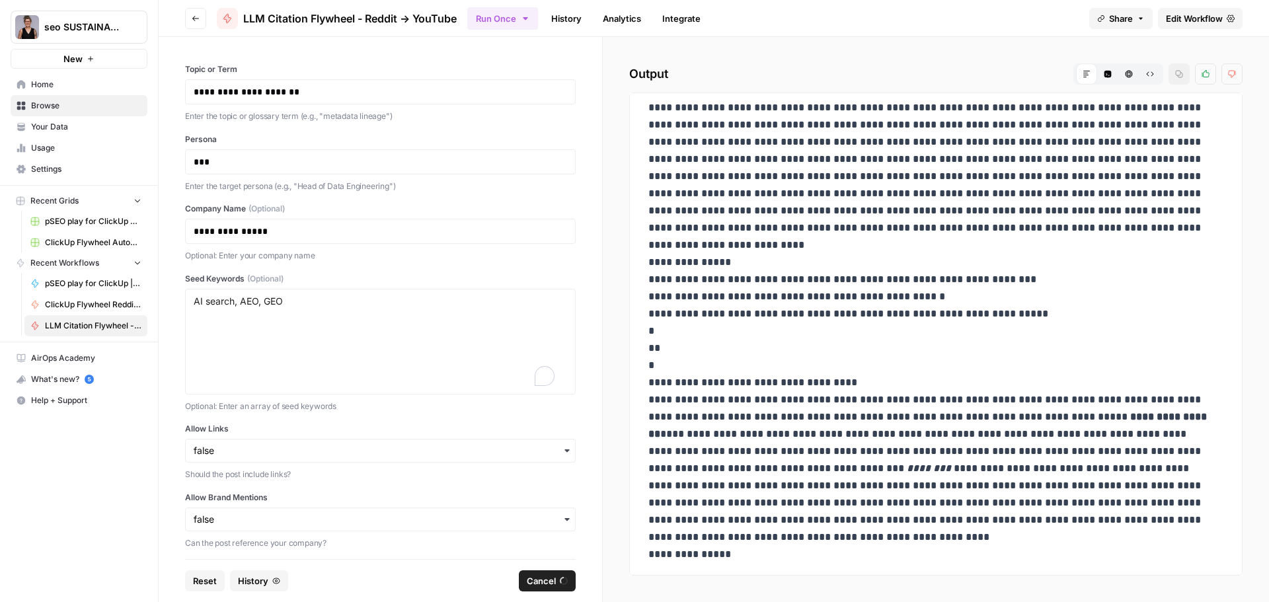
scroll to position [2540, 0]
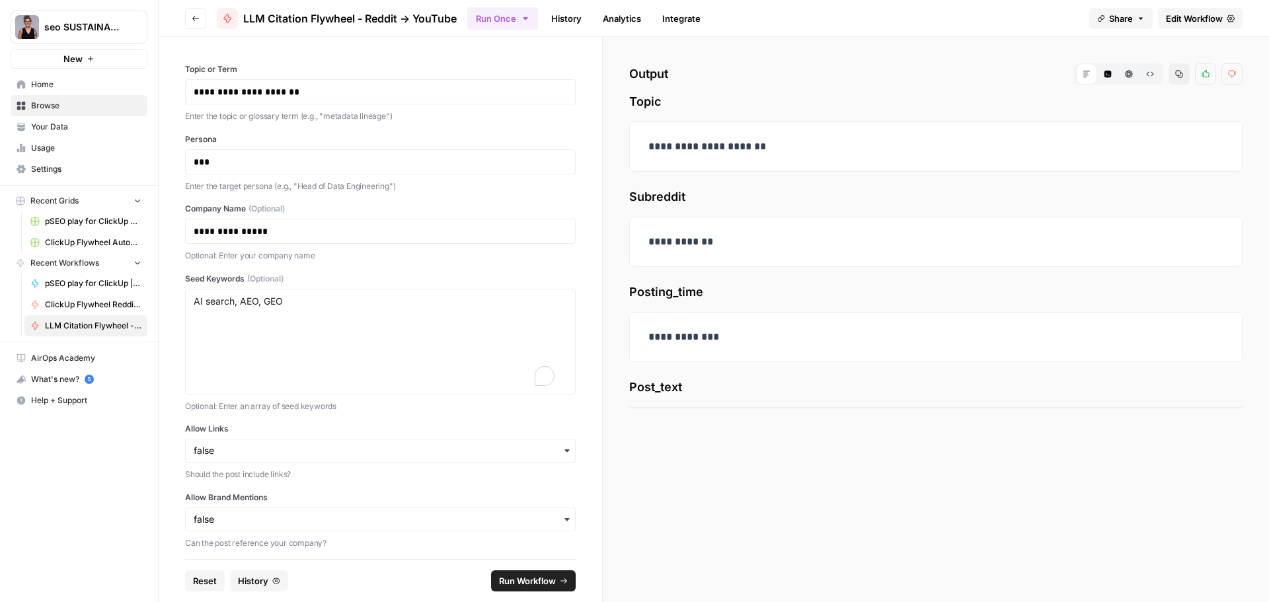
click at [1177, 16] on span "Edit Workflow" at bounding box center [1194, 18] width 57 height 13
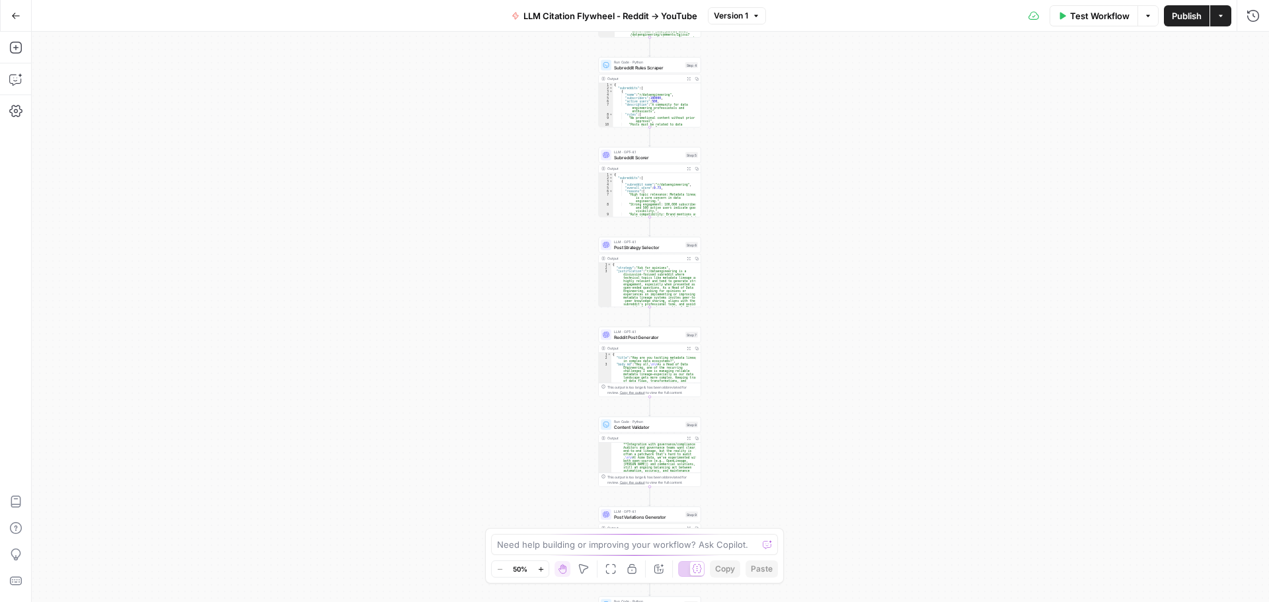
scroll to position [119, 0]
click at [854, 246] on div "Workflow Set Inputs Inputs LLM · GPT-4.1 Topic Normalizer Step 1 Output Expand …" at bounding box center [650, 317] width 1237 height 570
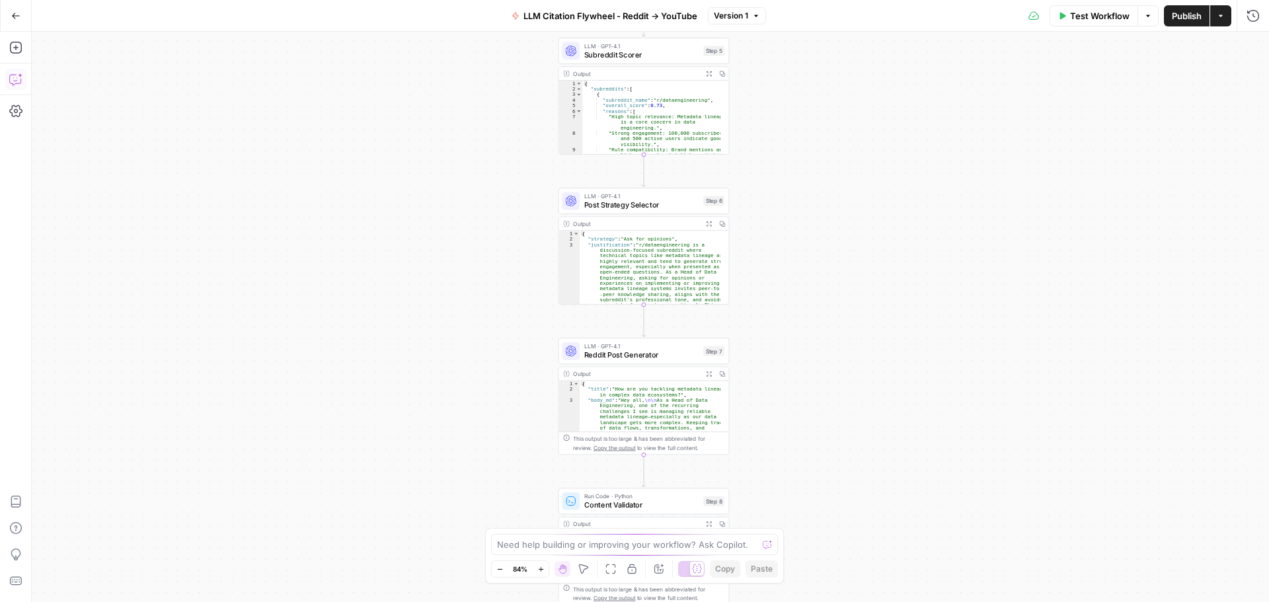
click at [15, 73] on icon "button" at bounding box center [15, 79] width 13 height 13
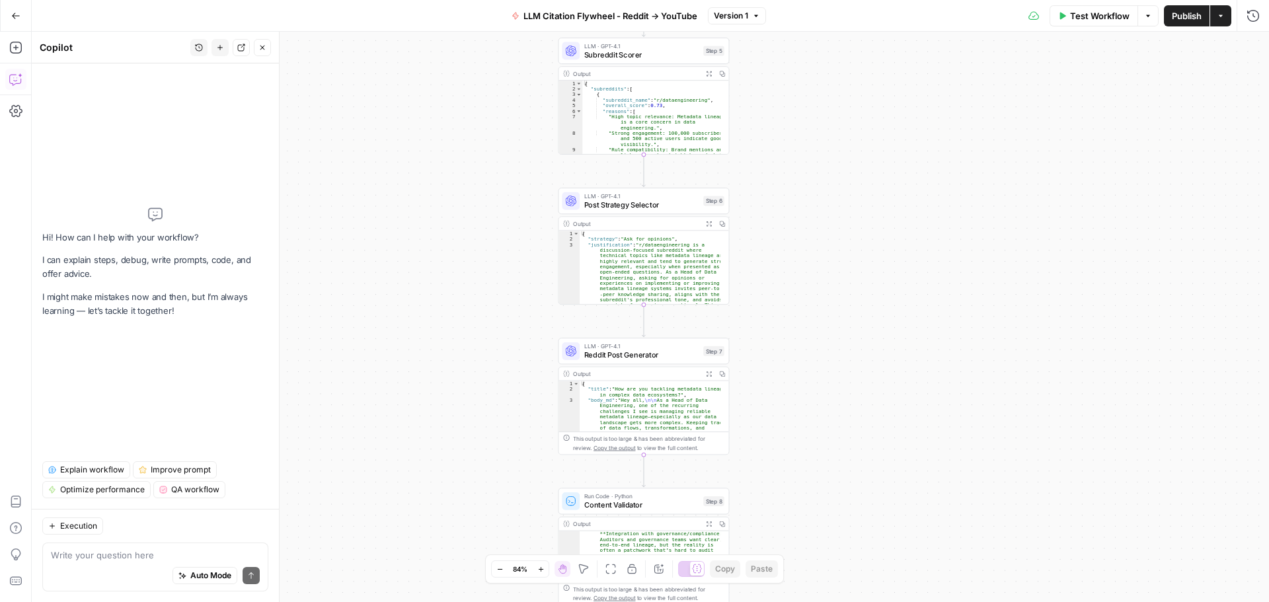
click at [127, 549] on textarea at bounding box center [155, 555] width 209 height 13
drag, startPoint x: 137, startPoint y: 562, endPoint x: 157, endPoint y: 569, distance: 21.7
click at [157, 569] on div "Auto Mode Send" at bounding box center [155, 576] width 209 height 29
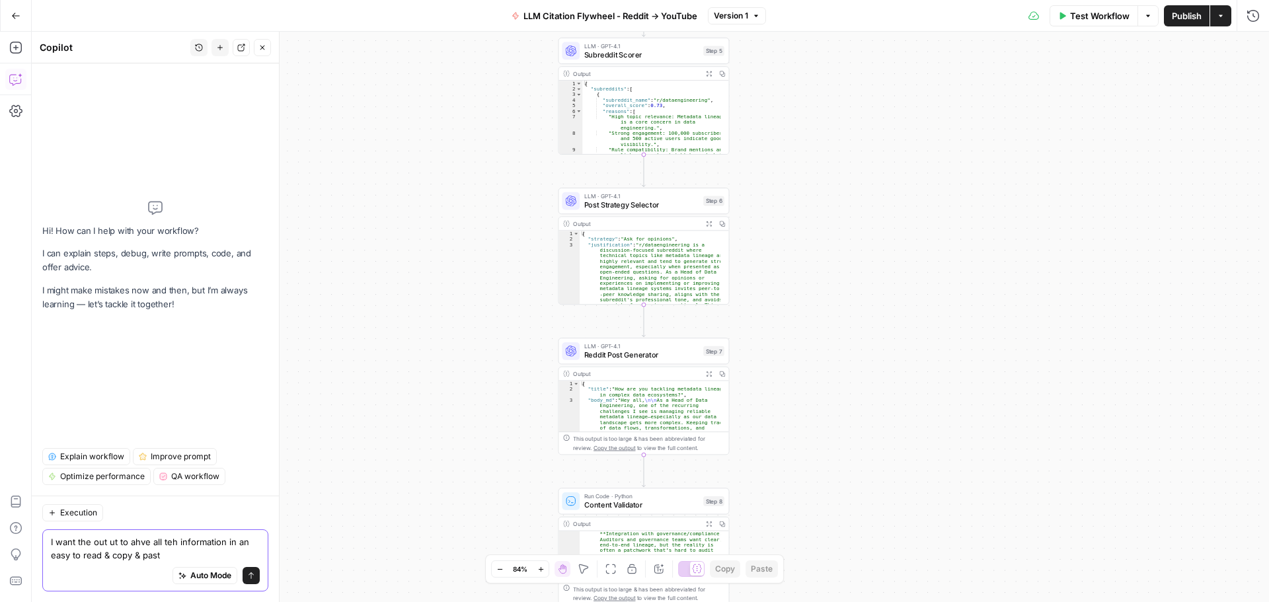
type textarea "I want the out ut to ahve all teh information in an easy to read & copy & past"
click at [256, 576] on button "Send" at bounding box center [251, 575] width 17 height 17
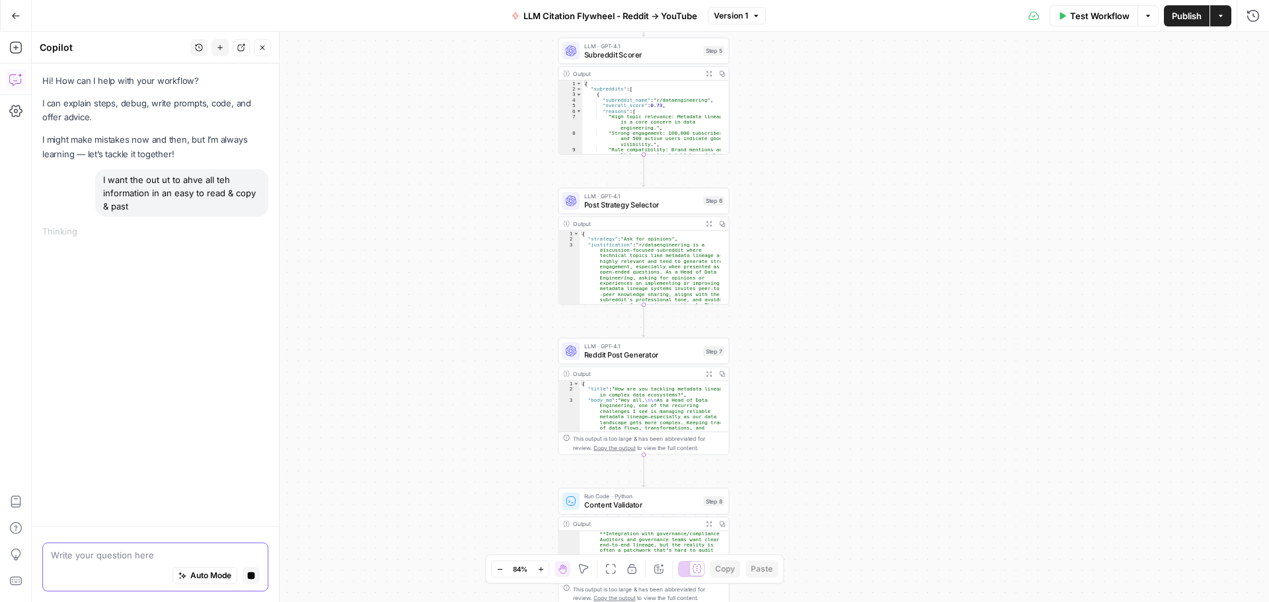
click at [118, 554] on textarea at bounding box center [155, 555] width 209 height 13
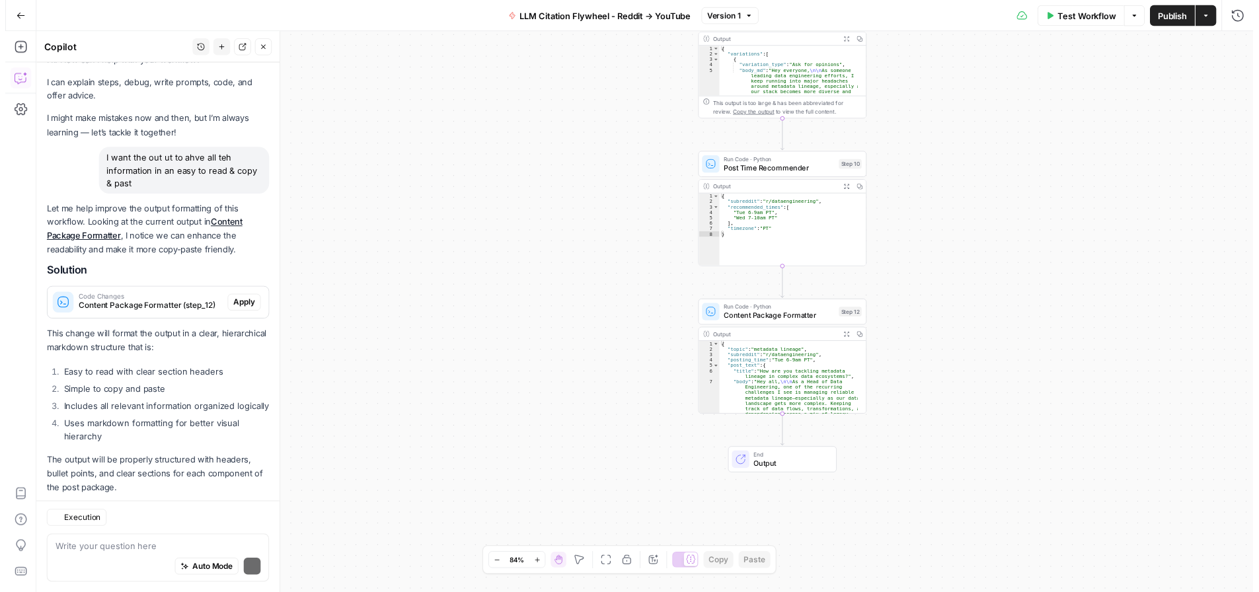
scroll to position [58, 0]
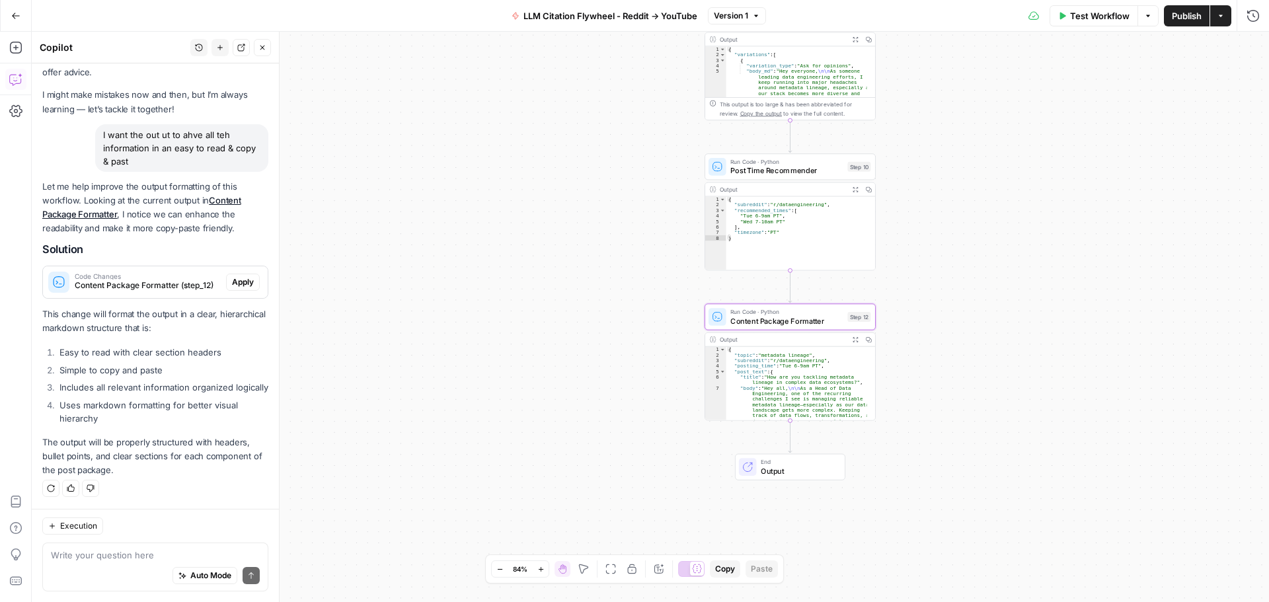
click at [233, 276] on span "Apply" at bounding box center [243, 282] width 22 height 12
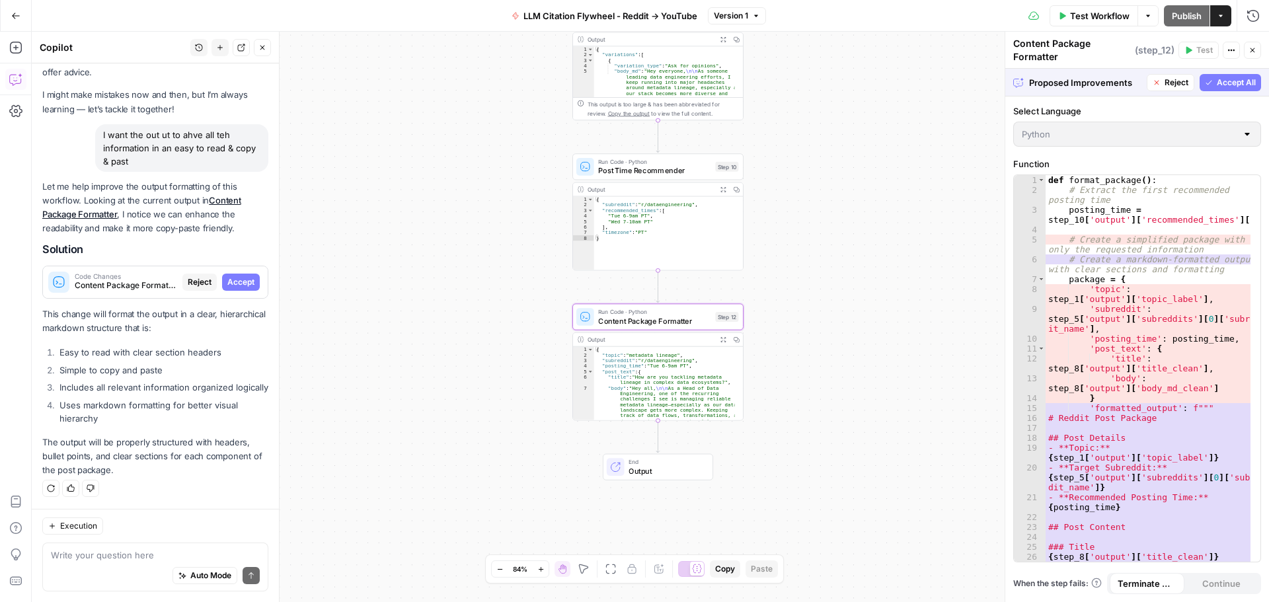
click at [239, 276] on span "Accept" at bounding box center [240, 282] width 27 height 12
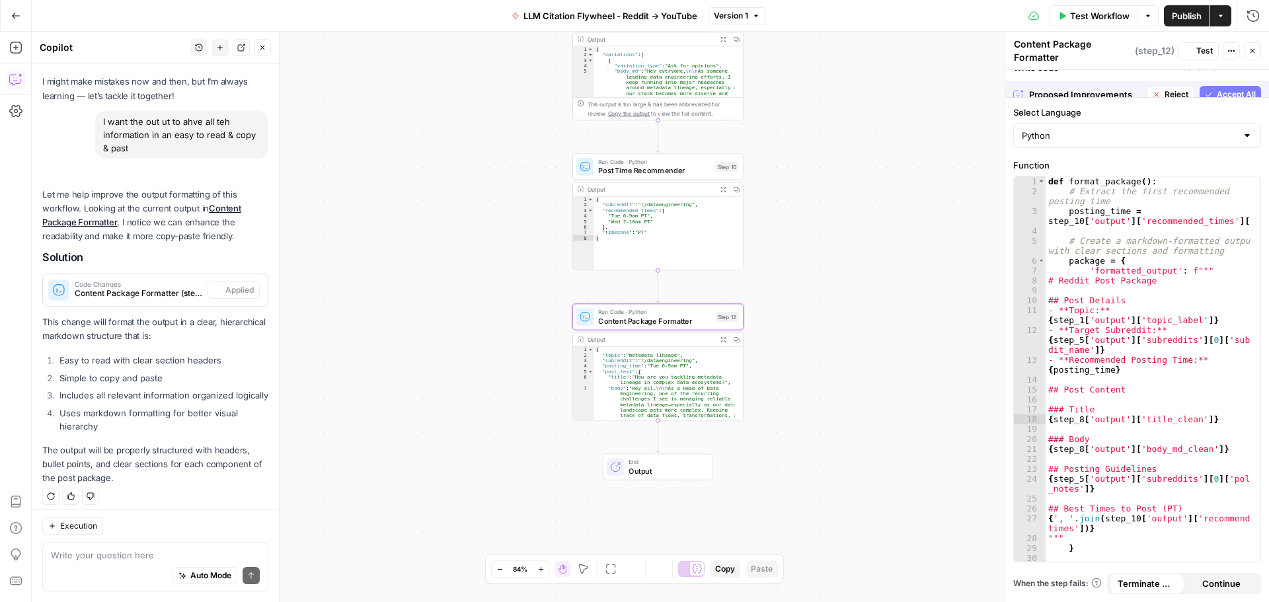
scroll to position [79, 0]
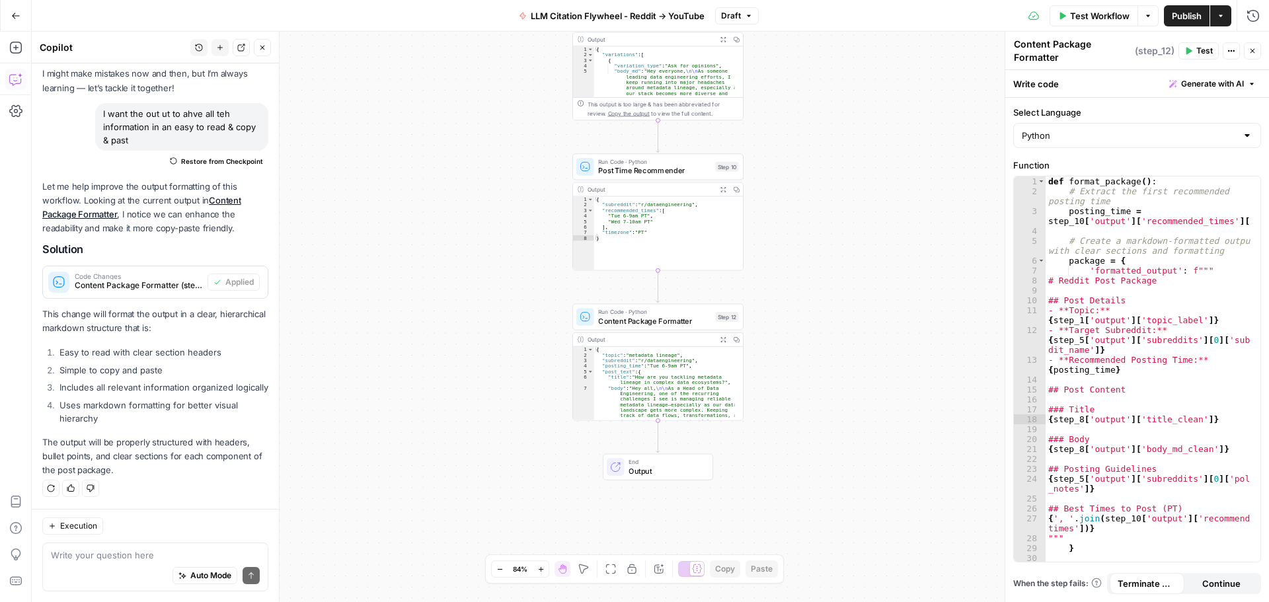
click at [1087, 10] on span "Test Workflow" at bounding box center [1099, 15] width 59 height 13
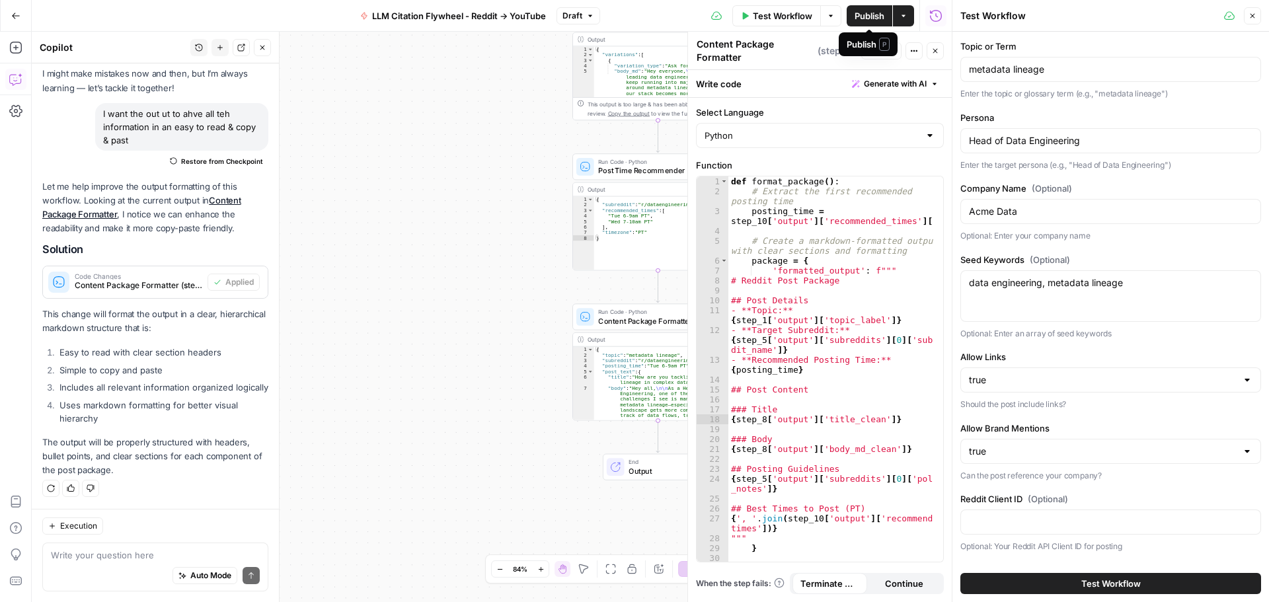
click at [868, 19] on span "Publish" at bounding box center [869, 15] width 30 height 13
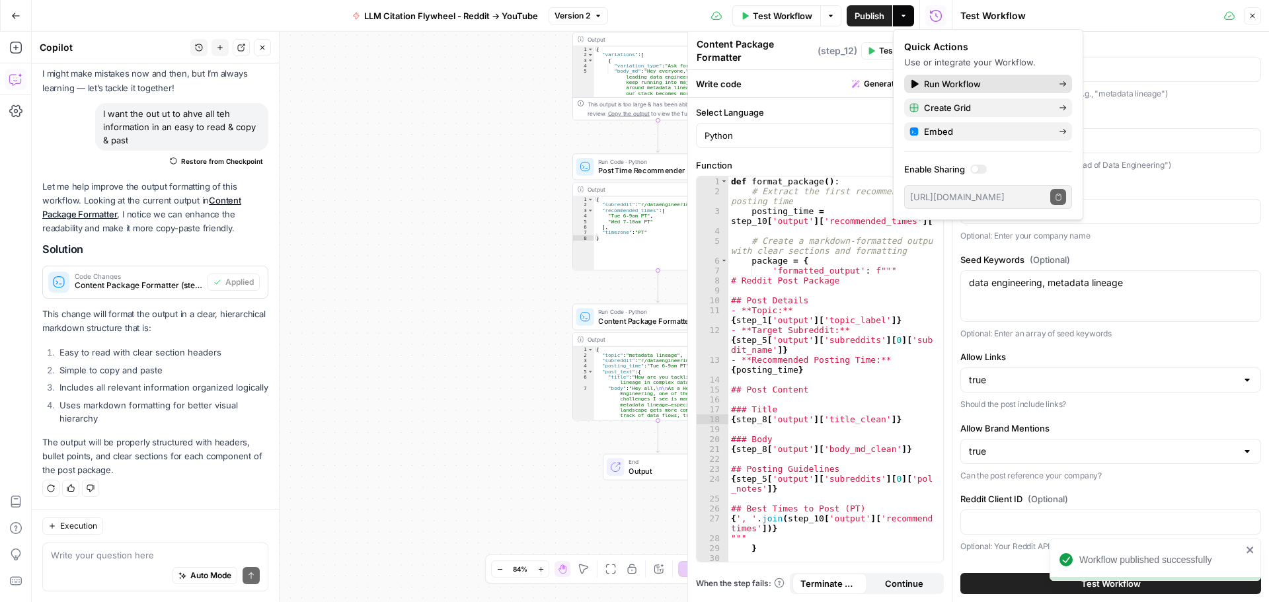
click at [986, 83] on span "Run Workflow" at bounding box center [986, 83] width 124 height 13
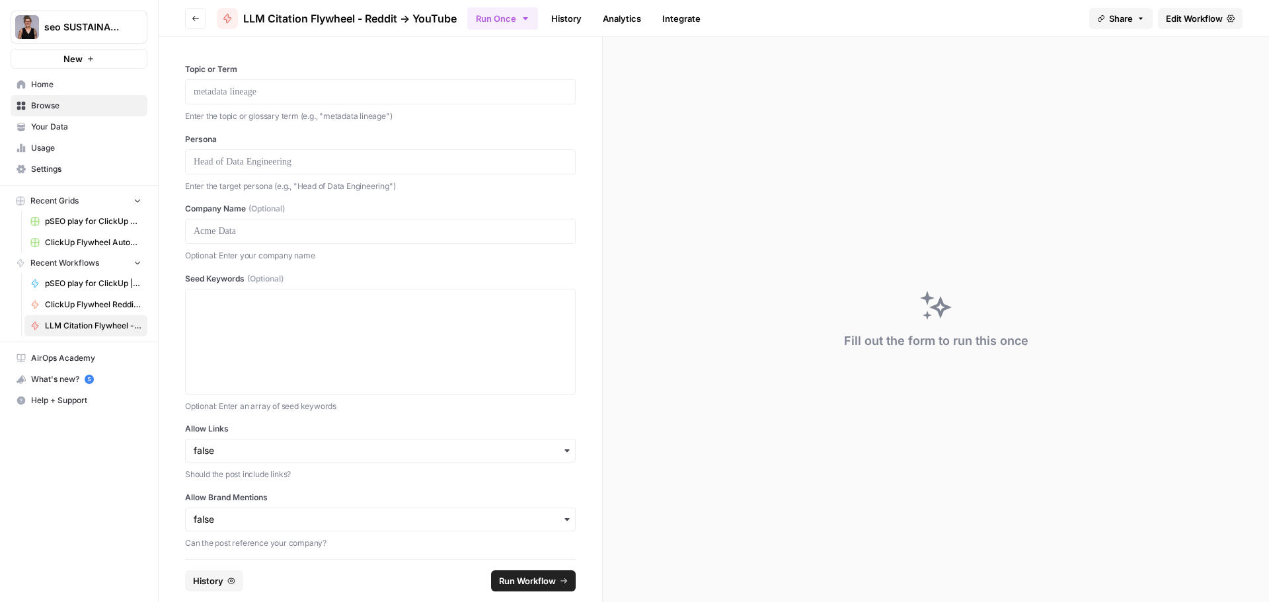
click at [1178, 9] on link "Edit Workflow" at bounding box center [1200, 18] width 85 height 21
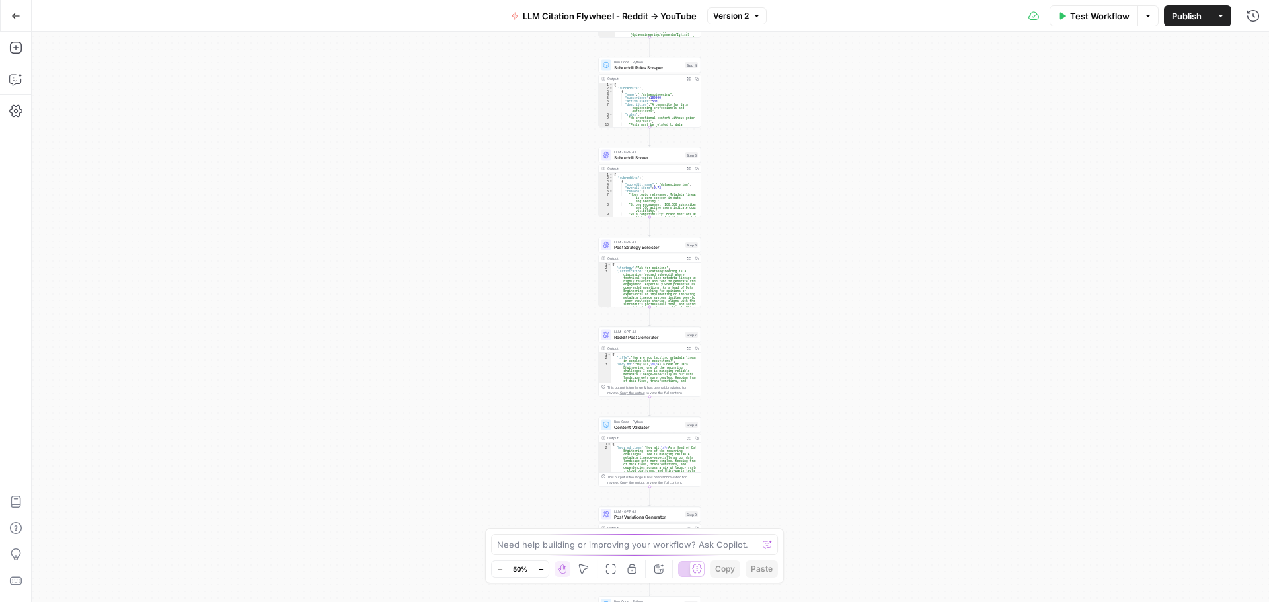
click at [1099, 17] on span "Test Workflow" at bounding box center [1099, 15] width 59 height 13
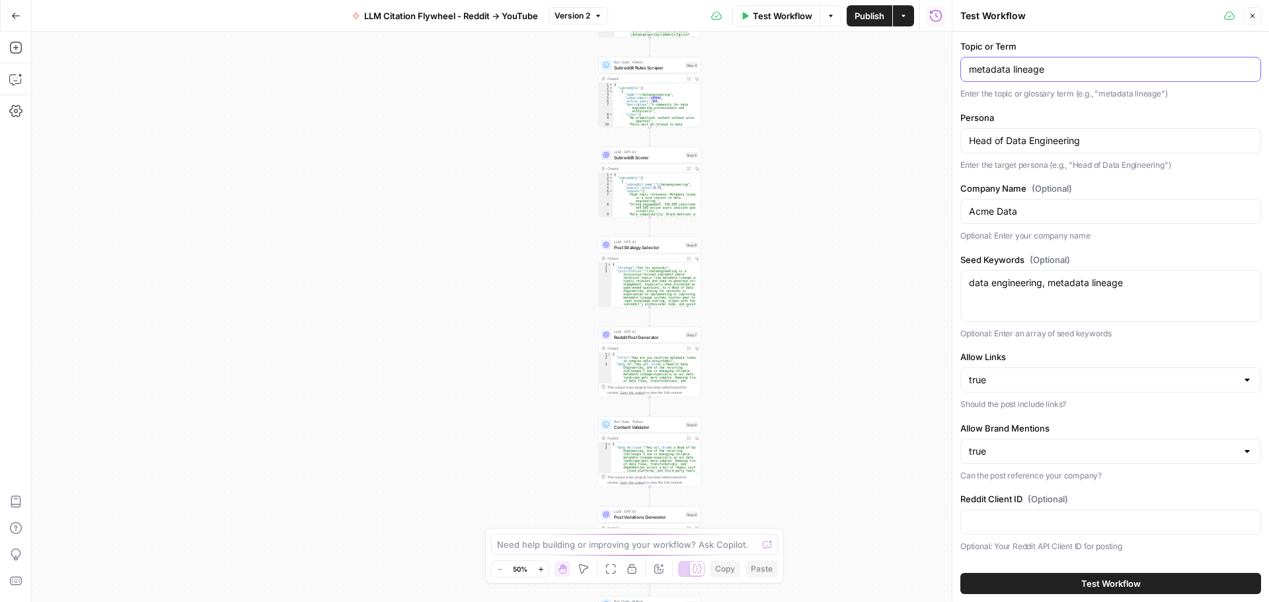
click at [1103, 70] on input "metadata lineage" at bounding box center [1111, 69] width 284 height 13
click at [1032, 582] on button "Test Workflow" at bounding box center [1110, 583] width 301 height 21
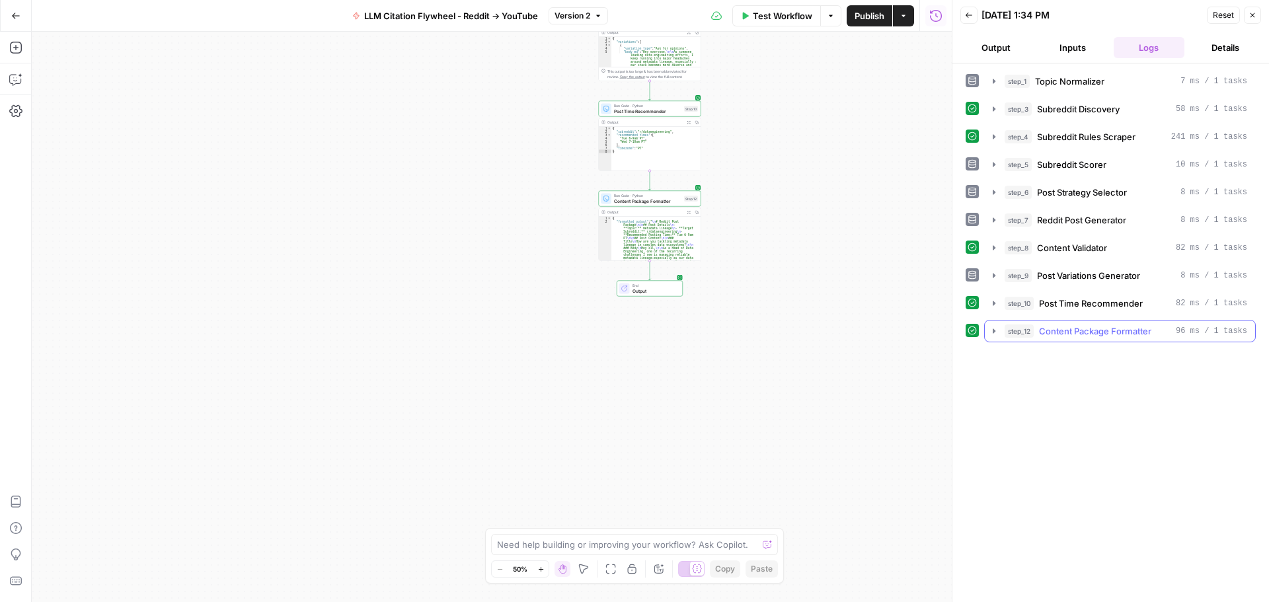
click at [1107, 333] on span "Content Package Formatter" at bounding box center [1095, 330] width 112 height 13
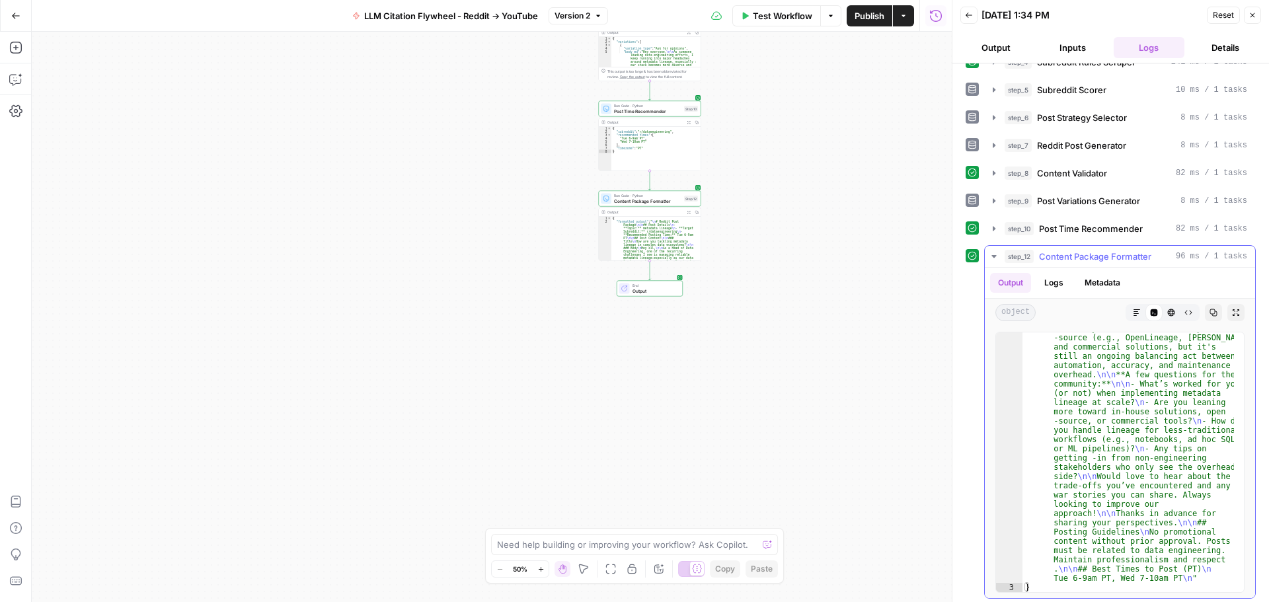
scroll to position [78, 0]
click at [1113, 283] on button "Metadata" at bounding box center [1103, 280] width 52 height 20
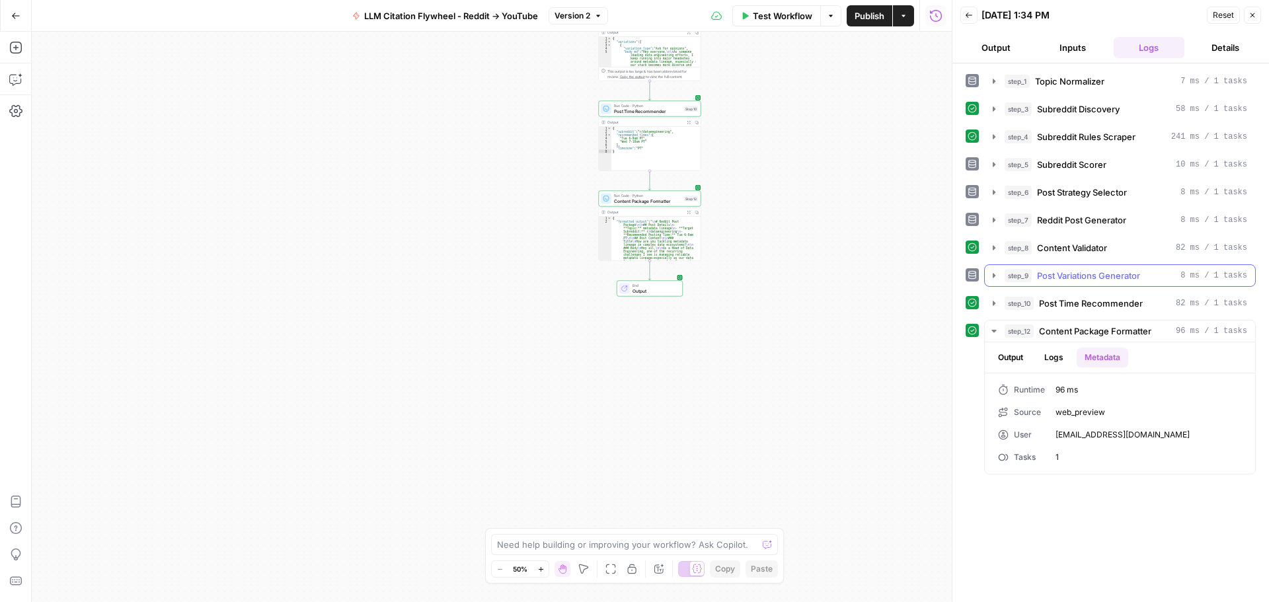
scroll to position [0, 0]
click at [1018, 358] on button "Output" at bounding box center [1010, 358] width 41 height 20
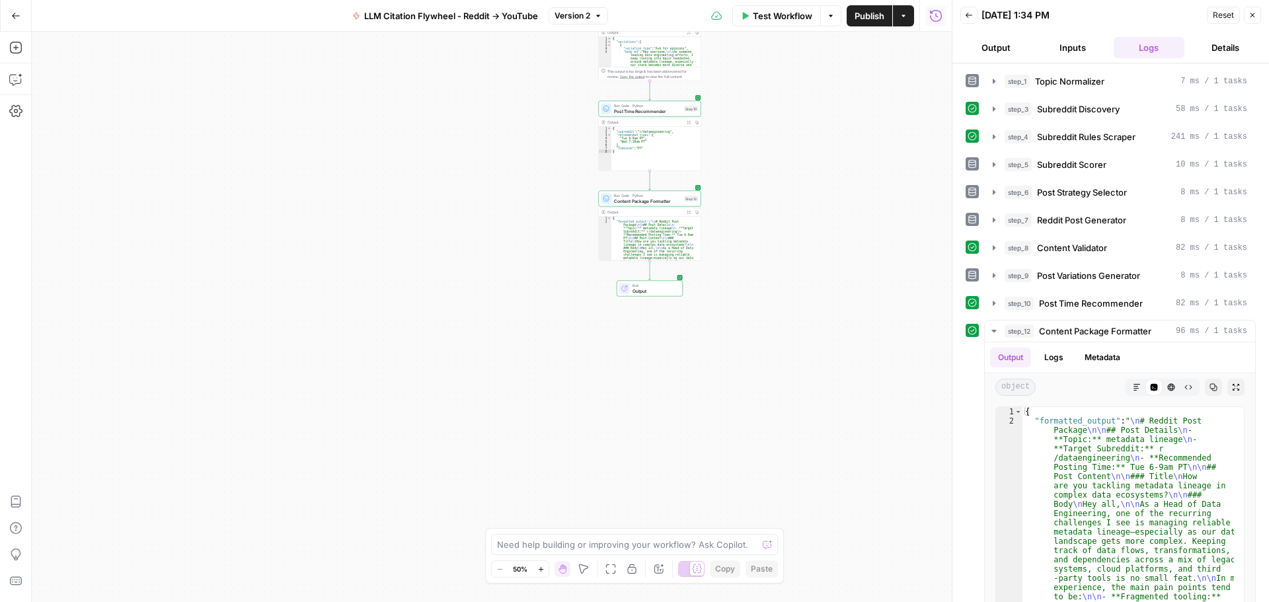
click at [656, 288] on span "Output" at bounding box center [654, 290] width 45 height 7
click at [781, 243] on span "HTML" at bounding box center [832, 238] width 202 height 13
click at [782, 194] on span "Code" at bounding box center [832, 194] width 202 height 13
click at [786, 161] on label "Markdown" at bounding box center [820, 151] width 248 height 36
click at [1256, 15] on button "Close" at bounding box center [1252, 15] width 17 height 17
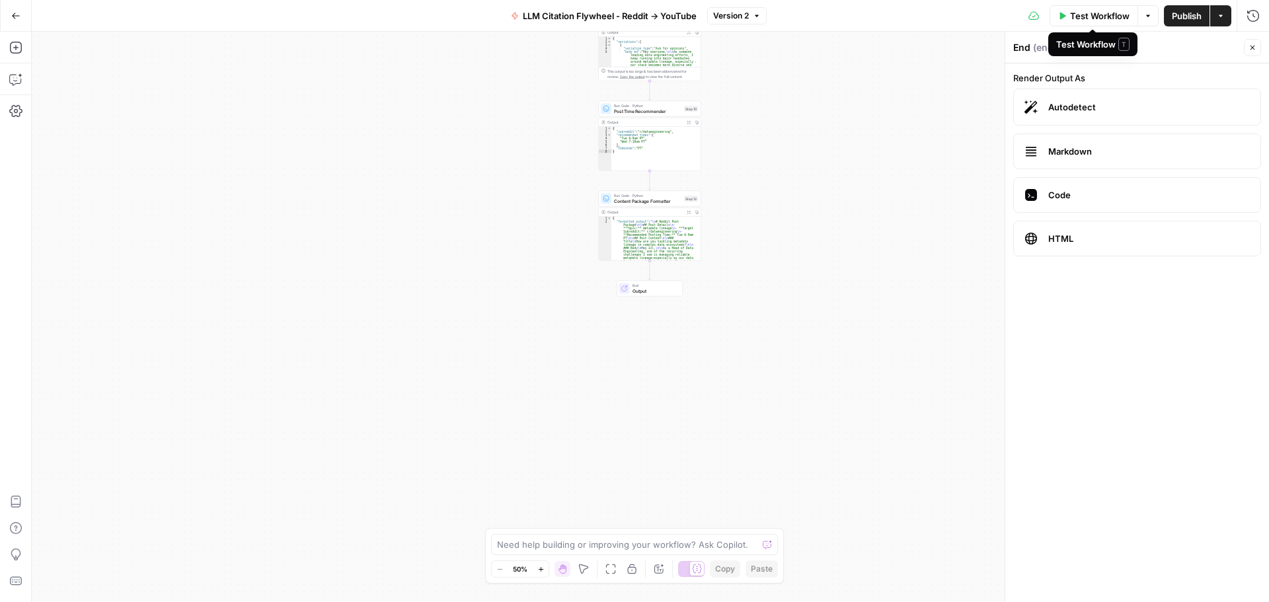
click at [1091, 12] on span "Test Workflow" at bounding box center [1099, 15] width 59 height 13
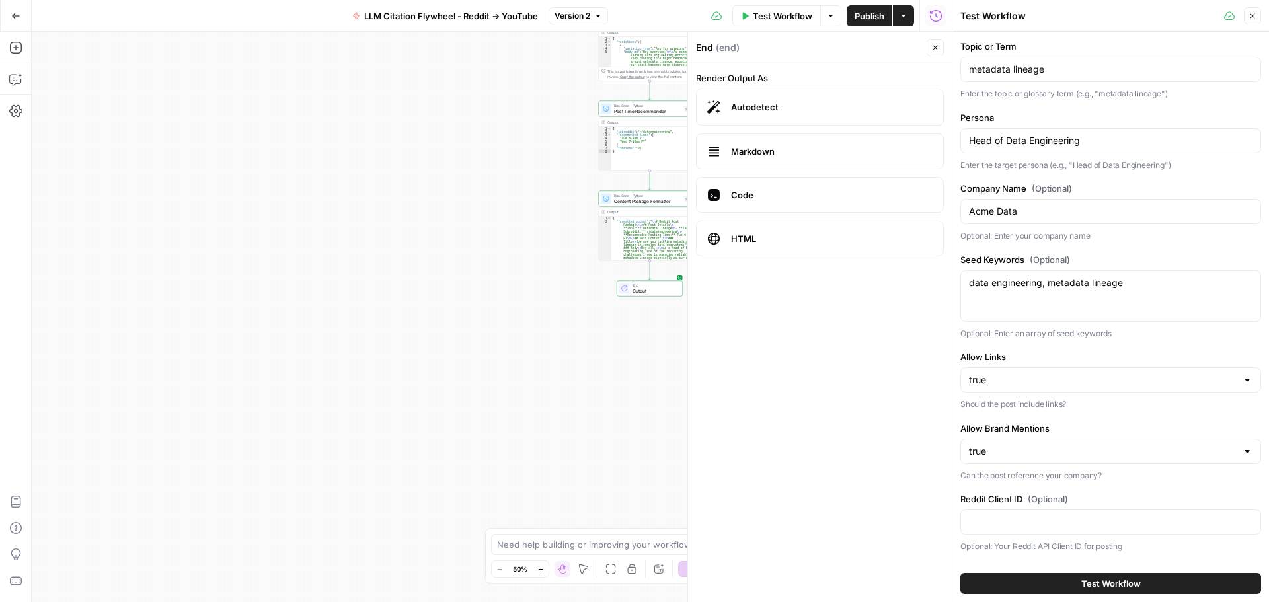
click at [901, 21] on button "Actions" at bounding box center [903, 15] width 21 height 21
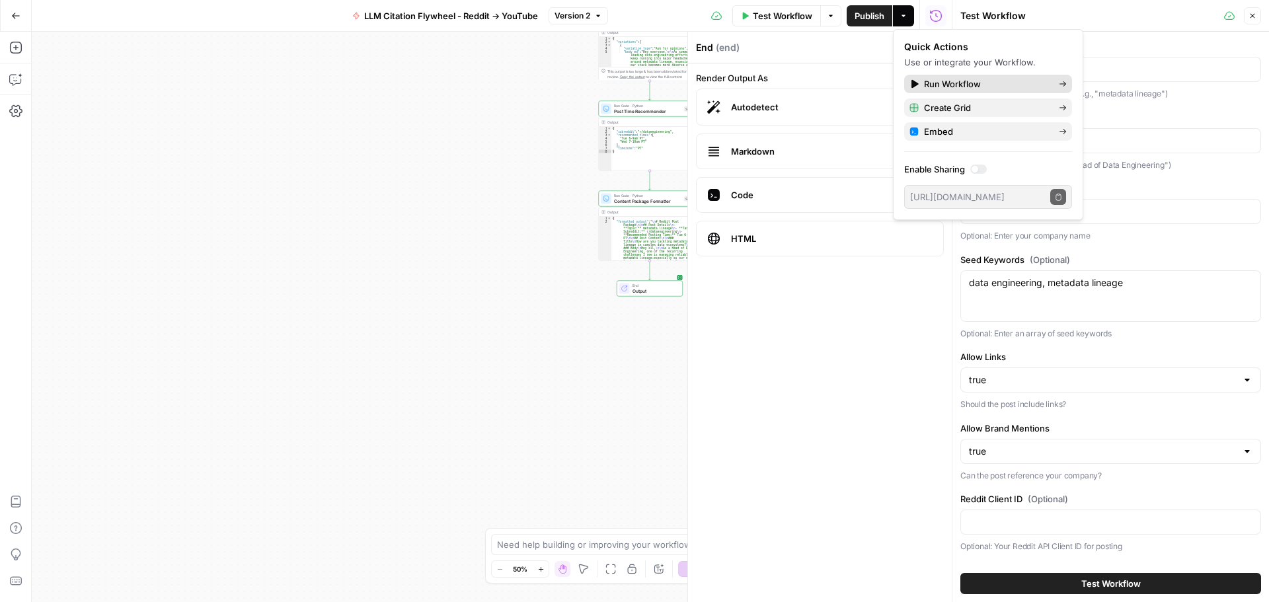
click at [946, 77] on span "Run Workflow" at bounding box center [986, 83] width 124 height 13
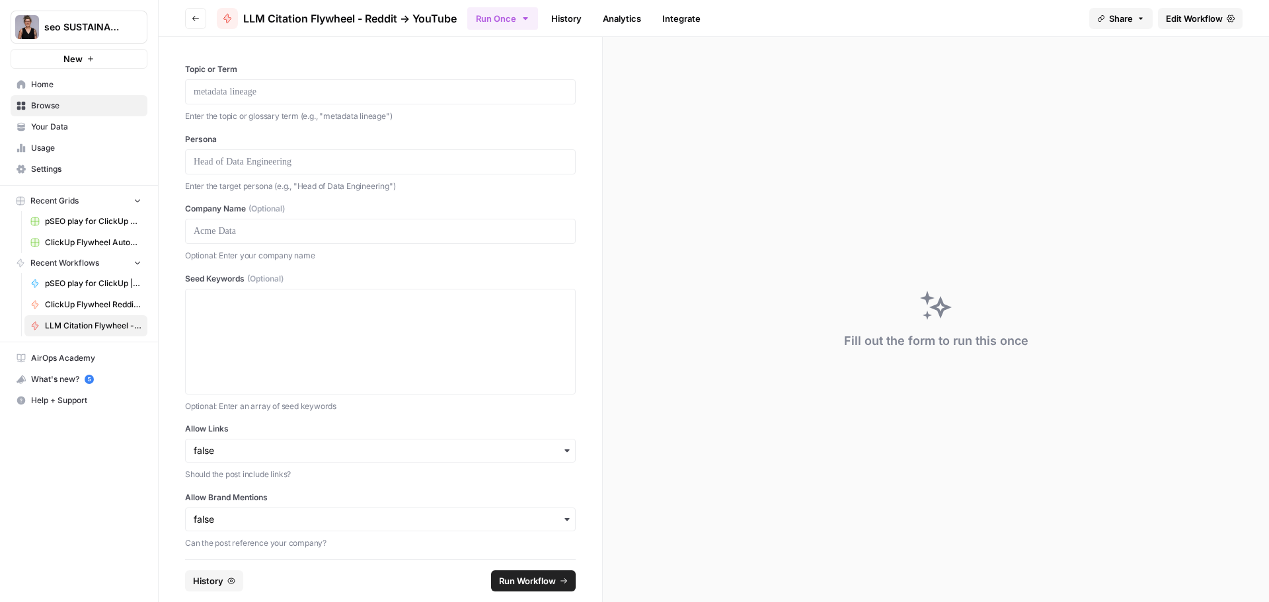
click at [342, 100] on div at bounding box center [380, 91] width 391 height 25
drag, startPoint x: 342, startPoint y: 100, endPoint x: 212, endPoint y: 83, distance: 130.7
click at [191, 87] on div at bounding box center [380, 91] width 391 height 25
click at [562, 452] on icon "button" at bounding box center [567, 450] width 11 height 11
click at [411, 474] on div "true" at bounding box center [375, 486] width 379 height 25
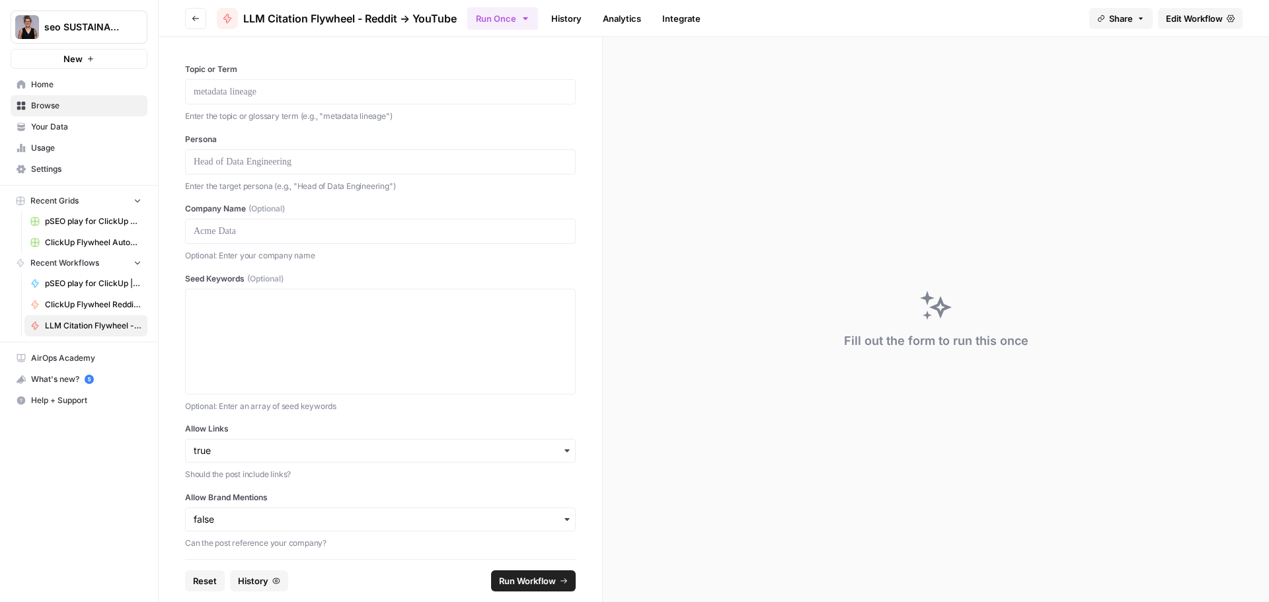
click at [562, 519] on icon "button" at bounding box center [567, 519] width 11 height 11
click at [404, 551] on div "true" at bounding box center [375, 555] width 379 height 25
click at [258, 322] on textarea "Seed Keywords (Optional)" at bounding box center [380, 342] width 373 height 94
click at [250, 94] on p at bounding box center [380, 91] width 373 height 13
click at [267, 164] on p at bounding box center [380, 161] width 373 height 13
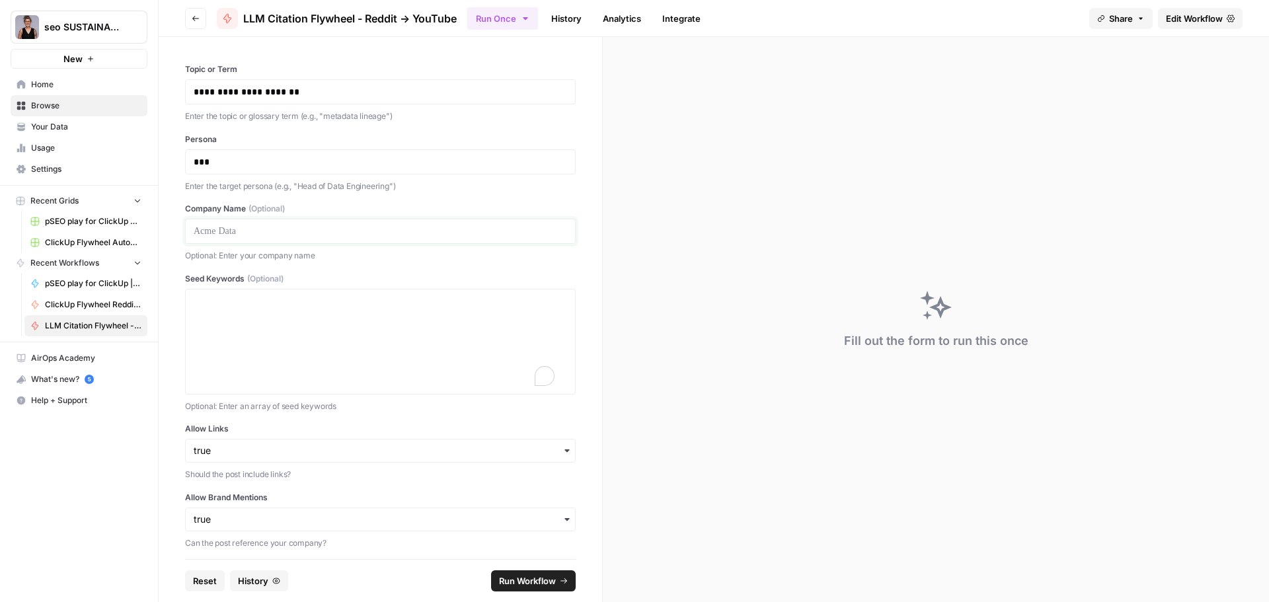
click at [248, 235] on p at bounding box center [380, 231] width 373 height 13
click at [291, 309] on textarea "Seed Keywords (Optional)" at bounding box center [380, 342] width 373 height 94
type textarea "AEO, GEO, AI search"
click at [518, 583] on span "Run Workflow" at bounding box center [527, 580] width 57 height 13
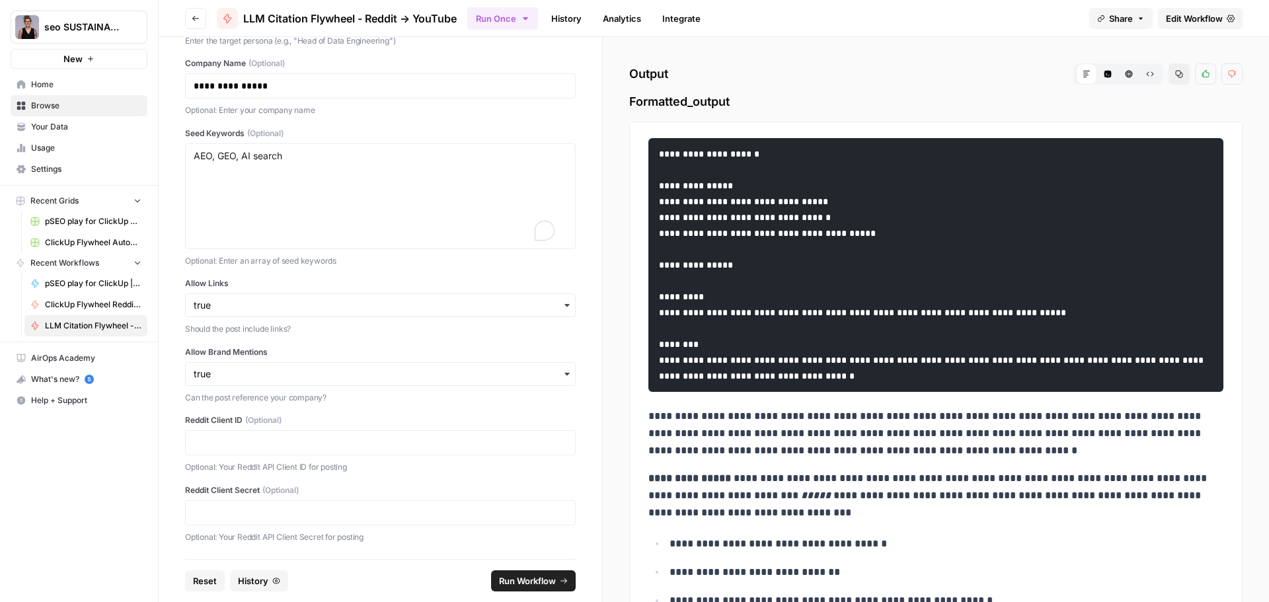
click at [1188, 19] on span "Edit Workflow" at bounding box center [1194, 18] width 57 height 13
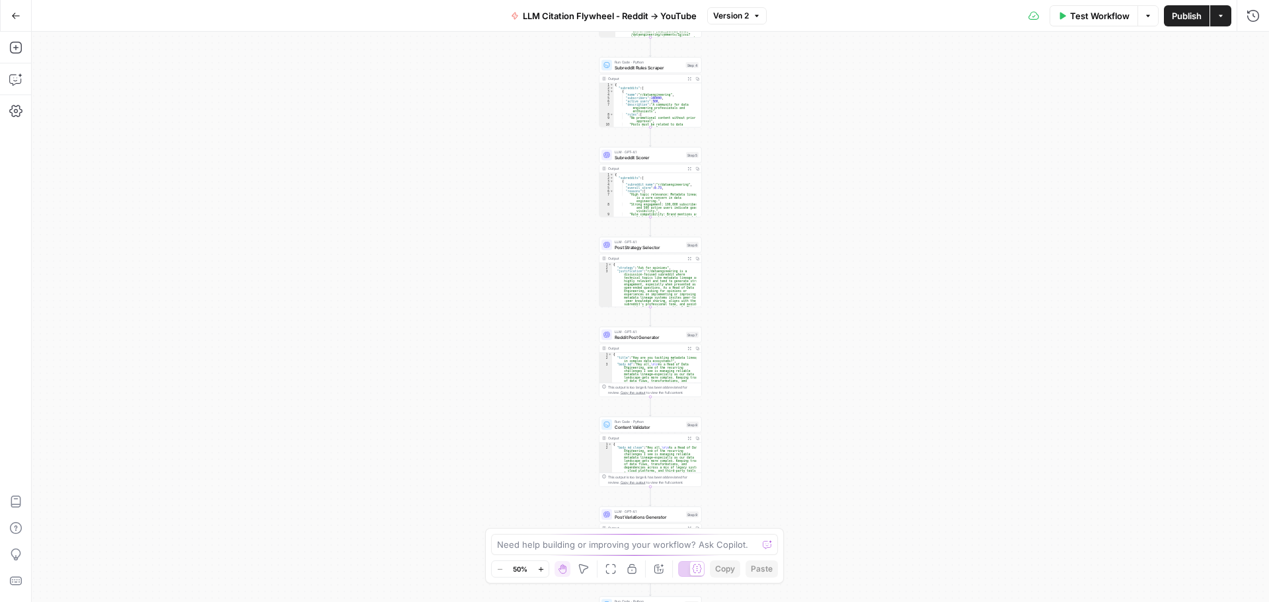
type textarea "**********"
click at [641, 104] on div "{ "subreddits" : [ { "name" : "r/dataengineering" , "subscribers" : 100000 , "a…" at bounding box center [655, 108] width 83 height 51
click at [421, 246] on div "Workflow Set Inputs Inputs LLM · GPT-4.1 Topic Normalizer Step 1 Output Expand …" at bounding box center [650, 317] width 1237 height 570
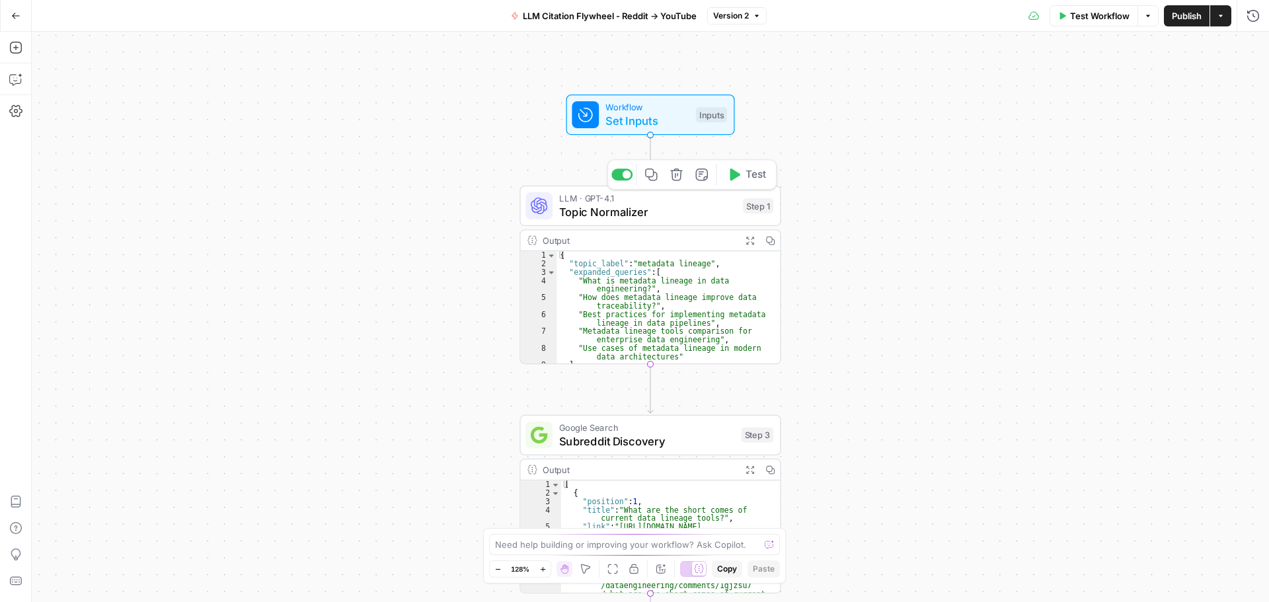
click at [675, 213] on span "Topic Normalizer" at bounding box center [647, 212] width 177 height 17
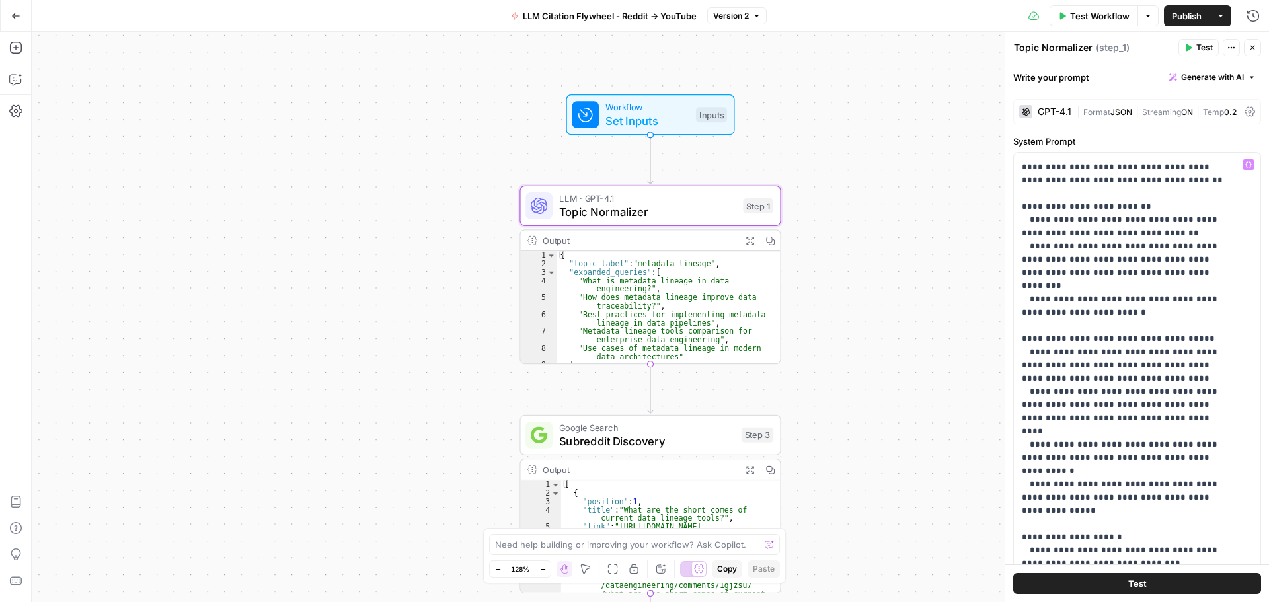
scroll to position [132, 0]
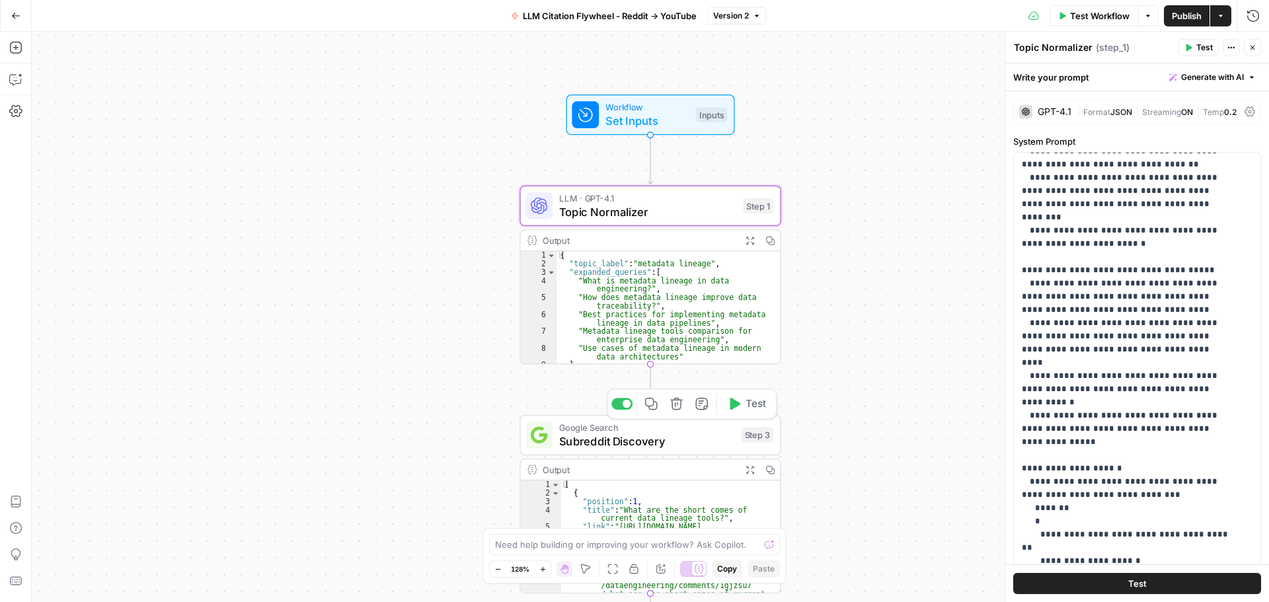
click at [699, 437] on span "Subreddit Discovery" at bounding box center [646, 440] width 175 height 17
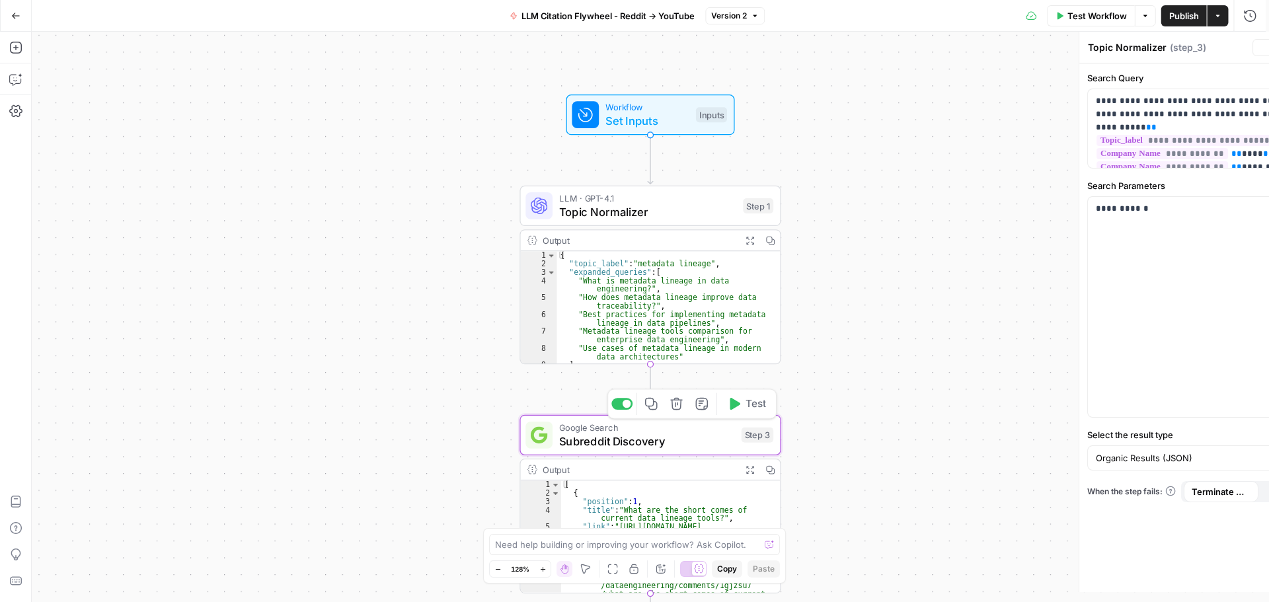
type textarea "Subreddit Discovery"
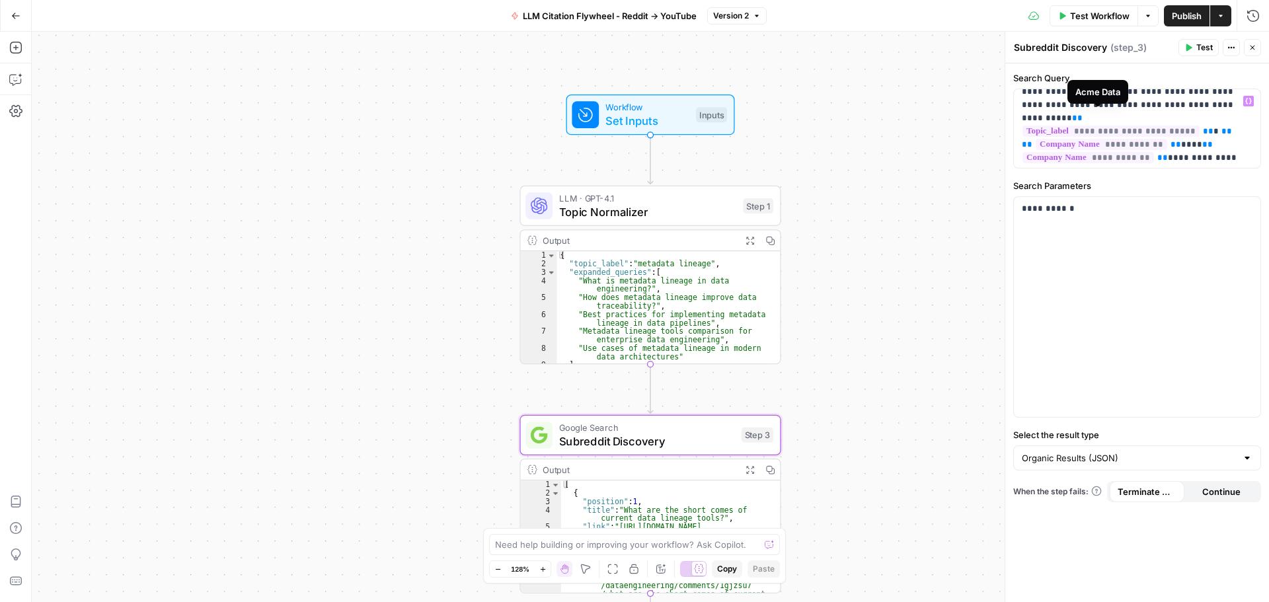
scroll to position [11, 0]
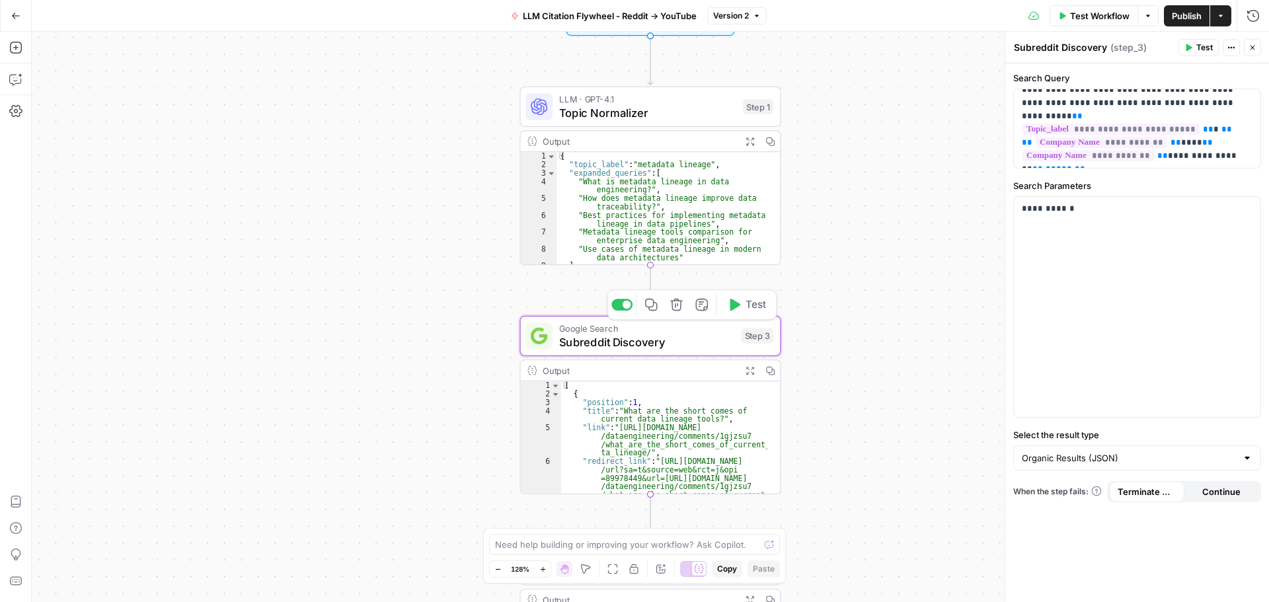
click at [697, 343] on span "Subreddit Discovery" at bounding box center [646, 341] width 175 height 17
type textarea "**********"
click at [714, 451] on div "[ { "position" : 1 , "title" : "What are the short comes of current data lineag…" at bounding box center [664, 475] width 206 height 188
click at [14, 73] on icon "button" at bounding box center [15, 79] width 13 height 13
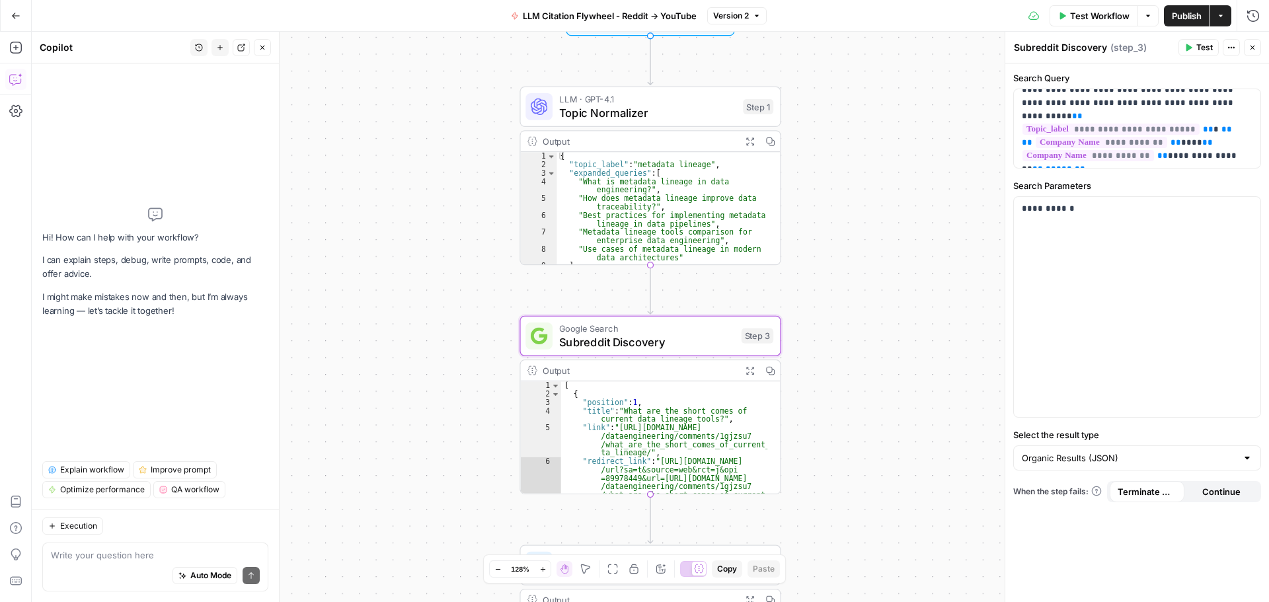
drag, startPoint x: 125, startPoint y: 555, endPoint x: 128, endPoint y: 564, distance: 9.8
click at [128, 562] on div "Write your question here Auto Mode Send" at bounding box center [155, 567] width 226 height 49
type textarea "does step 3 find the best subreddit to post on"
click at [248, 581] on button "Send" at bounding box center [251, 575] width 17 height 17
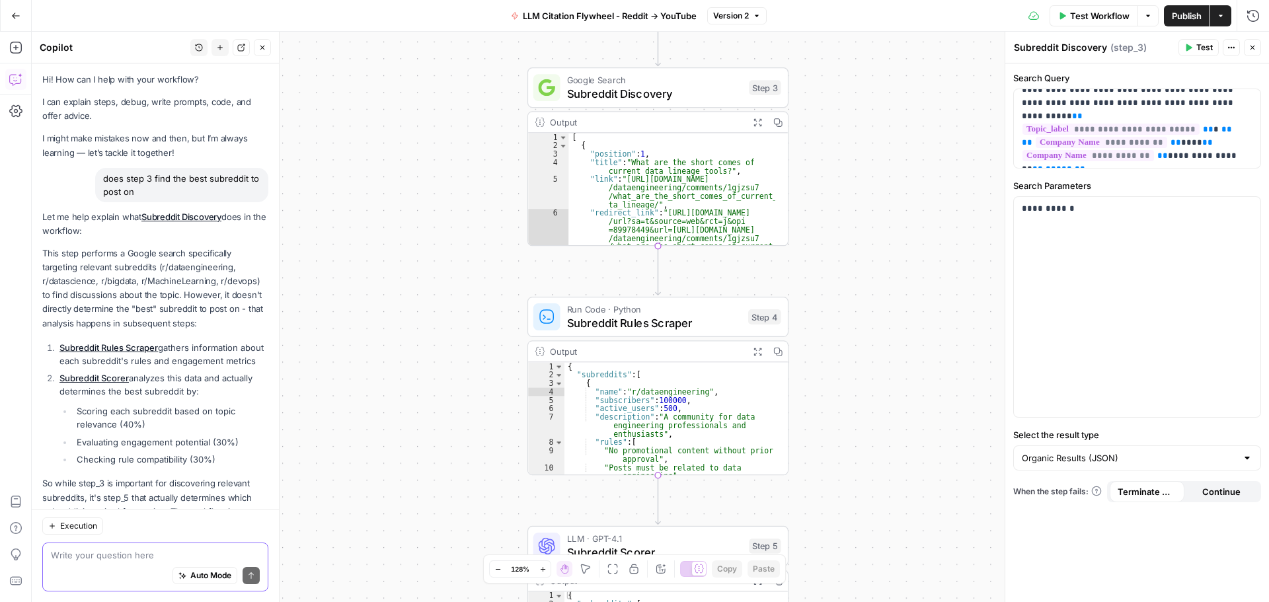
scroll to position [0, 0]
drag, startPoint x: 155, startPoint y: 267, endPoint x: 258, endPoint y: 282, distance: 103.6
click at [258, 282] on p "This step performs a Google search specifically targeting relevant subreddits (…" at bounding box center [155, 290] width 226 height 84
copy p "(r/dataengineering, r/datascience, r/bigdata, r/MachineLearning, r/devops)"
click at [123, 552] on textarea at bounding box center [155, 555] width 209 height 13
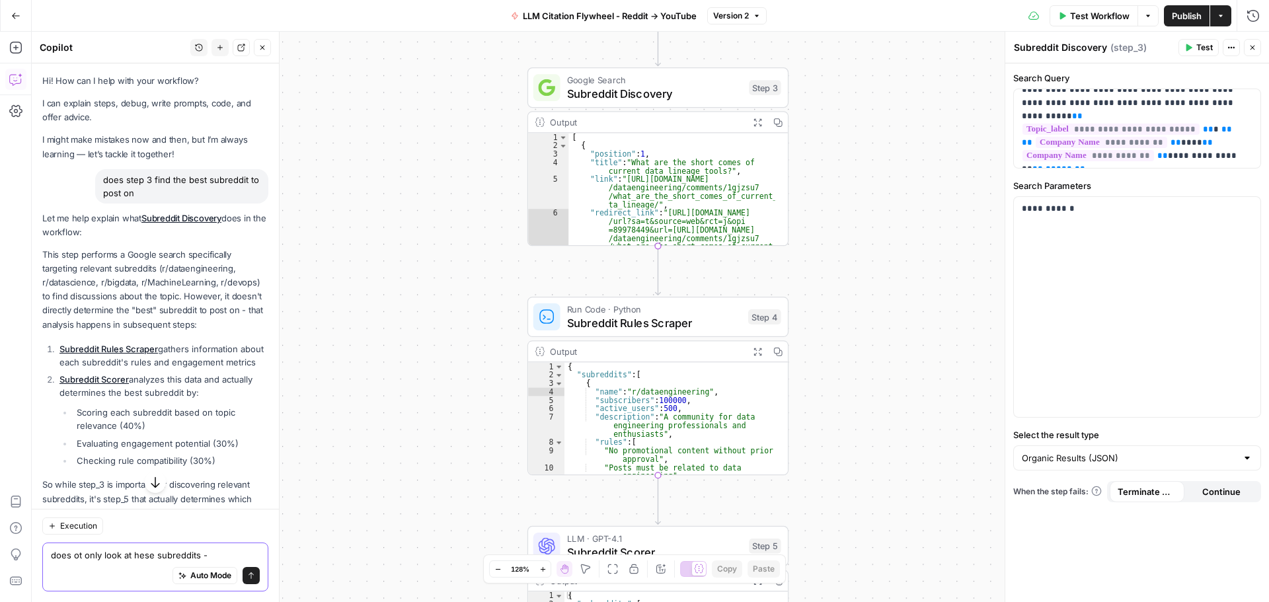
paste textarea "(r/dataengineering, r/datascience, r/bigdata, r/MachineLearning, r/devops)"
type textarea "does ot only look at hese subreddits - (r/dataengineering, r/datascience, r/big…"
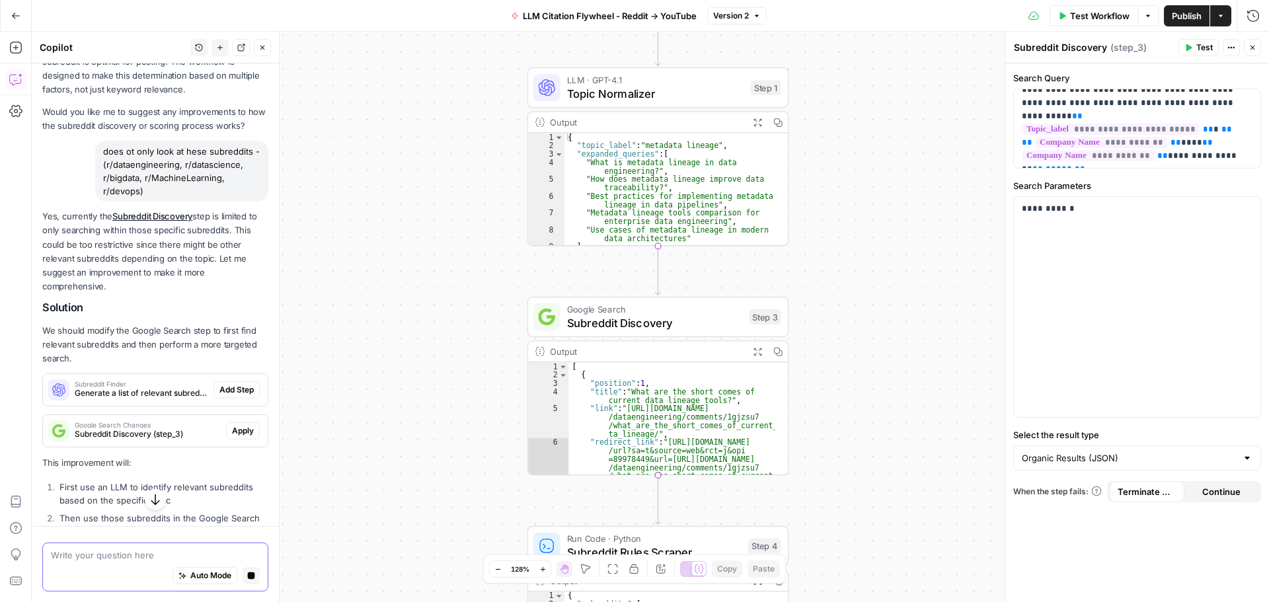
scroll to position [537, 0]
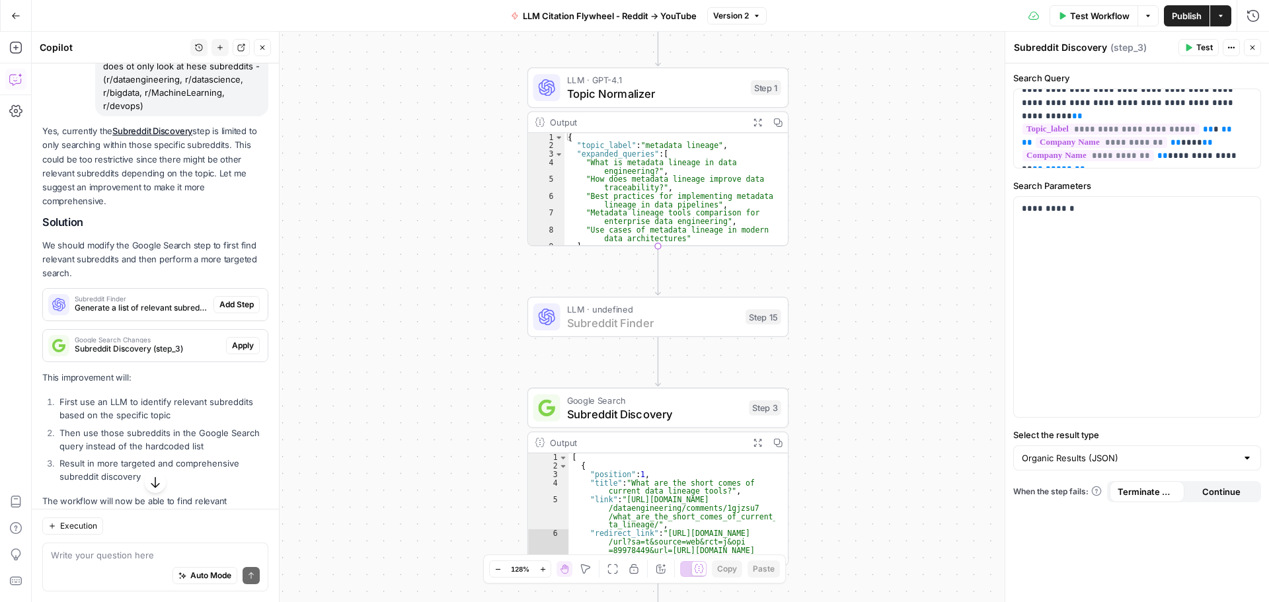
click at [224, 311] on span "Add Step" at bounding box center [236, 305] width 34 height 12
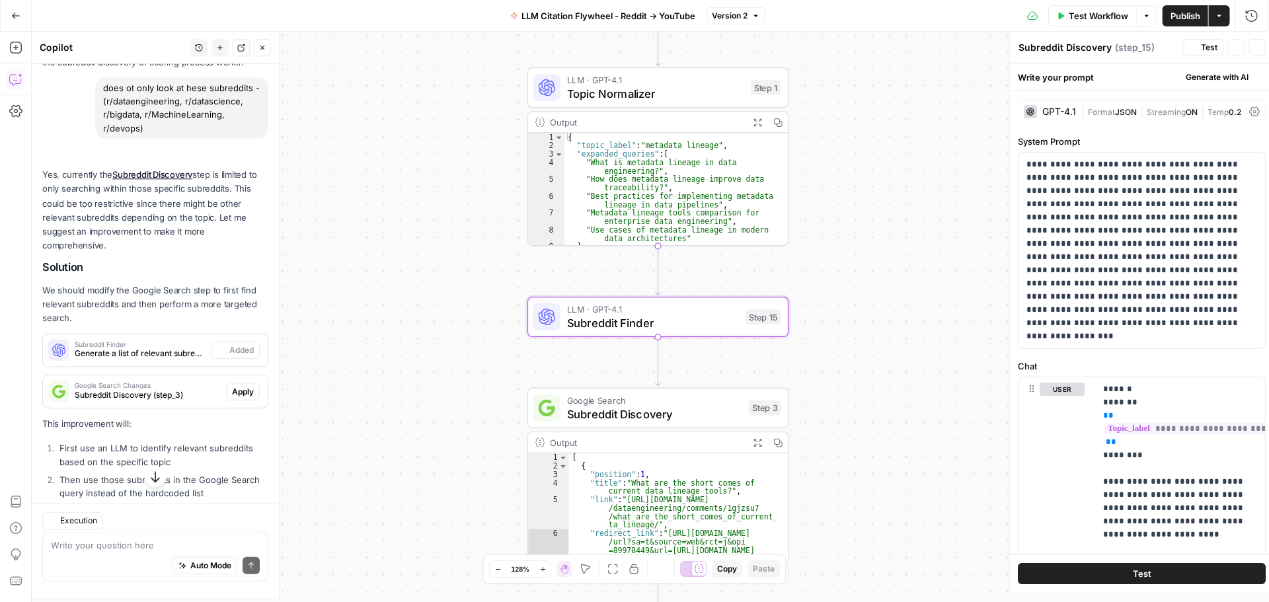
type textarea "Subreddit Finder"
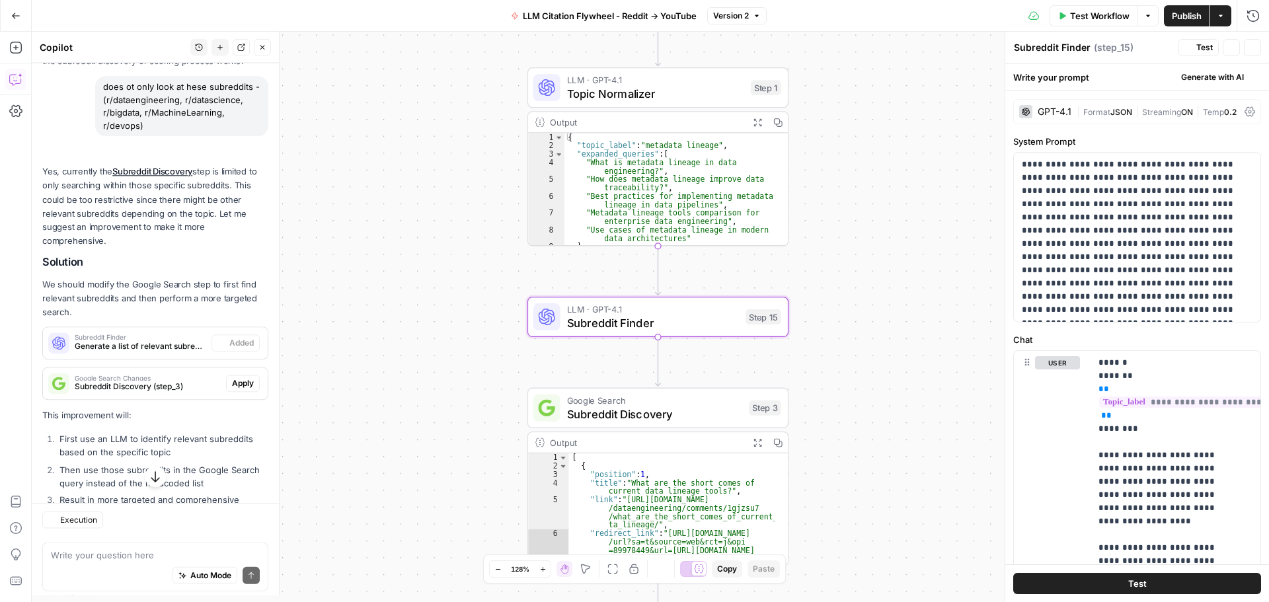
scroll to position [558, 0]
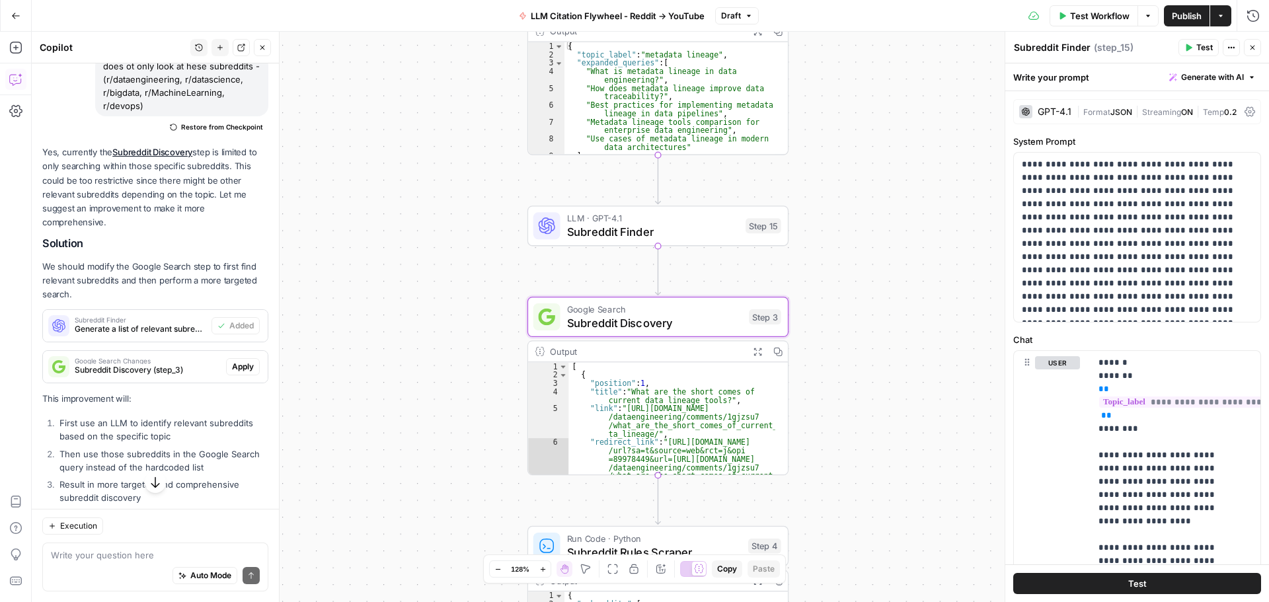
click at [232, 373] on span "Apply" at bounding box center [243, 367] width 22 height 12
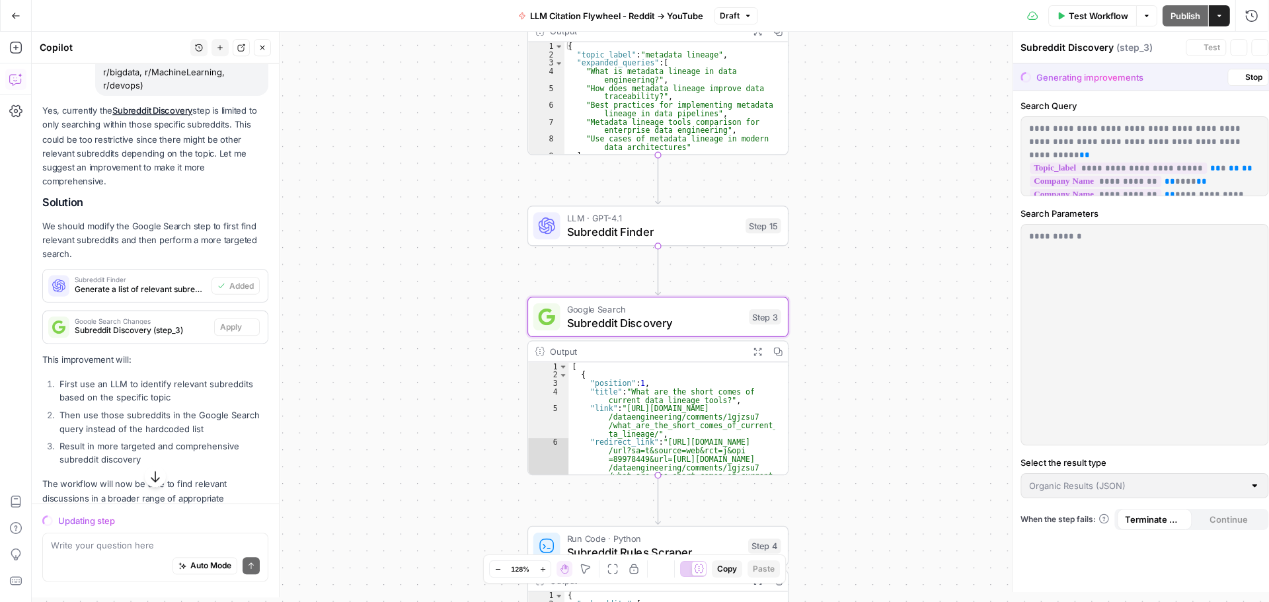
scroll to position [537, 0]
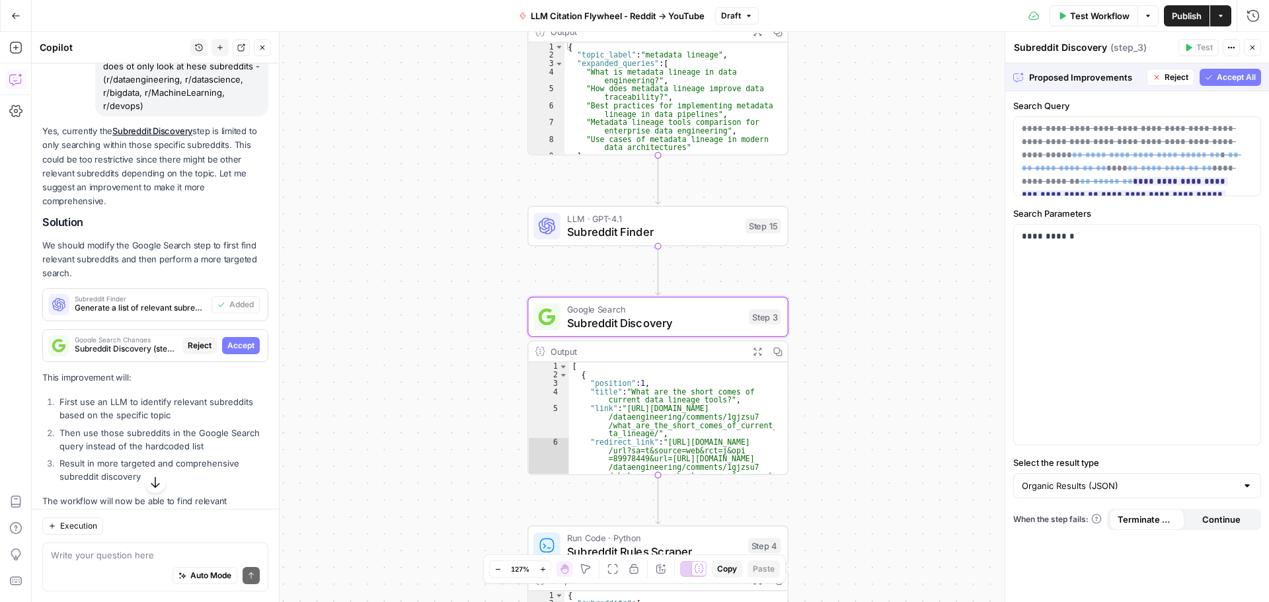
click at [237, 352] on span "Accept" at bounding box center [240, 346] width 27 height 12
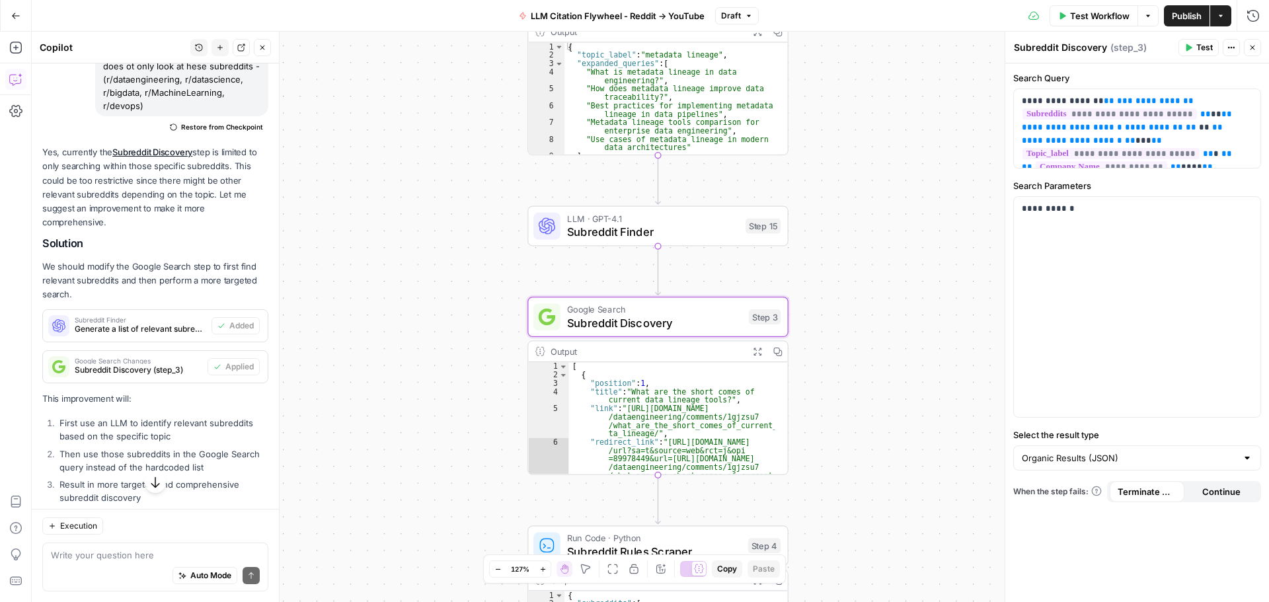
scroll to position [679, 0]
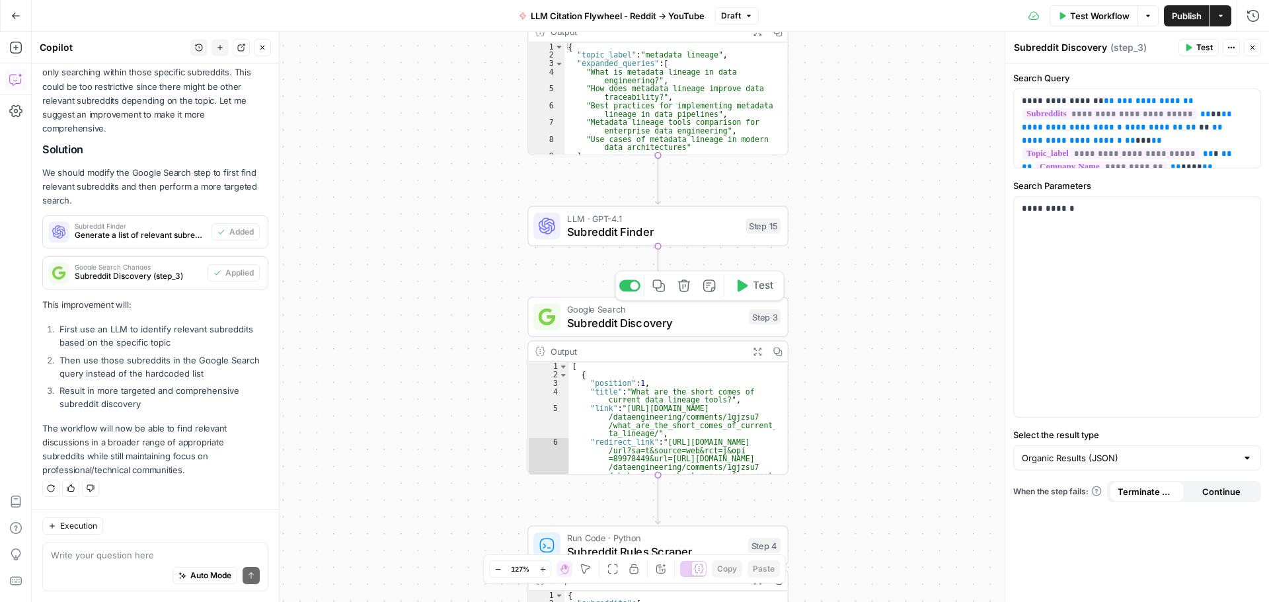
click at [691, 320] on span "Subreddit Discovery" at bounding box center [654, 323] width 175 height 17
click at [757, 192] on span "Test" at bounding box center [763, 194] width 20 height 15
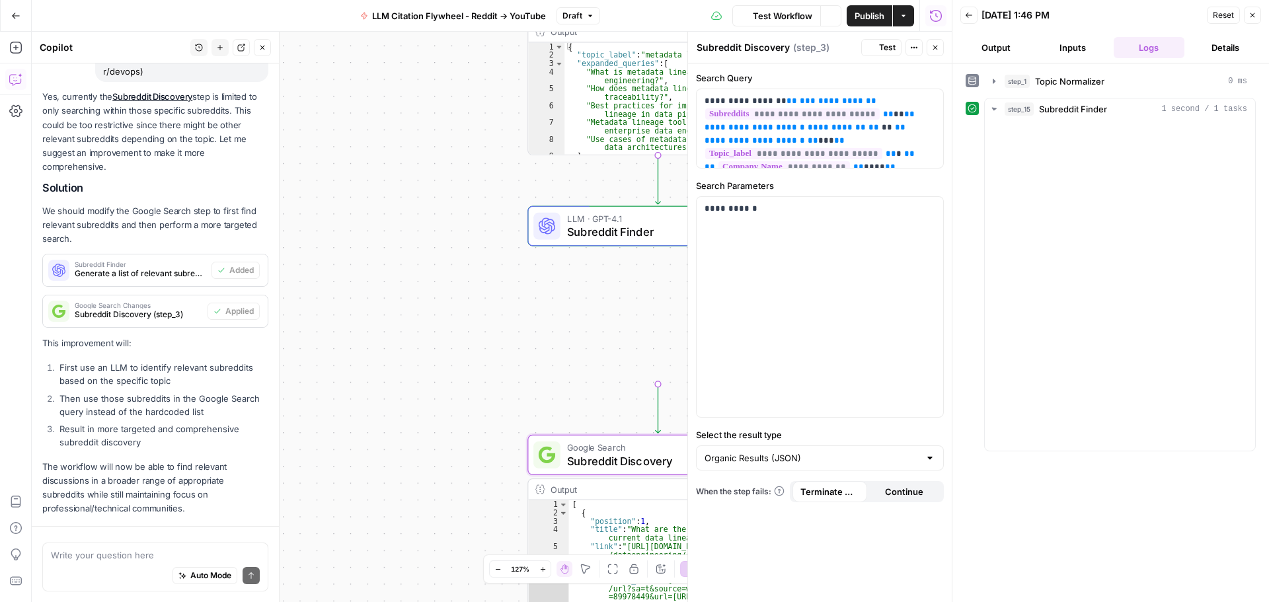
scroll to position [679, 0]
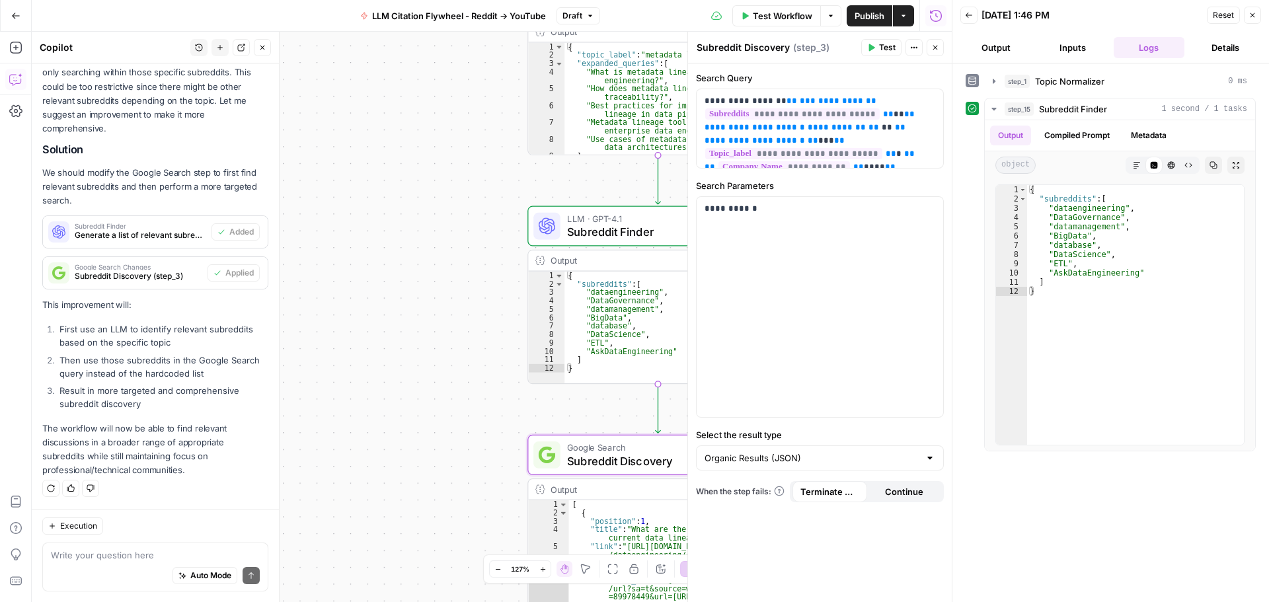
click at [1260, 15] on button "Close" at bounding box center [1252, 15] width 17 height 17
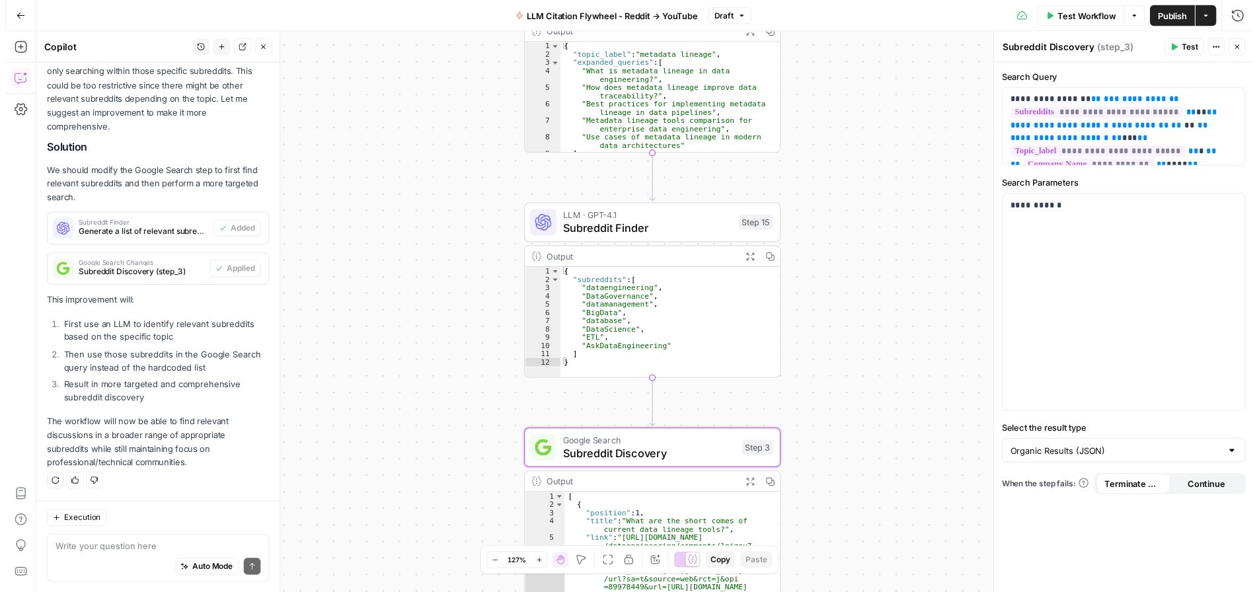
scroll to position [11, 0]
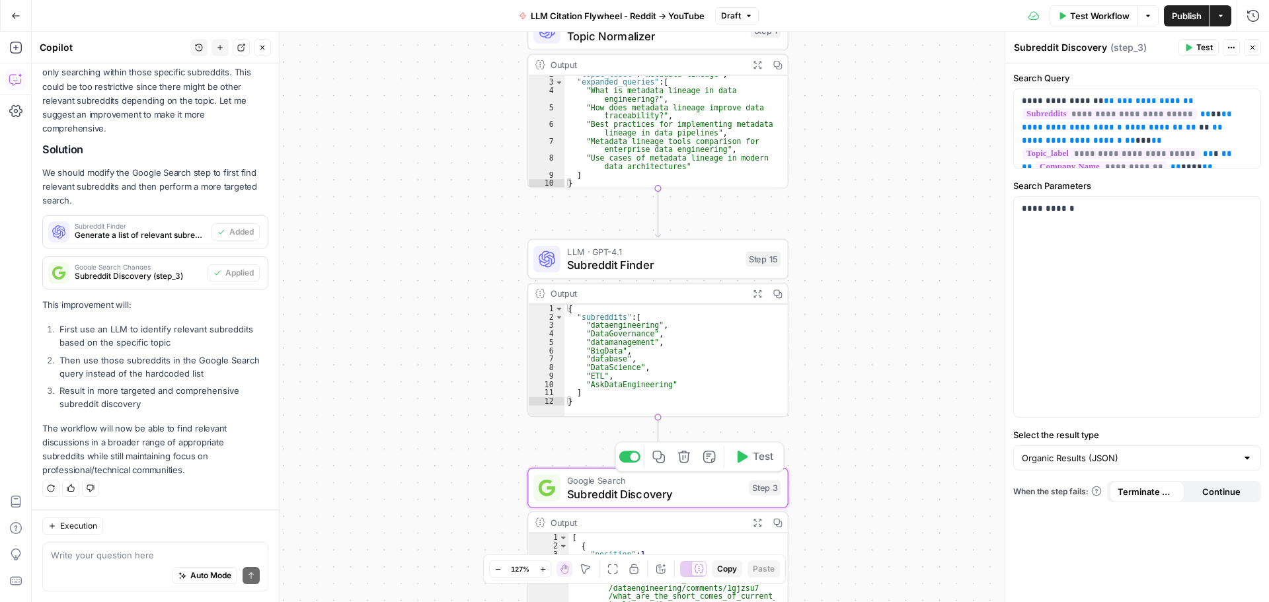
click at [759, 462] on span "Test" at bounding box center [763, 456] width 20 height 15
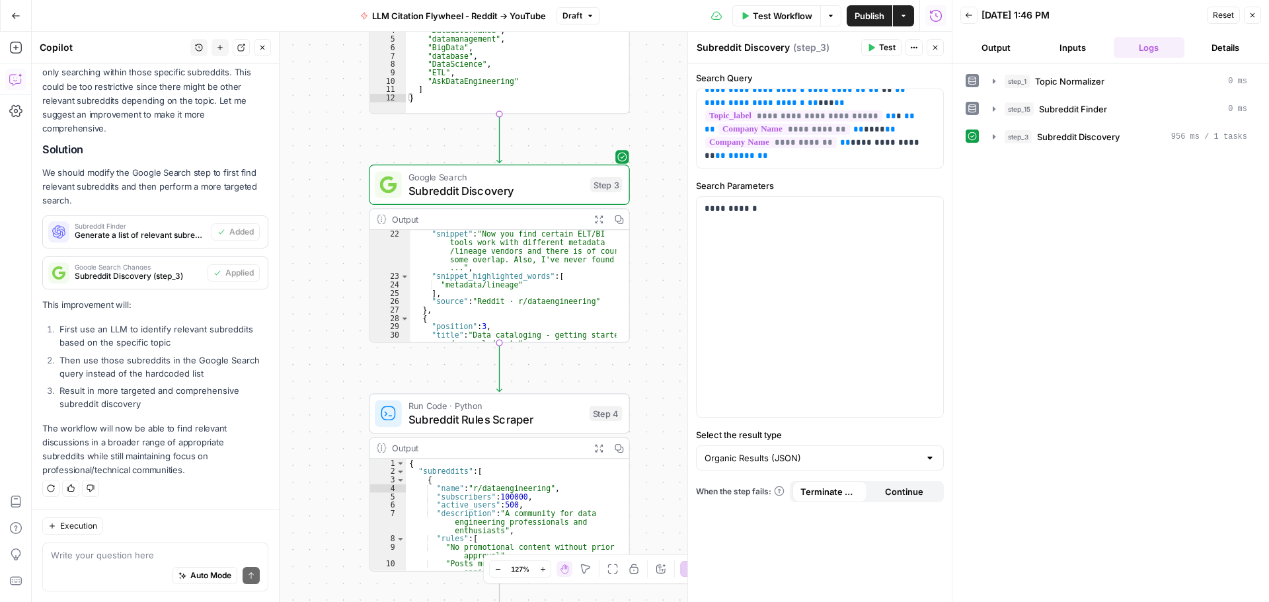
scroll to position [397, 0]
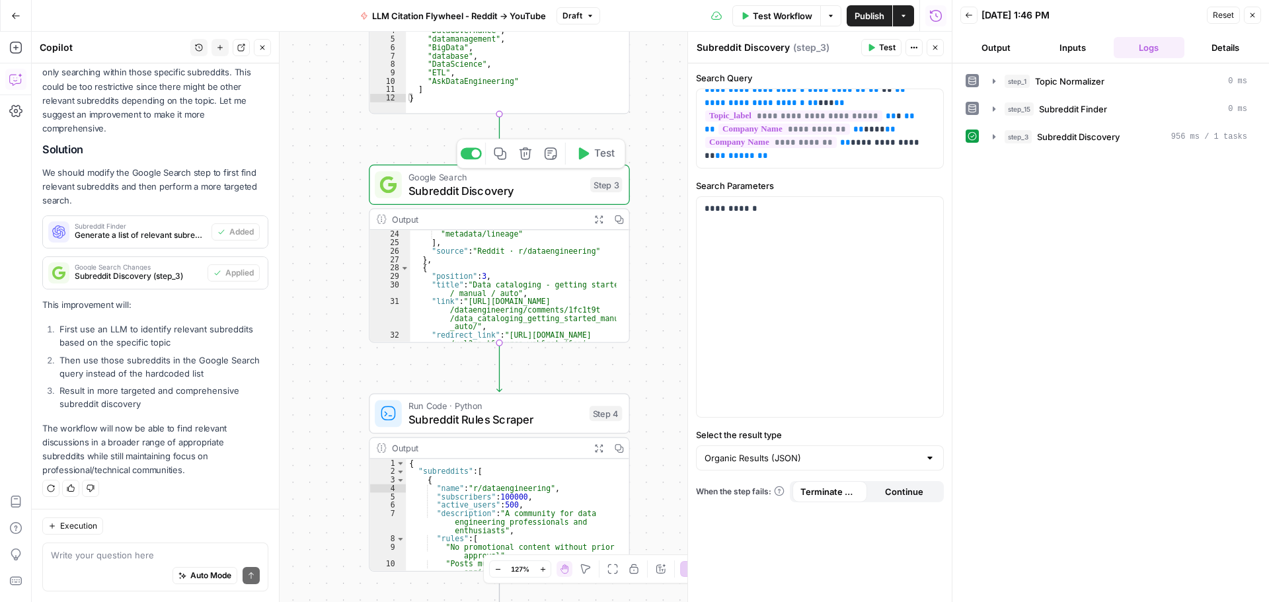
click at [522, 182] on span "Subreddit Discovery" at bounding box center [495, 190] width 175 height 17
click at [550, 421] on span "Subreddit Rules Scraper" at bounding box center [495, 419] width 174 height 17
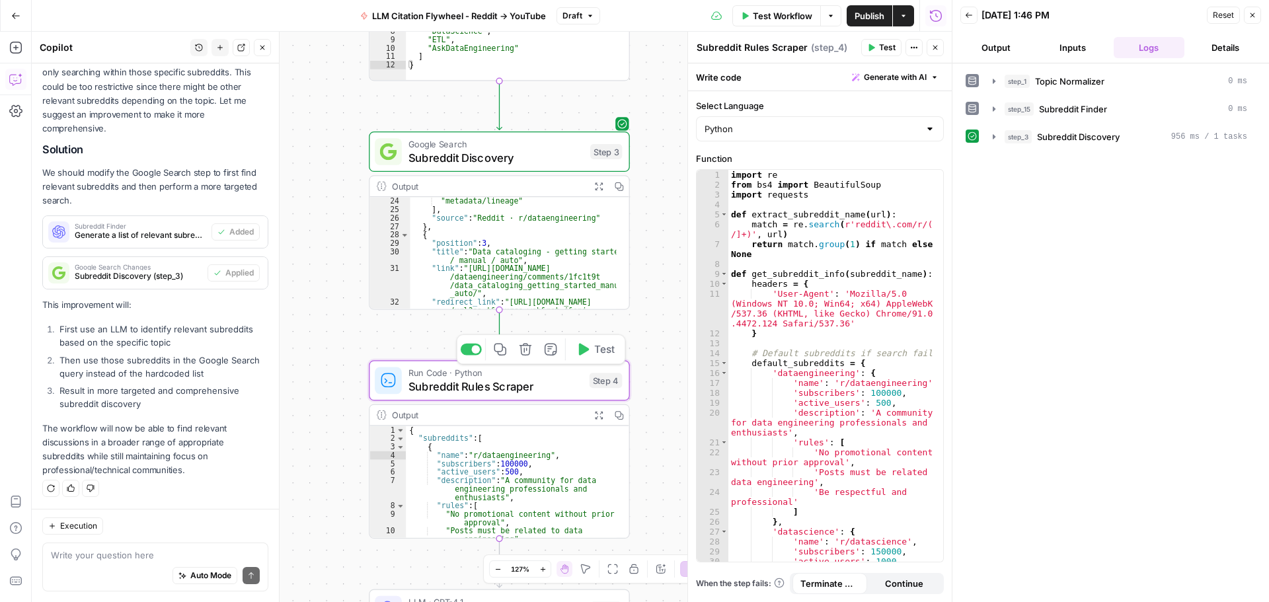
click at [603, 354] on span "Test" at bounding box center [604, 349] width 20 height 15
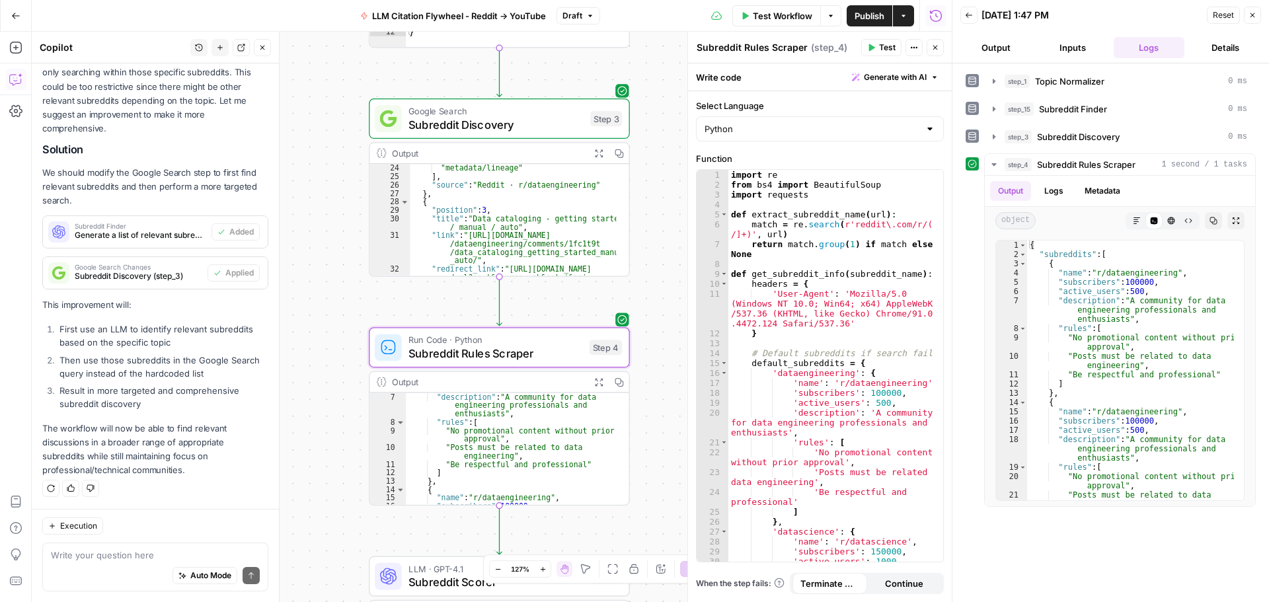
scroll to position [79, 0]
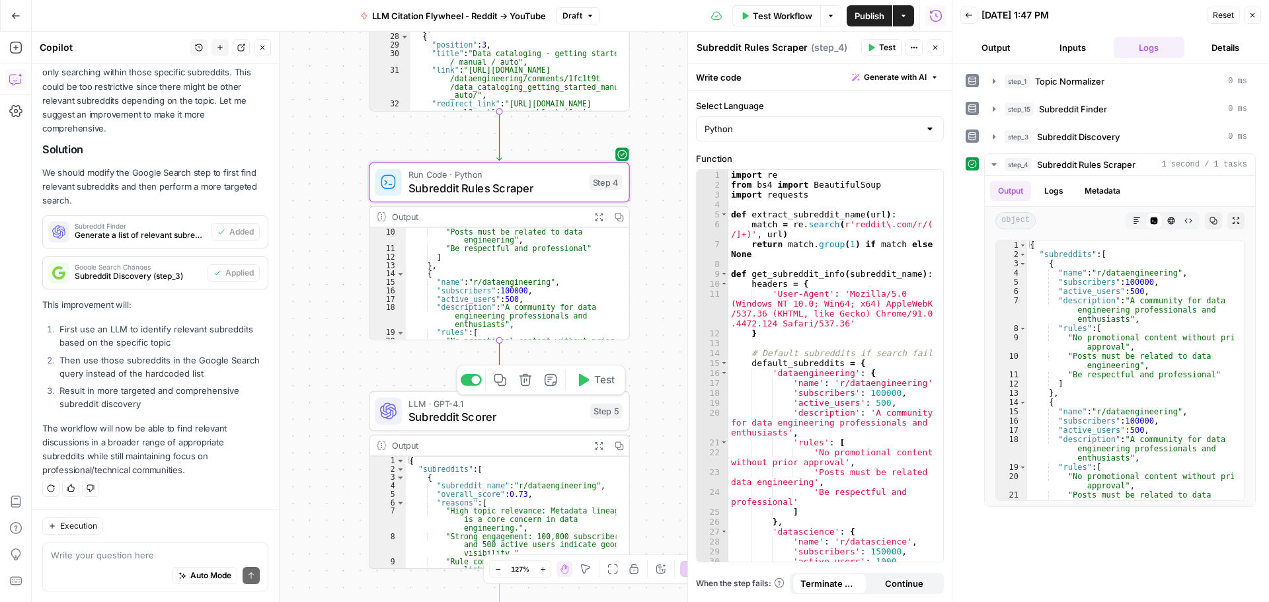
click at [605, 412] on div "Step 5" at bounding box center [606, 411] width 32 height 15
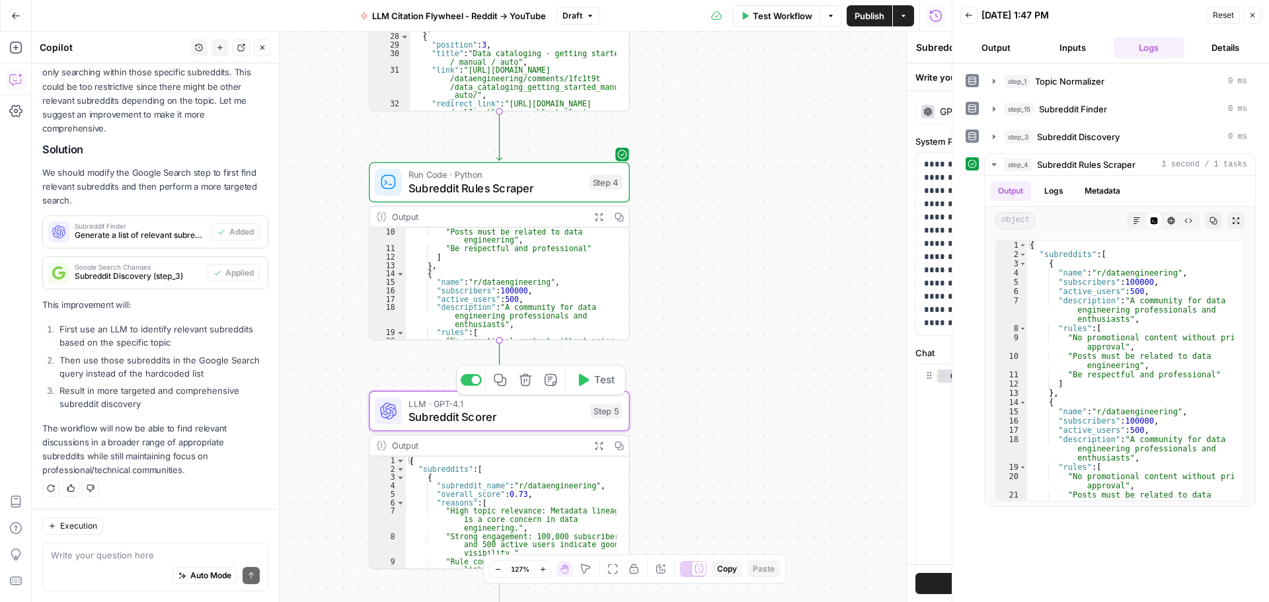
type textarea "Subreddit Scorer"
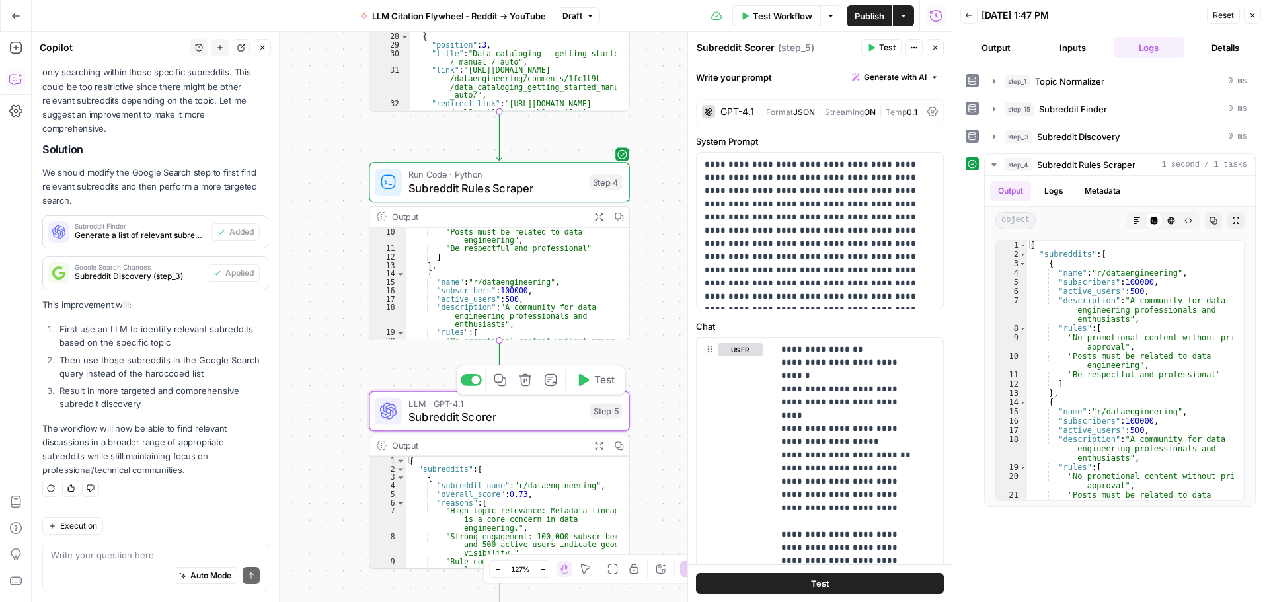
click at [597, 383] on span "Test" at bounding box center [604, 379] width 20 height 15
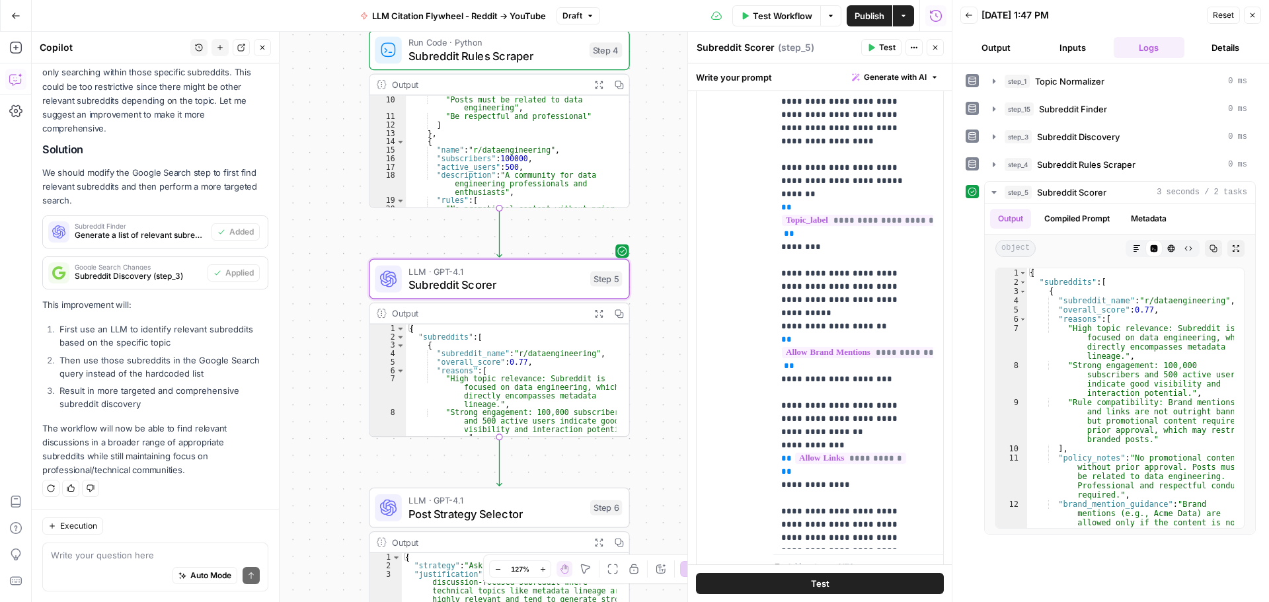
scroll to position [382, 0]
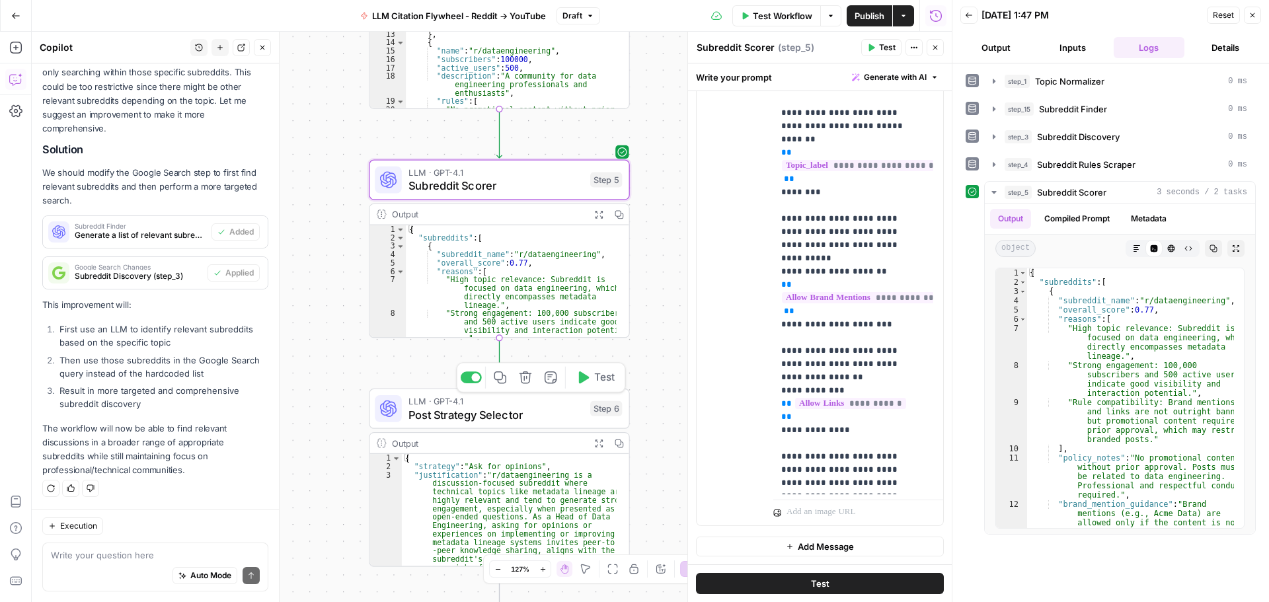
click at [599, 374] on span "Test" at bounding box center [604, 377] width 20 height 15
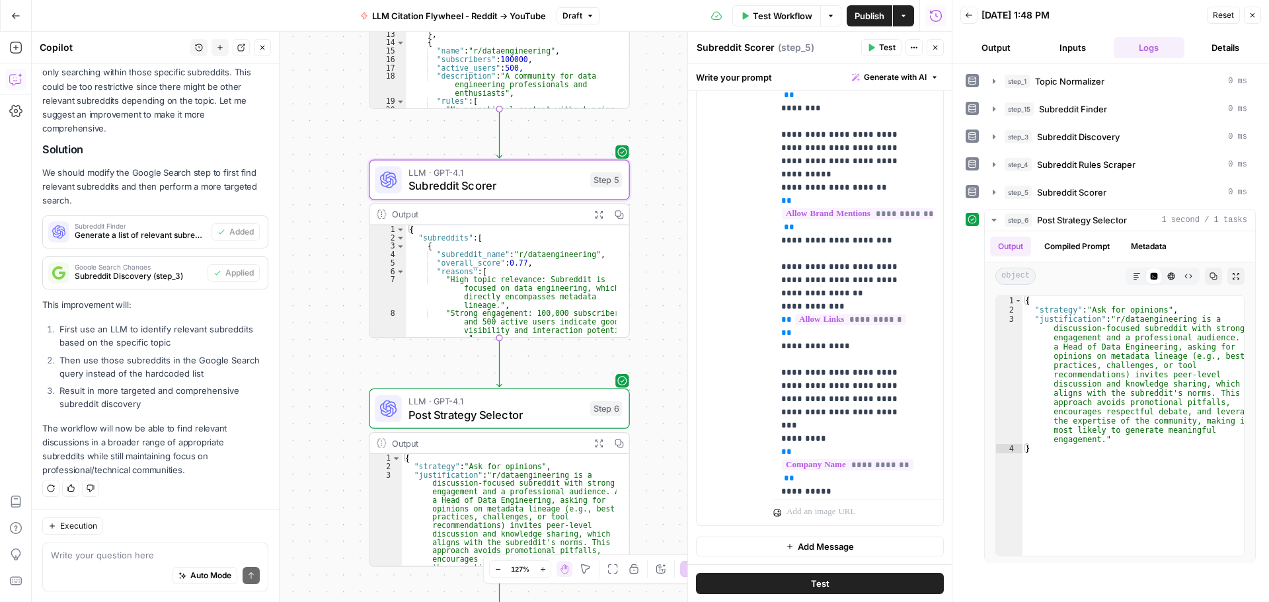
scroll to position [66, 0]
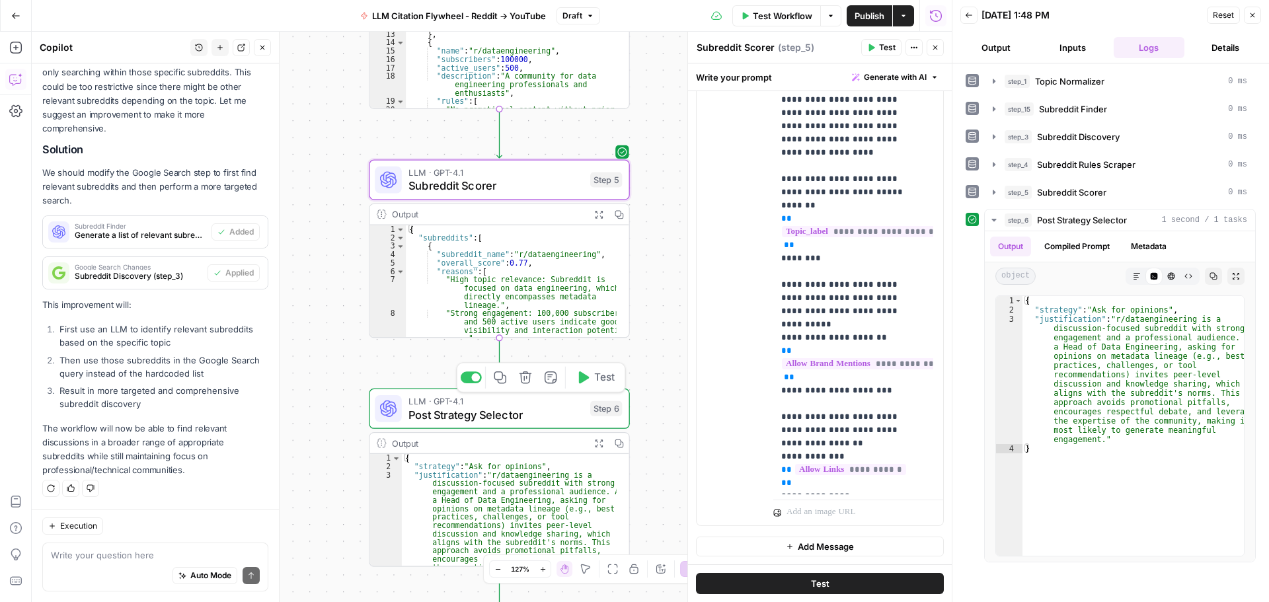
click at [556, 414] on span "Post Strategy Selector" at bounding box center [495, 414] width 175 height 17
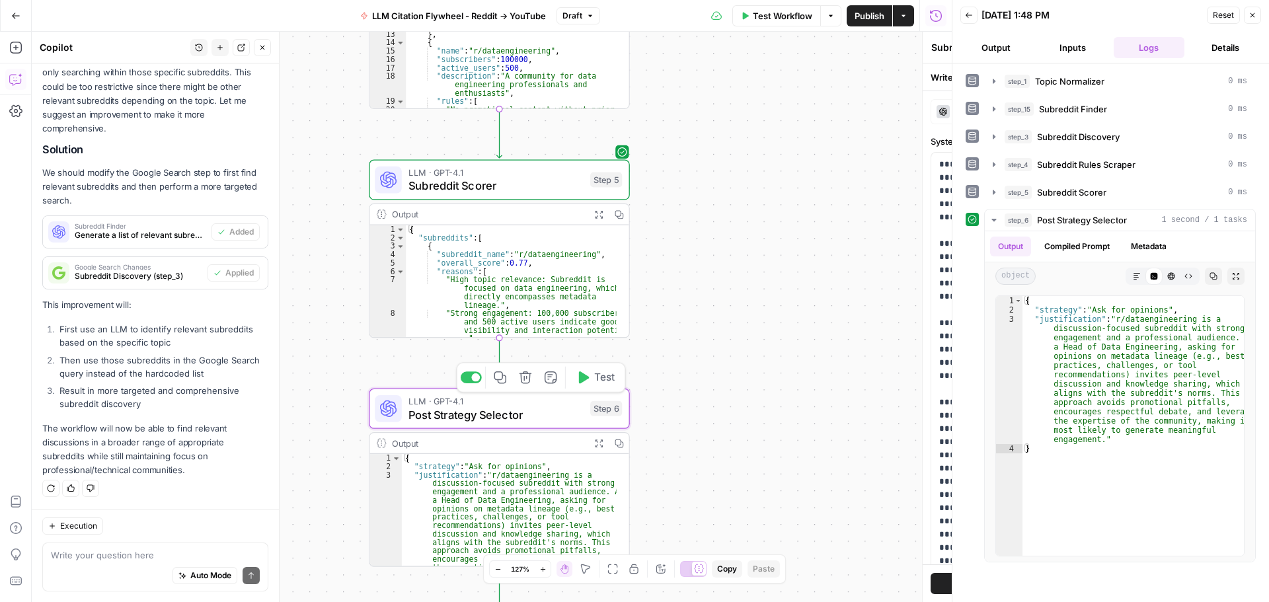
type textarea "Post Strategy Selector"
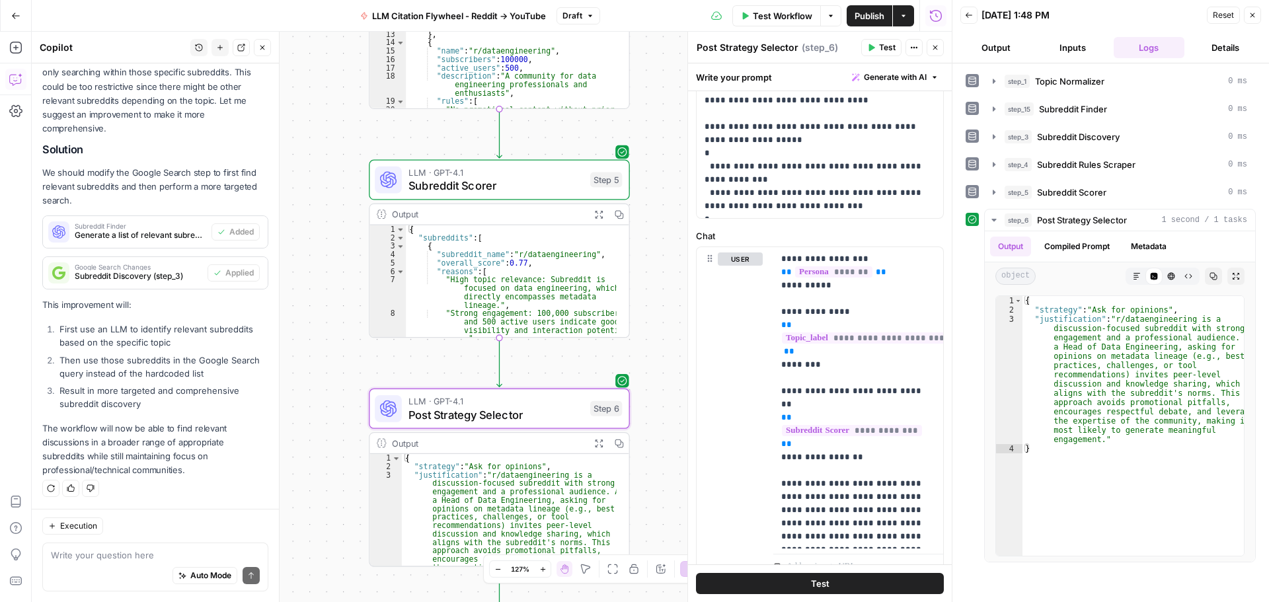
scroll to position [515, 0]
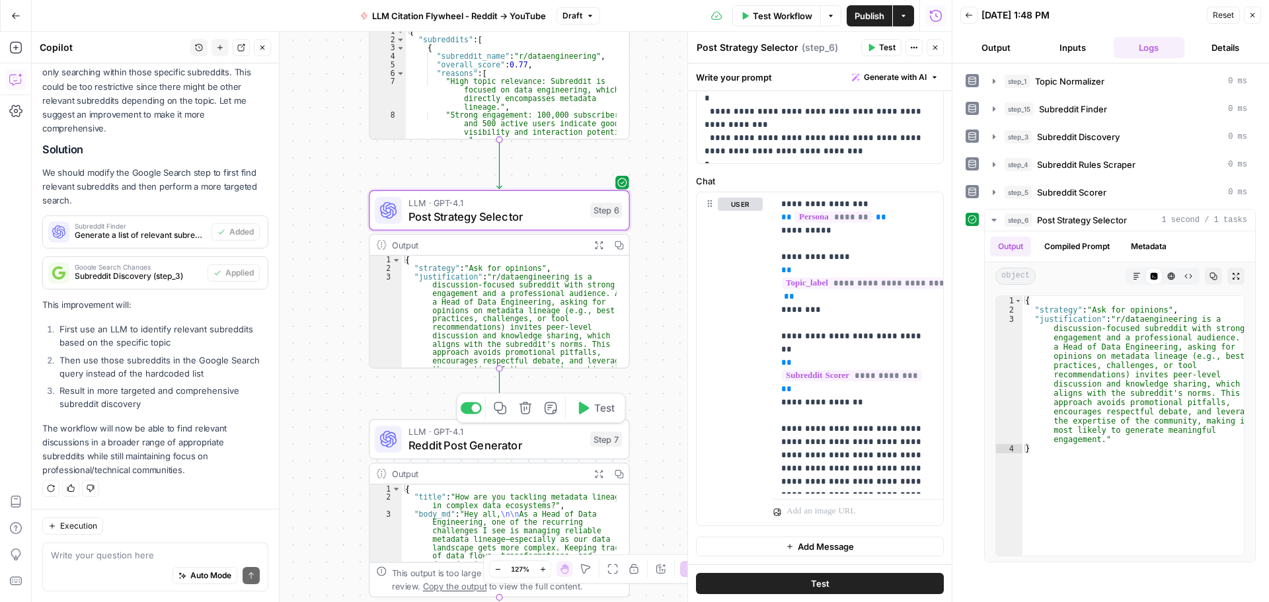
click at [535, 452] on span "Reddit Post Generator" at bounding box center [495, 445] width 175 height 17
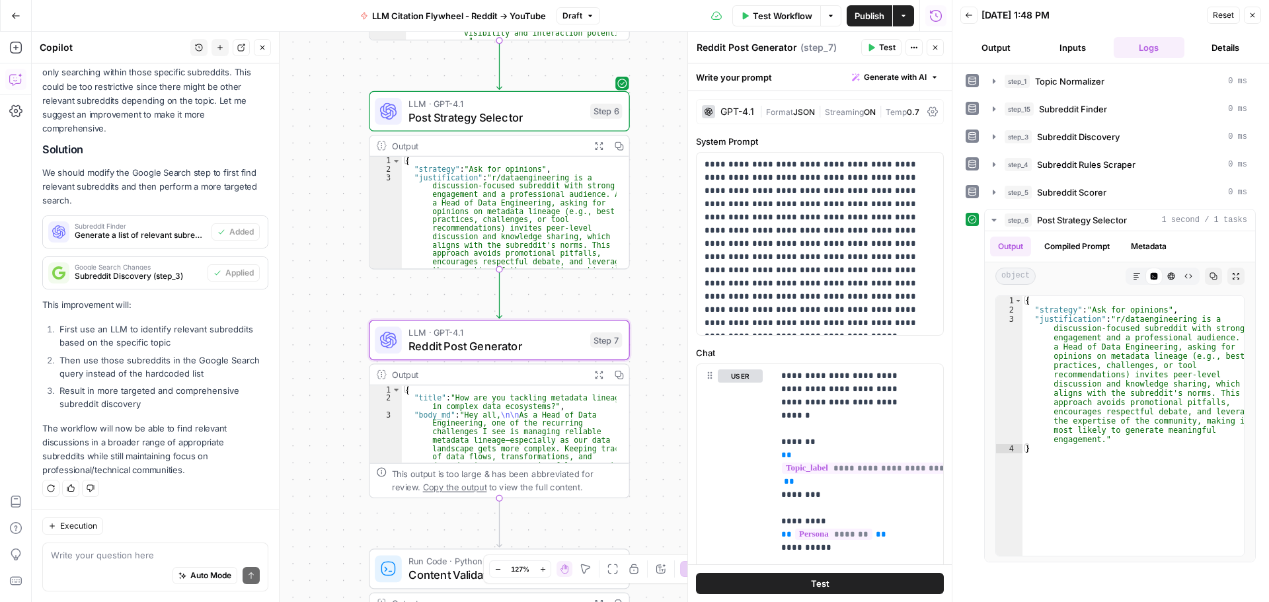
scroll to position [119, 0]
click at [447, 571] on span "Content Validator" at bounding box center [495, 574] width 175 height 17
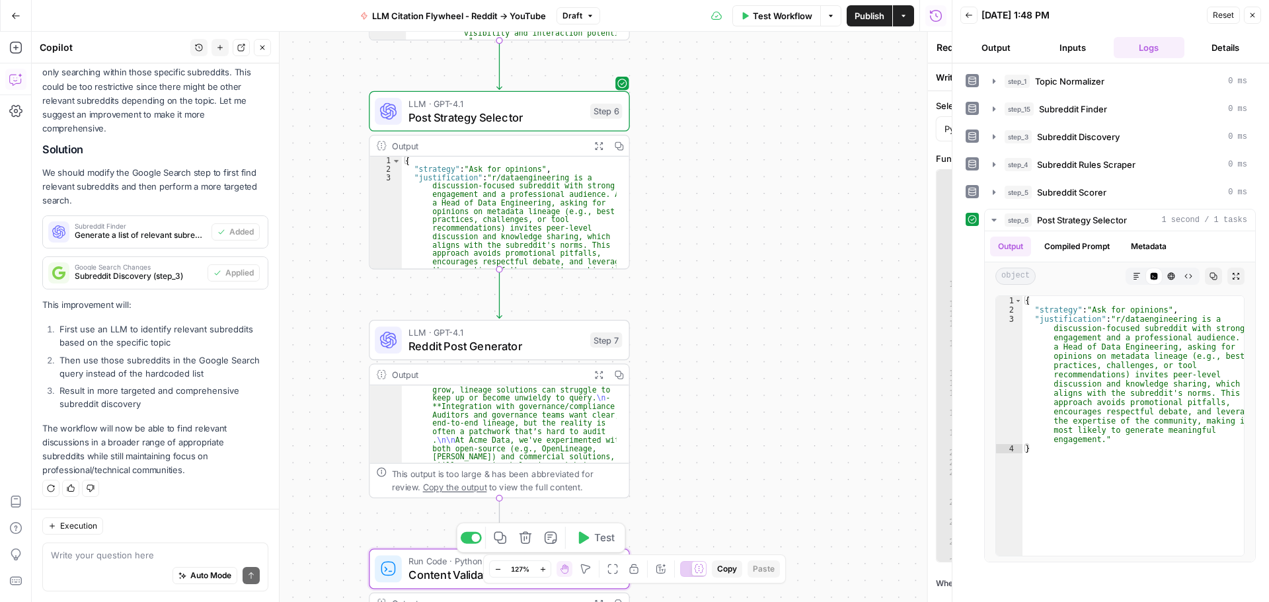
type textarea "Content Validator"
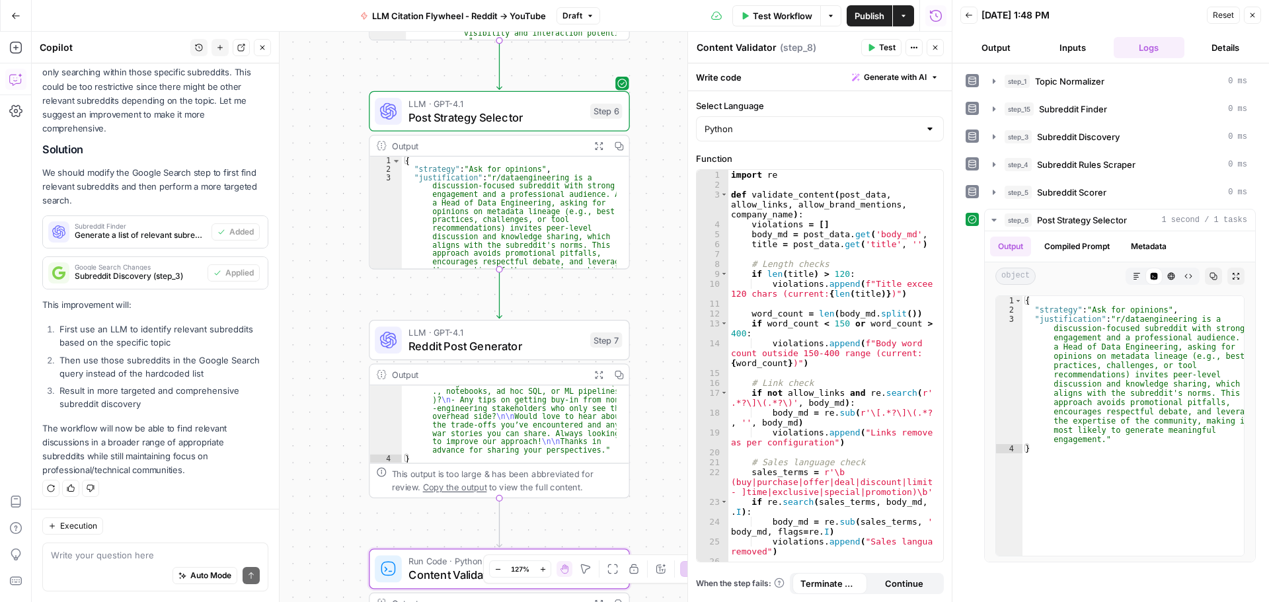
scroll to position [237, 0]
click at [862, 11] on span "Publish" at bounding box center [869, 15] width 30 height 13
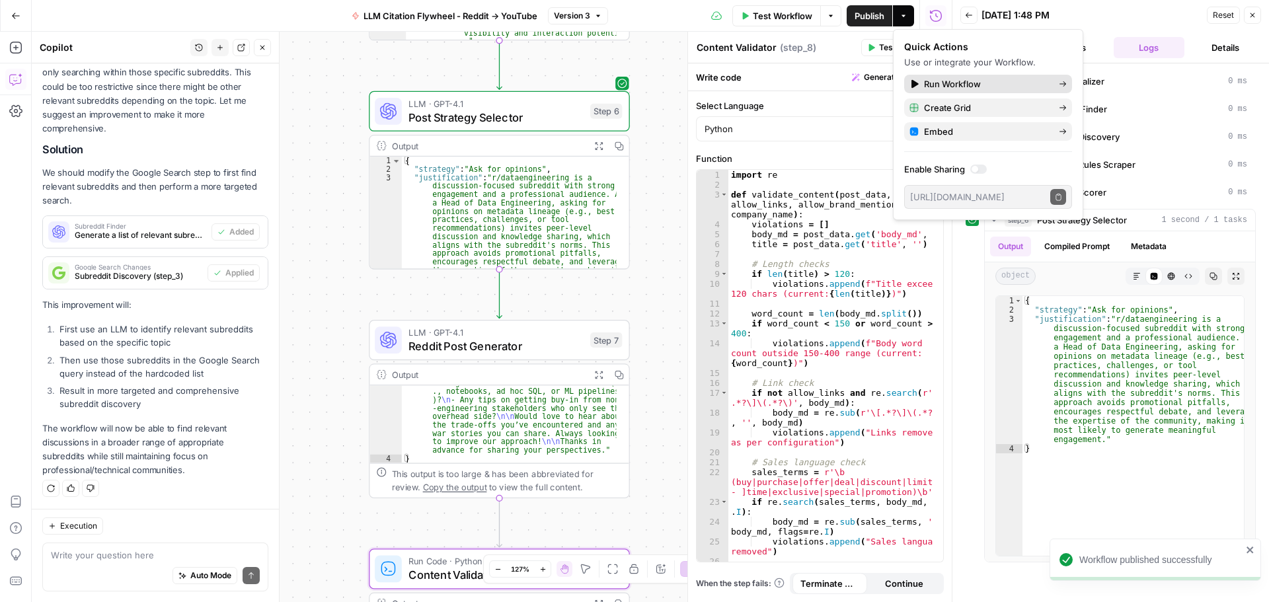
click at [947, 87] on span "Run Workflow" at bounding box center [986, 83] width 124 height 13
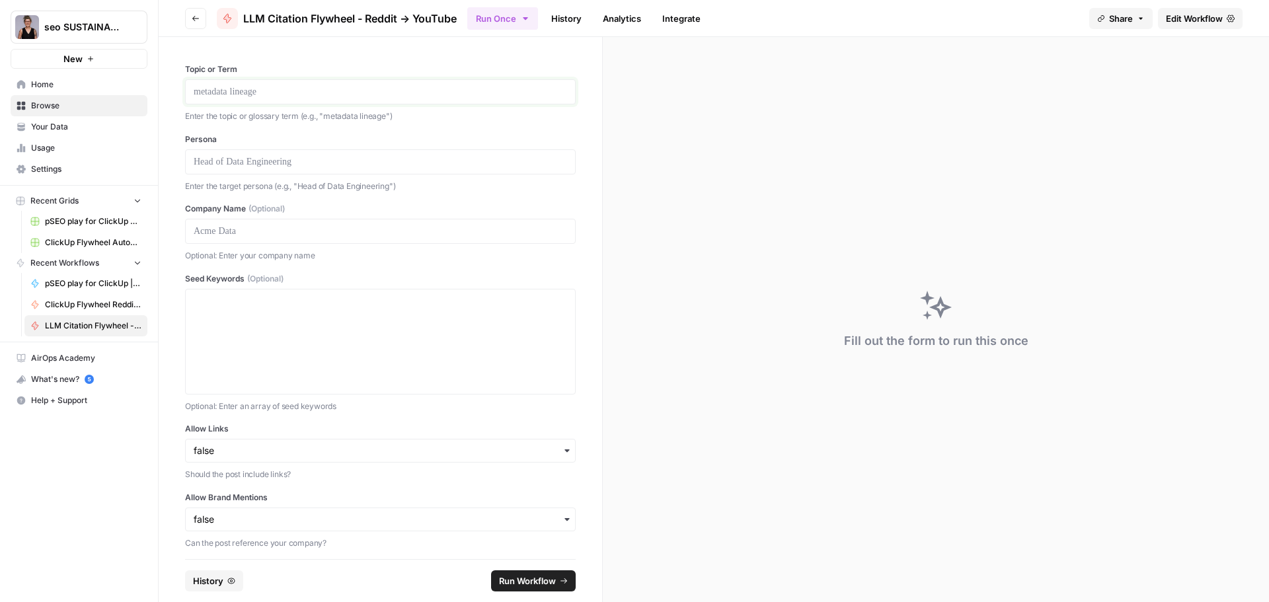
click at [241, 94] on p at bounding box center [380, 91] width 373 height 13
click at [273, 162] on p at bounding box center [380, 161] width 373 height 13
click at [235, 231] on p at bounding box center [380, 231] width 373 height 13
click at [270, 303] on textarea "Seed Keywords (Optional)" at bounding box center [380, 342] width 373 height 94
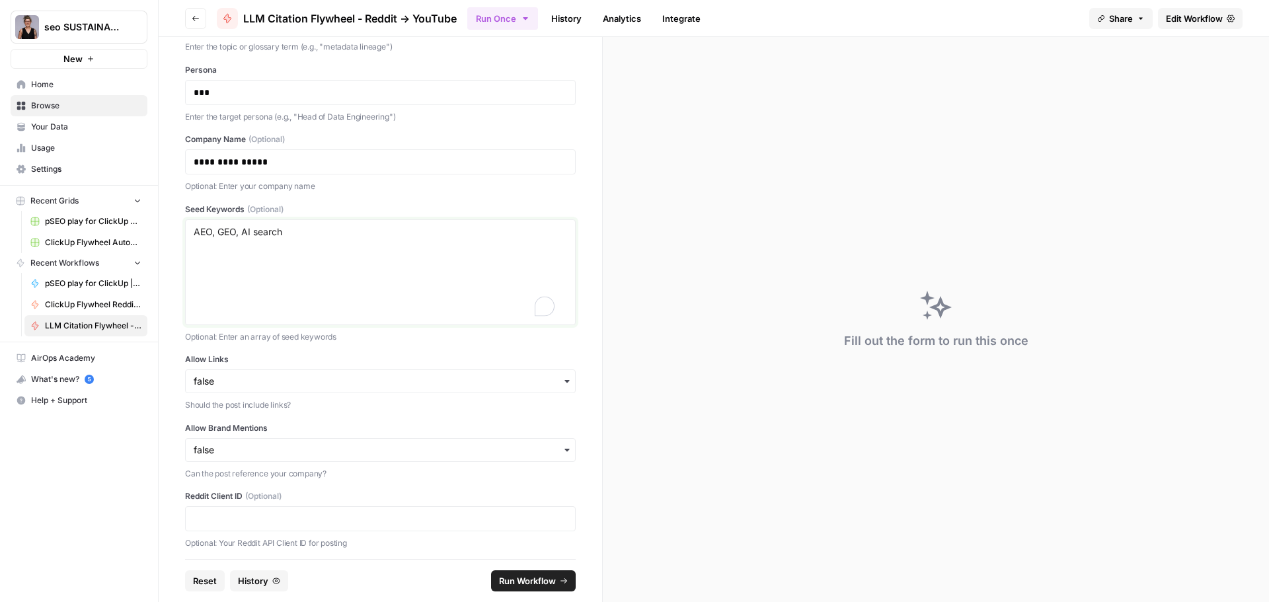
scroll to position [132, 0]
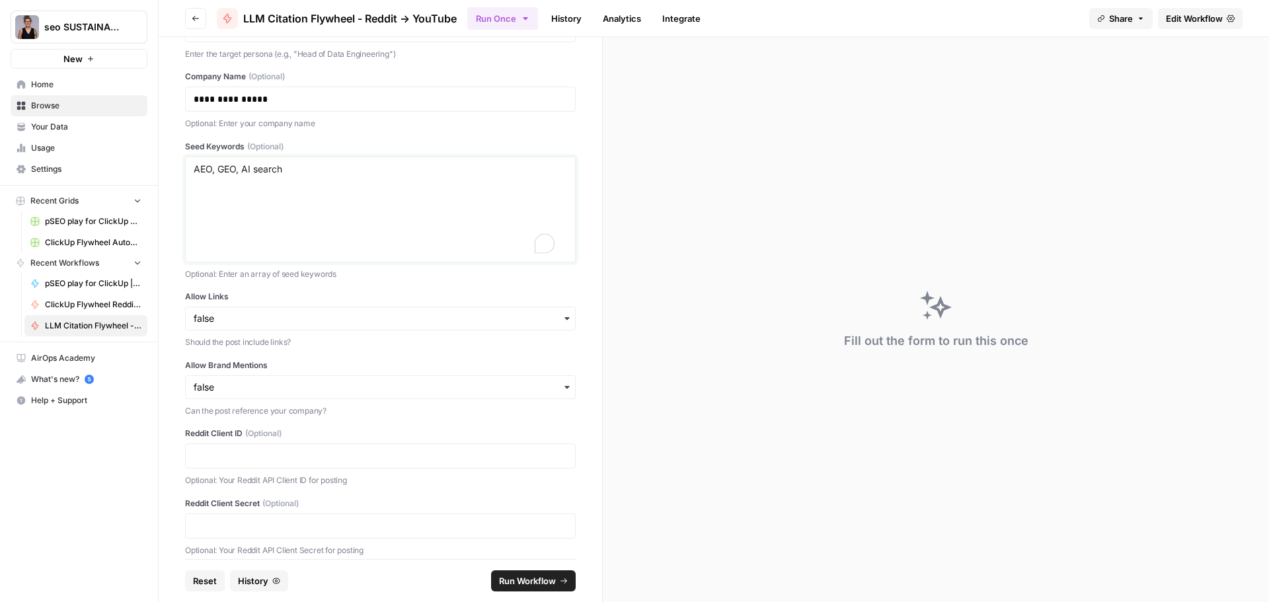
type textarea "AEO, GEO, AI search"
click at [562, 320] on icon "button" at bounding box center [567, 318] width 11 height 11
click at [477, 358] on div "true" at bounding box center [375, 354] width 379 height 25
click at [550, 387] on input "Allow Brand Mentions" at bounding box center [380, 387] width 373 height 13
click at [436, 426] on div "true" at bounding box center [375, 422] width 379 height 25
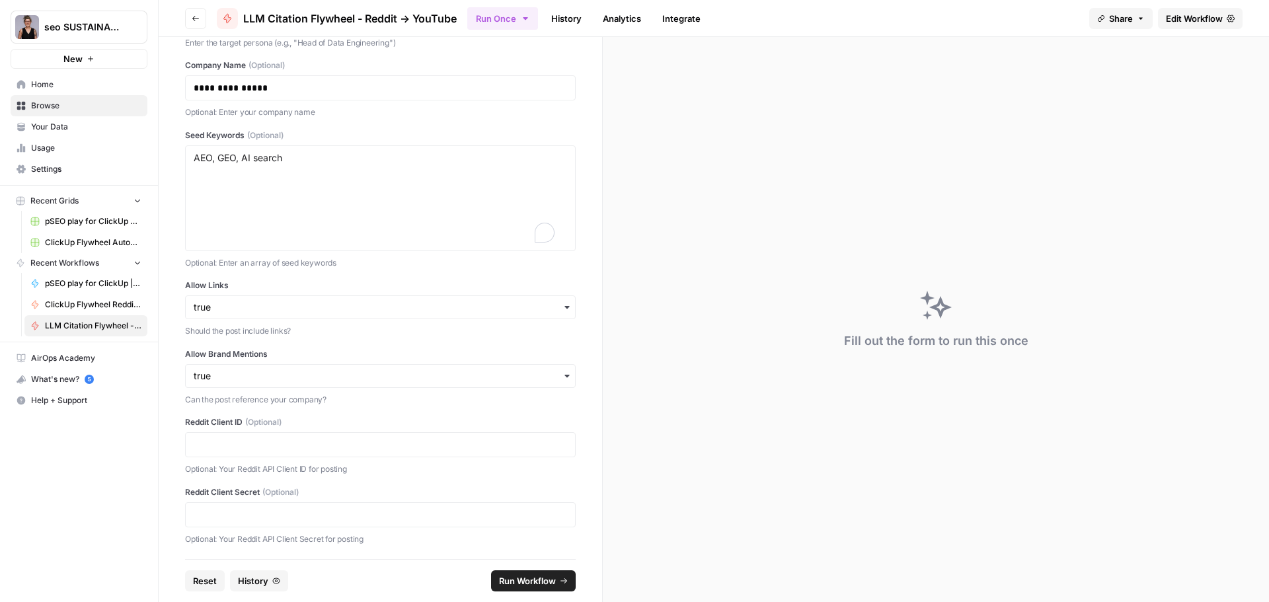
scroll to position [145, 0]
click at [541, 576] on button "Run Workflow" at bounding box center [533, 580] width 85 height 21
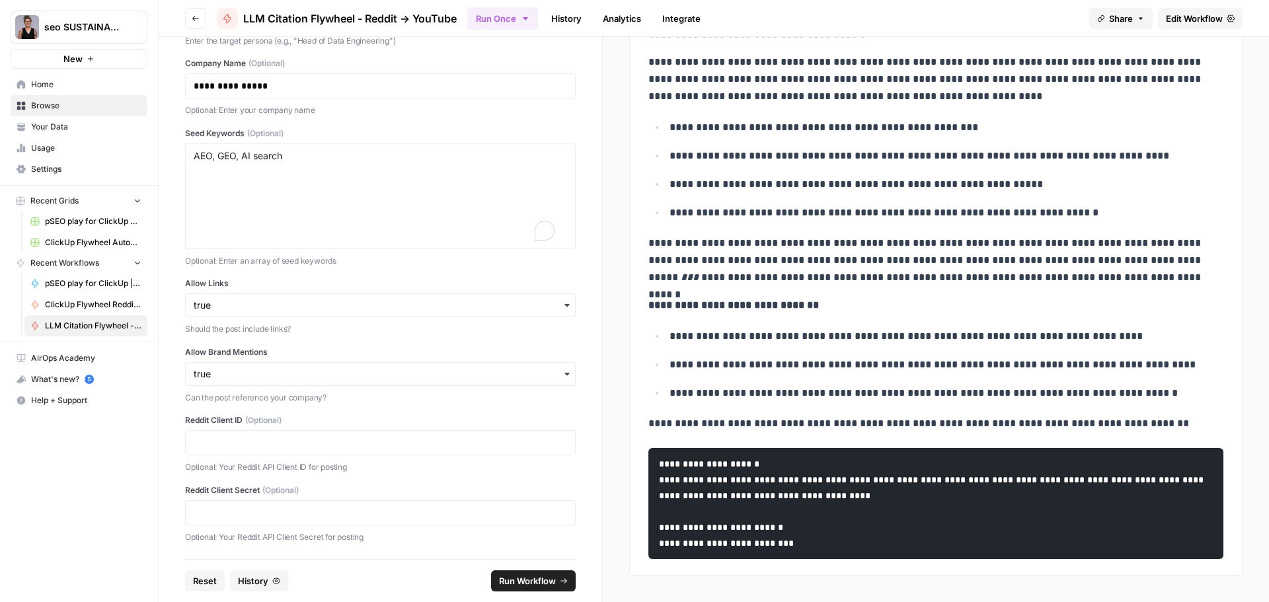
scroll to position [445, 0]
drag, startPoint x: 506, startPoint y: 306, endPoint x: 521, endPoint y: 314, distance: 16.6
click at [509, 307] on input "Allow Links" at bounding box center [380, 305] width 373 height 13
click at [423, 413] on div "**********" at bounding box center [380, 230] width 391 height 625
drag, startPoint x: 558, startPoint y: 371, endPoint x: 550, endPoint y: 375, distance: 9.2
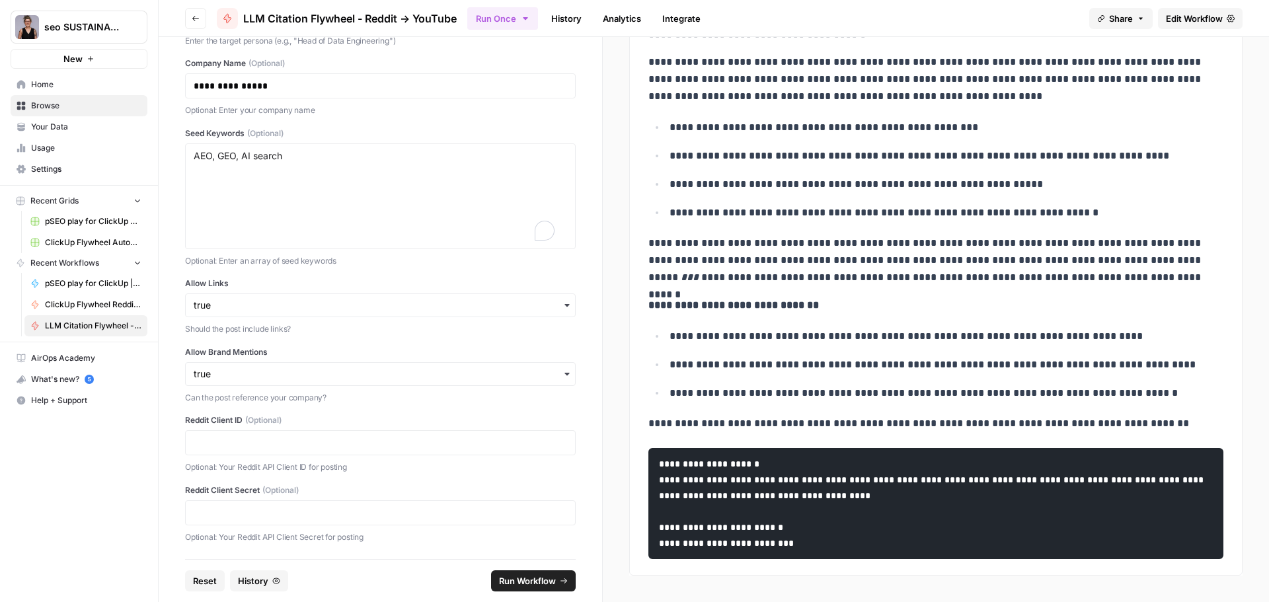
click at [562, 374] on icon "button" at bounding box center [567, 374] width 11 height 11
drag, startPoint x: 460, startPoint y: 436, endPoint x: 492, endPoint y: 408, distance: 42.6
click at [460, 435] on div "false" at bounding box center [375, 434] width 379 height 25
click at [562, 306] on icon "button" at bounding box center [567, 305] width 11 height 11
click at [512, 361] on div "false" at bounding box center [375, 366] width 379 height 25
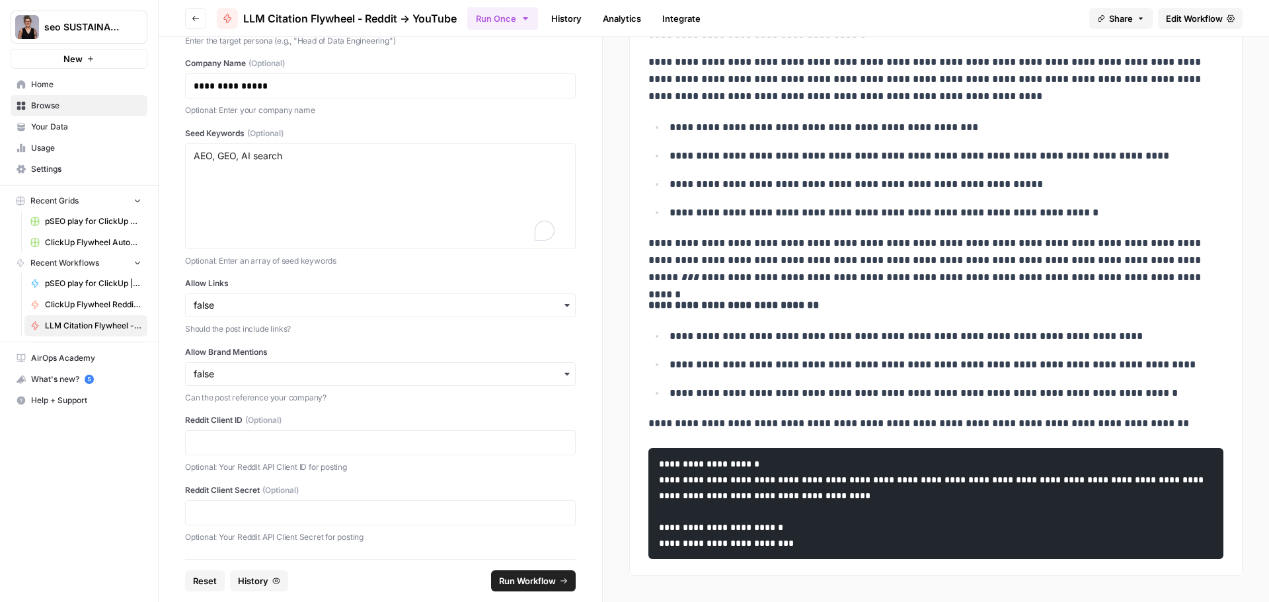
click at [531, 577] on span "Run Workflow" at bounding box center [527, 580] width 57 height 13
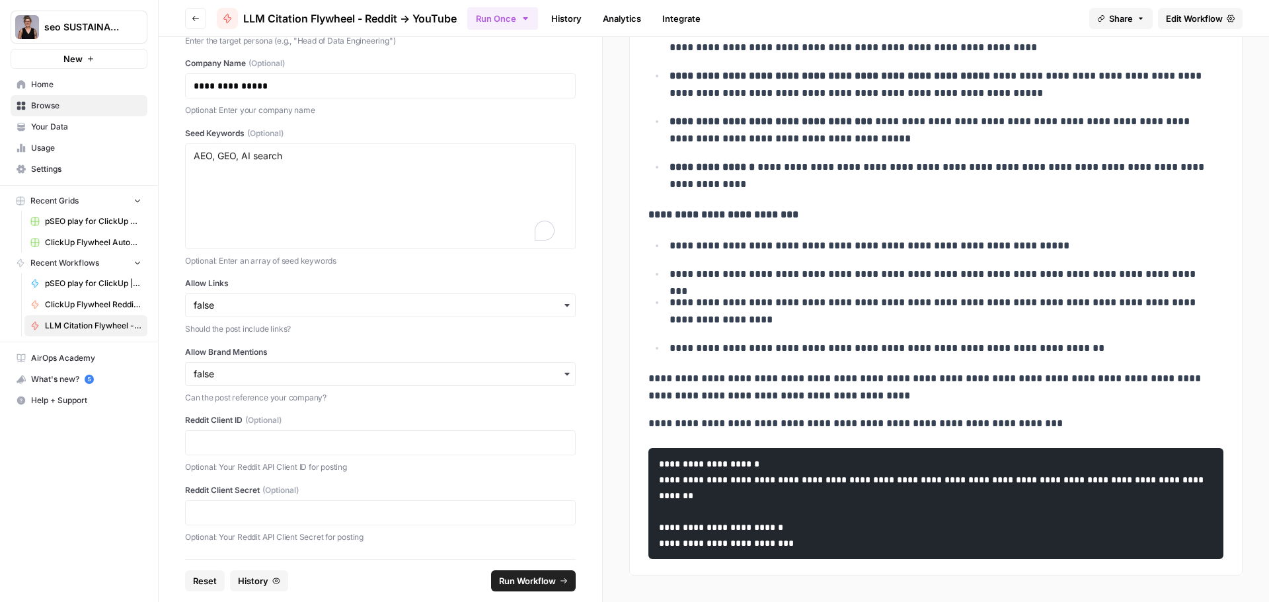
scroll to position [0, 0]
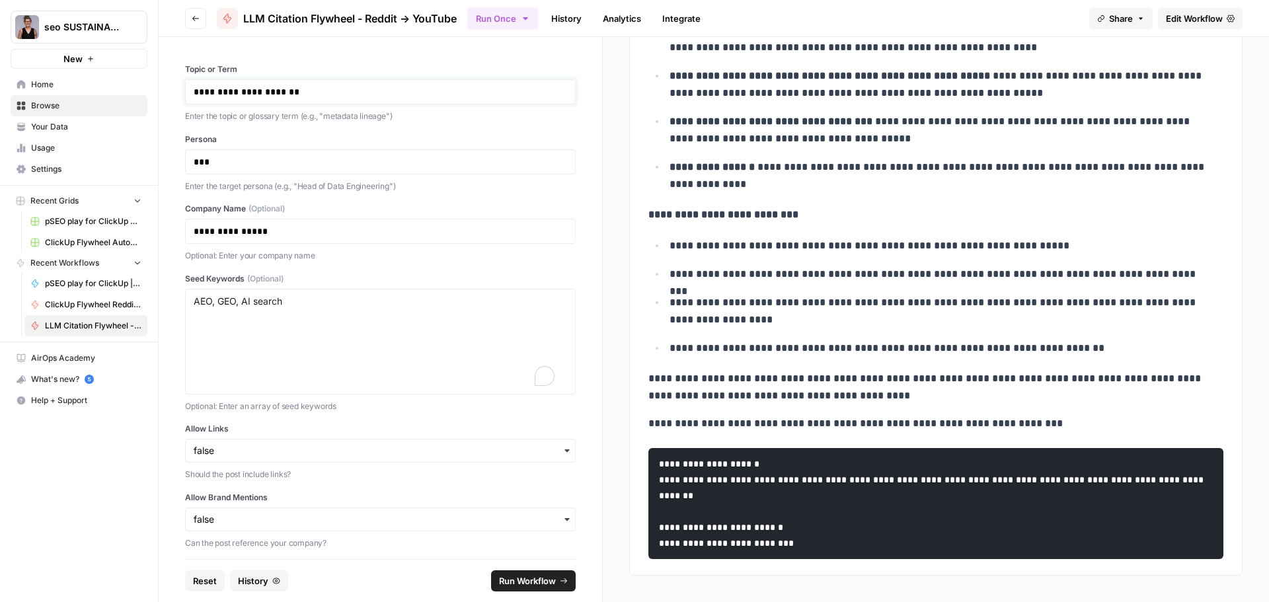
click at [304, 89] on p "**********" at bounding box center [375, 91] width 363 height 13
click at [225, 166] on p "***" at bounding box center [375, 161] width 363 height 13
drag, startPoint x: 240, startPoint y: 159, endPoint x: 169, endPoint y: 150, distance: 72.0
click at [135, 156] on div "**********" at bounding box center [634, 301] width 1269 height 602
click at [282, 158] on p "***" at bounding box center [375, 161] width 363 height 13
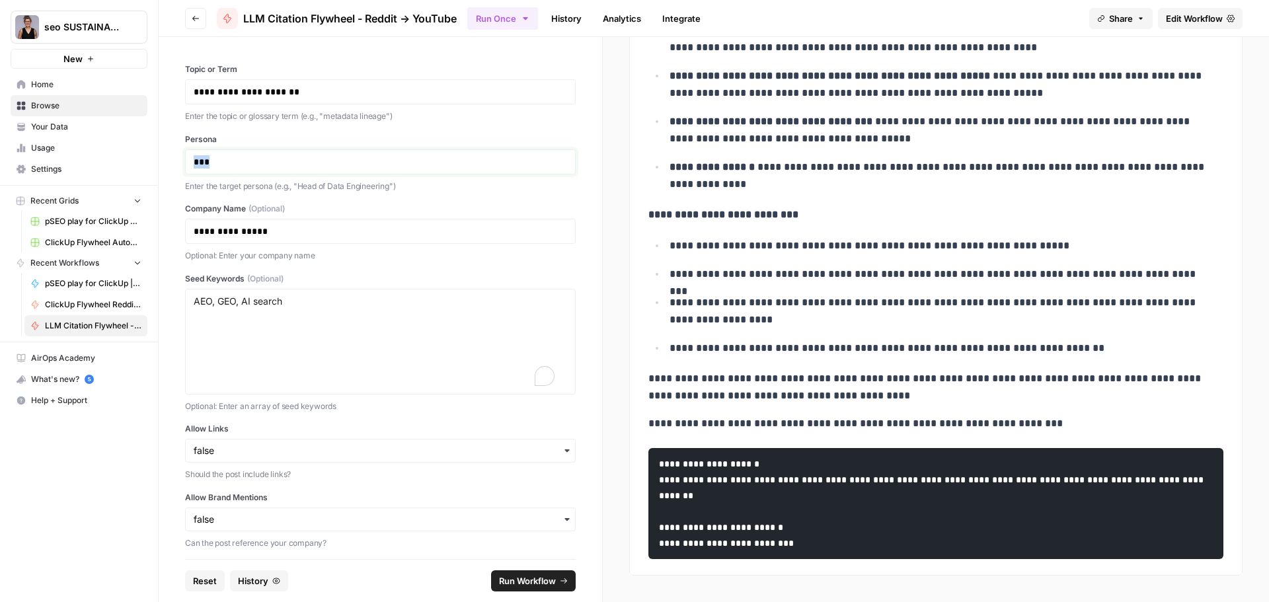
drag, startPoint x: 282, startPoint y: 158, endPoint x: 184, endPoint y: 157, distance: 98.5
click at [181, 157] on div "**********" at bounding box center [380, 298] width 443 height 522
click at [340, 239] on div "**********" at bounding box center [380, 231] width 391 height 25
click at [317, 235] on p "**********" at bounding box center [375, 231] width 363 height 13
